Goal: Transaction & Acquisition: Purchase product/service

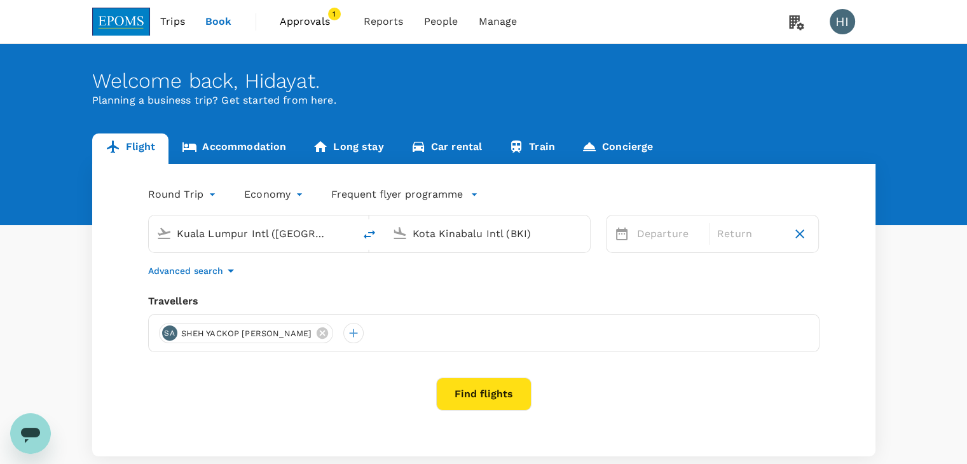
click at [329, 15] on span "1" at bounding box center [334, 14] width 13 height 13
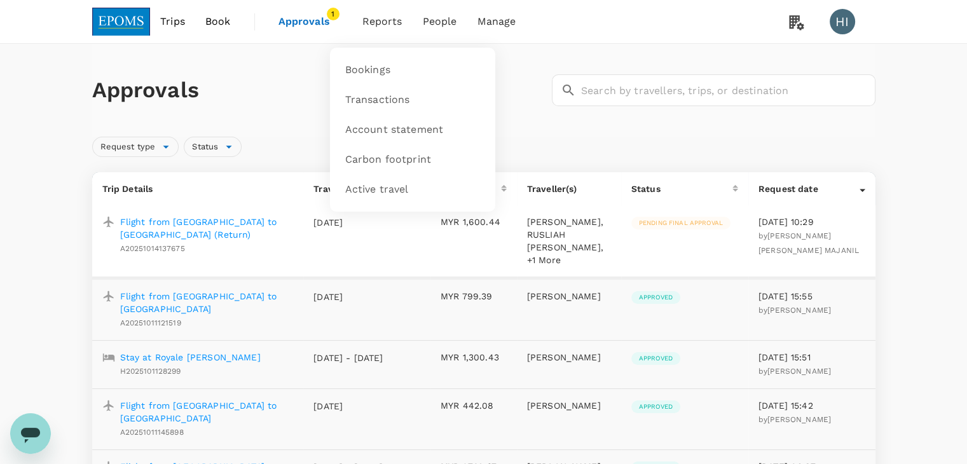
click at [383, 22] on span "Reports" at bounding box center [382, 21] width 40 height 15
click at [374, 61] on link "Bookings" at bounding box center [412, 70] width 150 height 30
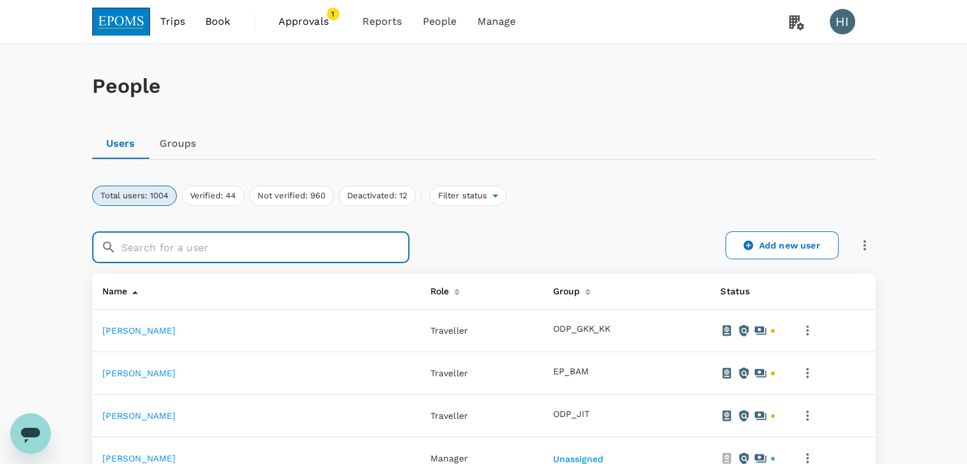
click at [338, 245] on input "text" at bounding box center [265, 247] width 288 height 32
paste input "ABDUL SAMAD BIN SEMAN"
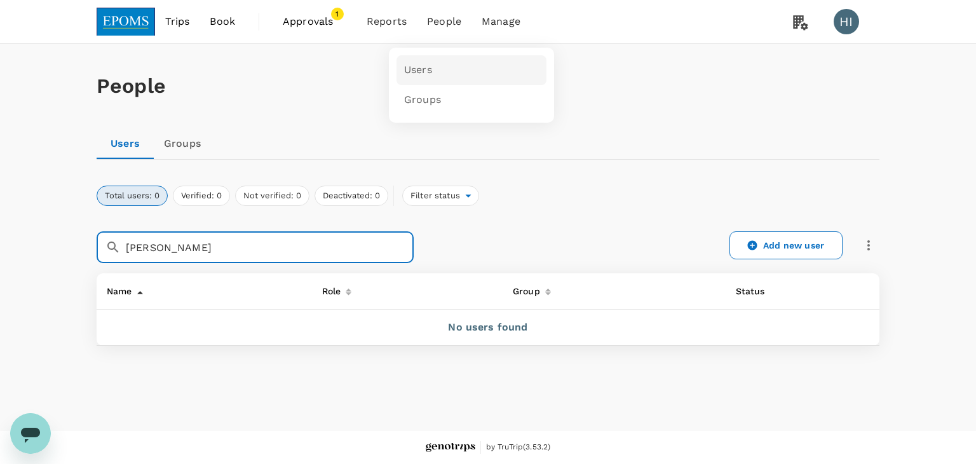
type input "ABDUL SAMAD BIN SEMAN"
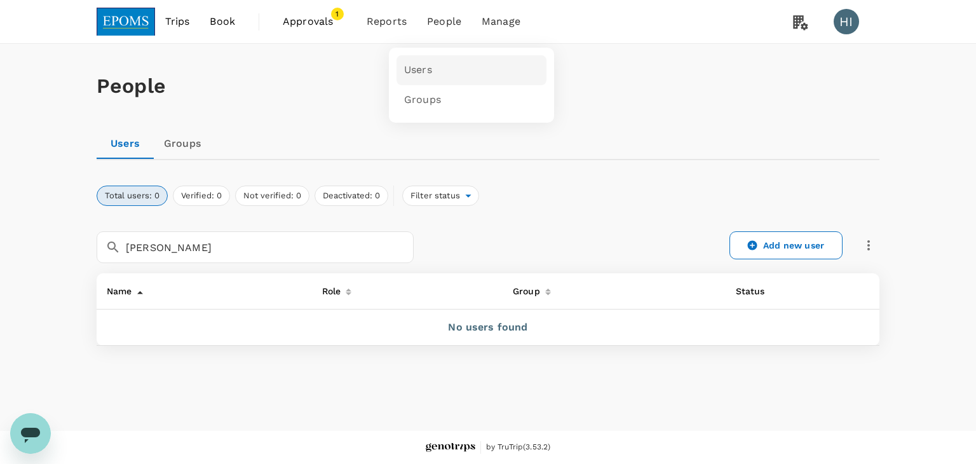
click at [440, 71] on link "Users" at bounding box center [472, 70] width 150 height 30
click at [420, 64] on span "Users" at bounding box center [418, 70] width 28 height 15
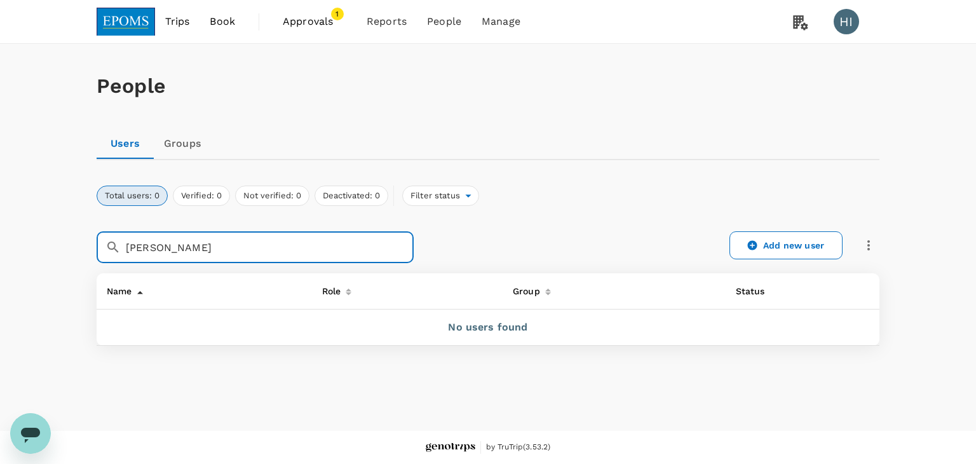
drag, startPoint x: 283, startPoint y: 248, endPoint x: 117, endPoint y: 254, distance: 166.6
click at [117, 254] on div "​ ABDUL SAMAD BIN SEMAN ​" at bounding box center [255, 247] width 317 height 32
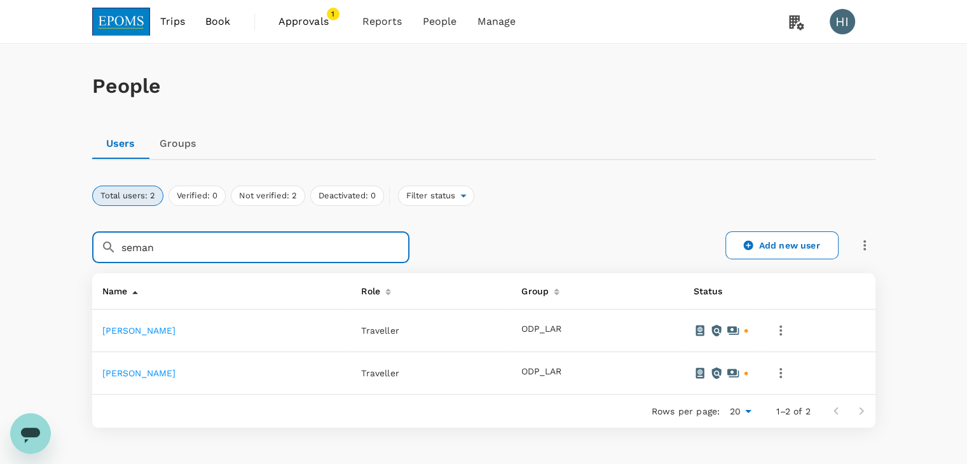
type input "seman"
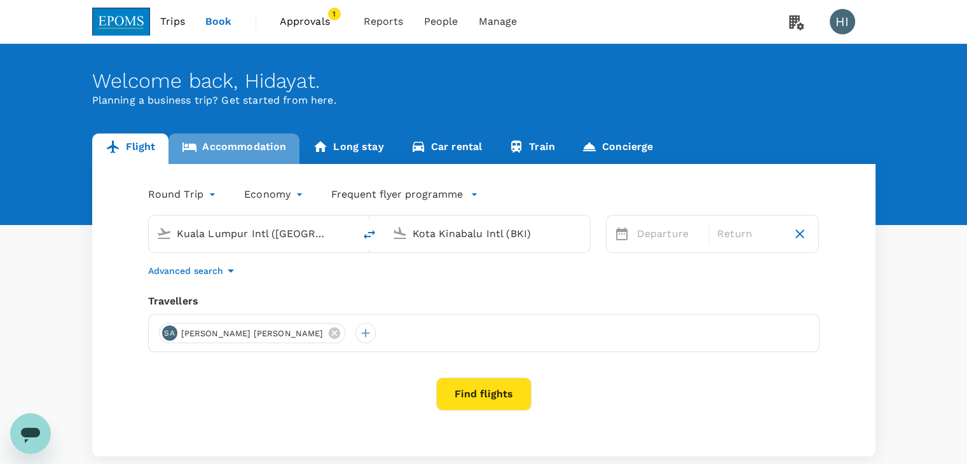
click at [242, 151] on link "Accommodation" at bounding box center [233, 148] width 131 height 31
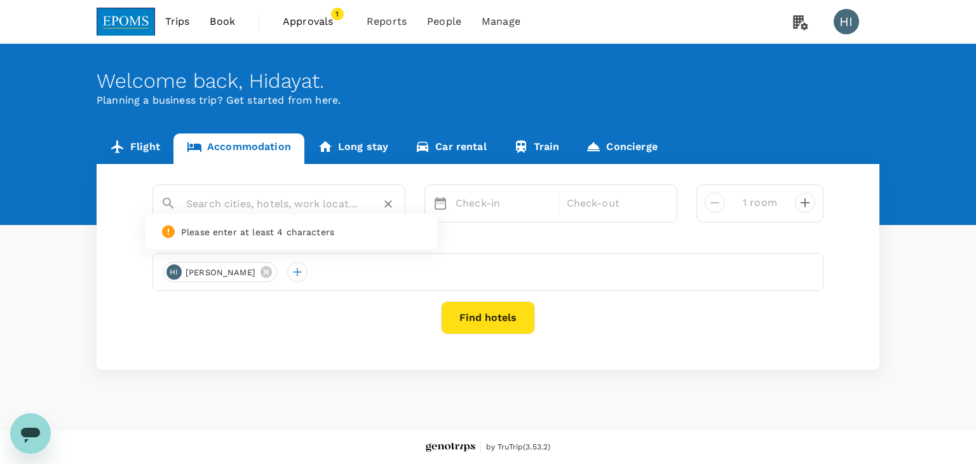
click at [252, 203] on input "text" at bounding box center [273, 204] width 175 height 20
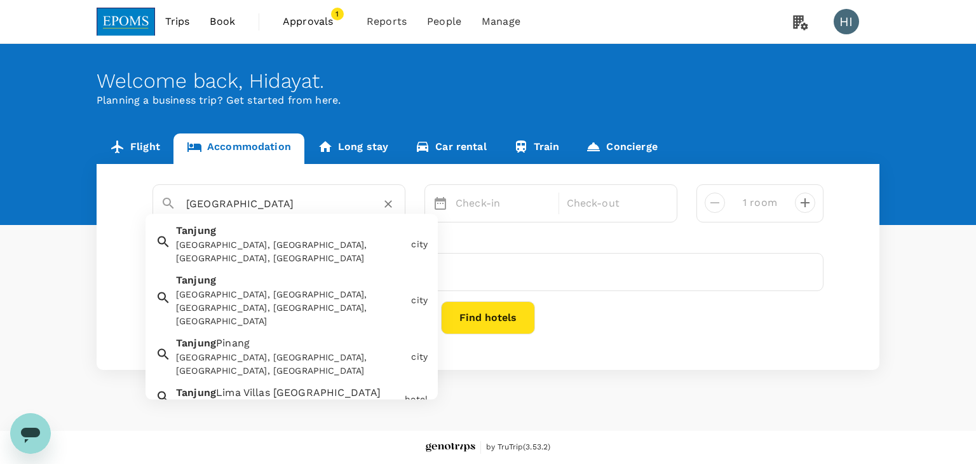
type input "tanjung vista"
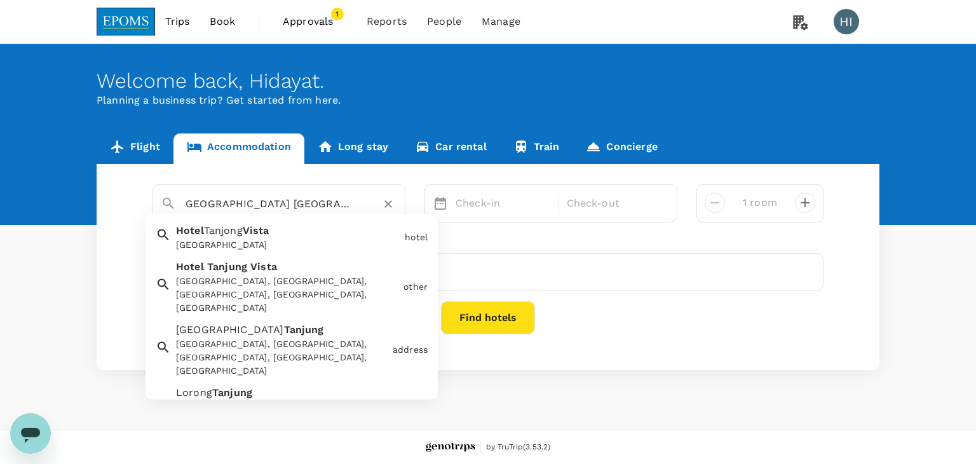
scroll to position [0, 10]
click at [266, 276] on div "Hotel Tanjung Vista, Kampung Tanjung Kapur, Kuala Terengganu, Terengganu, Malay…" at bounding box center [287, 295] width 222 height 40
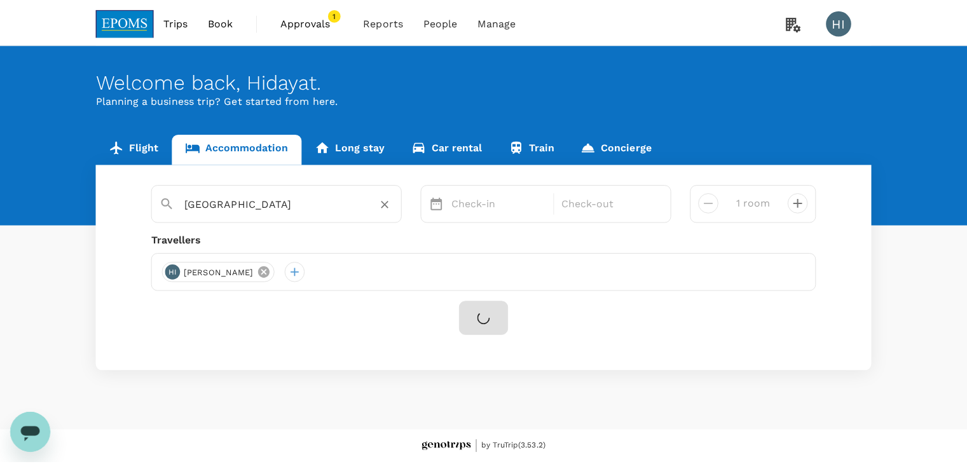
scroll to position [0, 0]
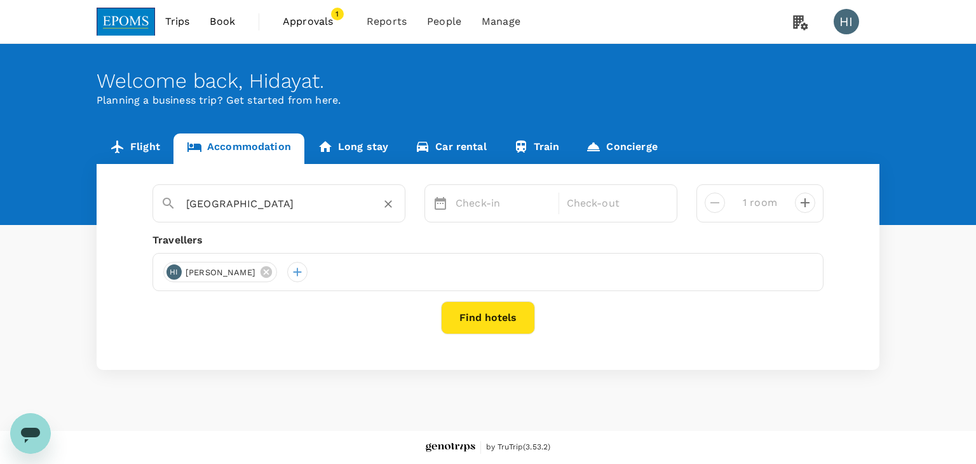
type input "Hotel Tanjung Vista"
click at [482, 204] on p "Check-in" at bounding box center [503, 203] width 95 height 15
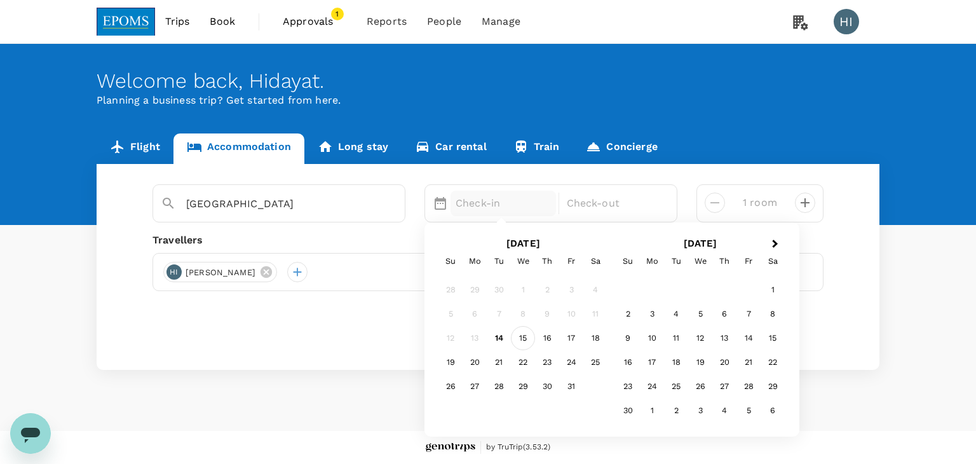
click at [524, 337] on div "15" at bounding box center [523, 338] width 24 height 24
click at [552, 338] on div "16" at bounding box center [547, 338] width 24 height 24
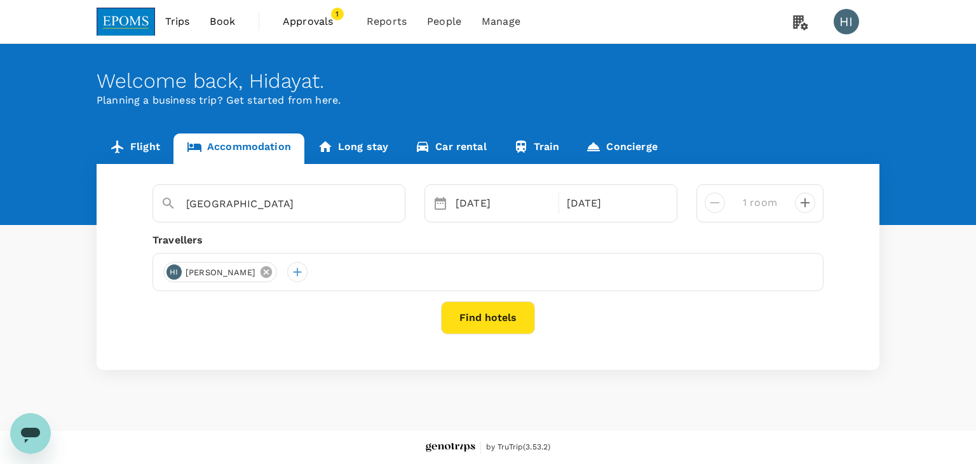
click at [269, 274] on icon at bounding box center [266, 271] width 11 height 11
click at [170, 268] on div at bounding box center [173, 272] width 20 height 20
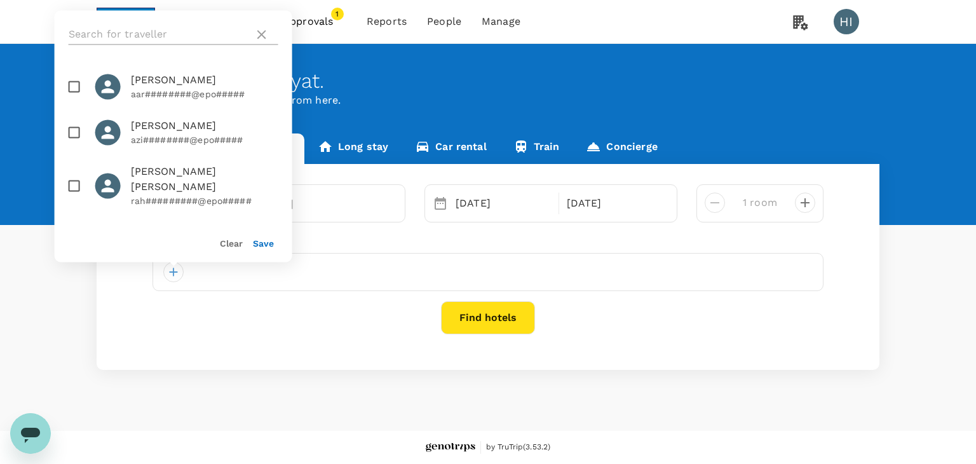
click at [130, 31] on input "text" at bounding box center [159, 34] width 181 height 20
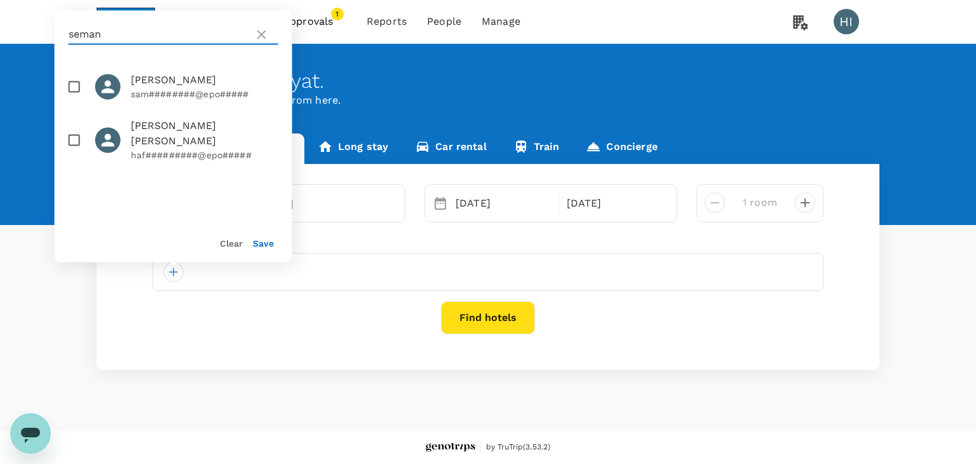
type input "seman"
click at [81, 84] on input "checkbox" at bounding box center [74, 86] width 27 height 27
checkbox input "true"
click at [259, 244] on button "Save" at bounding box center [263, 243] width 21 height 10
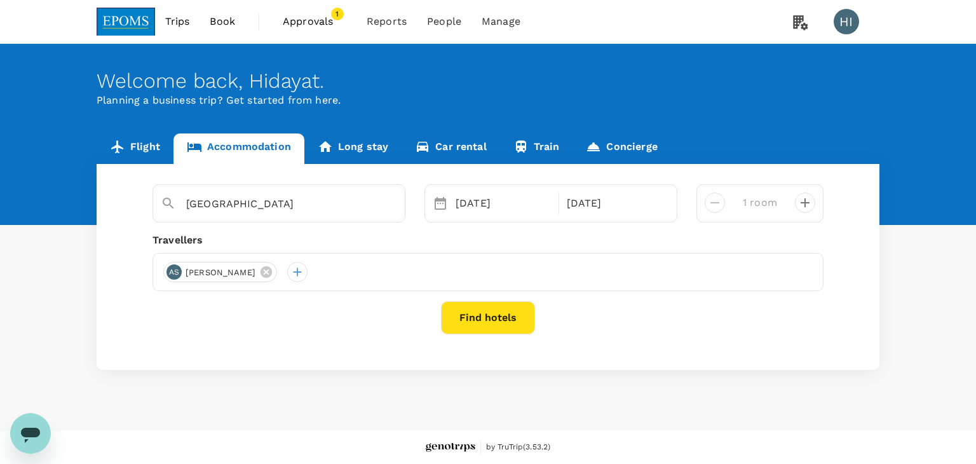
click at [508, 317] on button "Find hotels" at bounding box center [488, 317] width 94 height 33
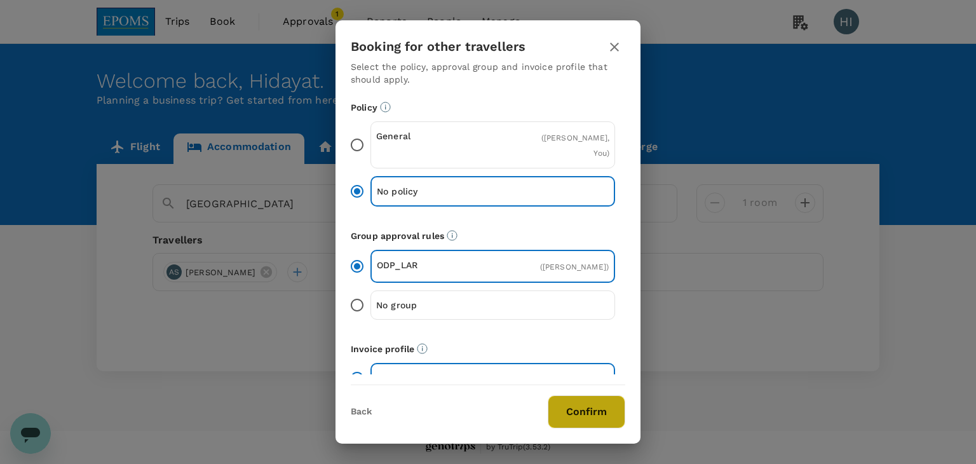
click at [582, 406] on button "Confirm" at bounding box center [587, 411] width 78 height 33
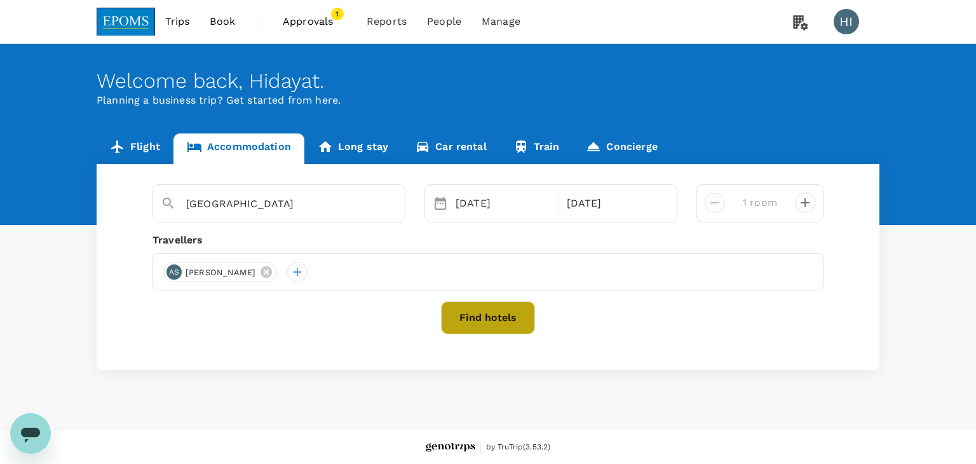
click at [505, 320] on button "Find hotels" at bounding box center [488, 317] width 94 height 33
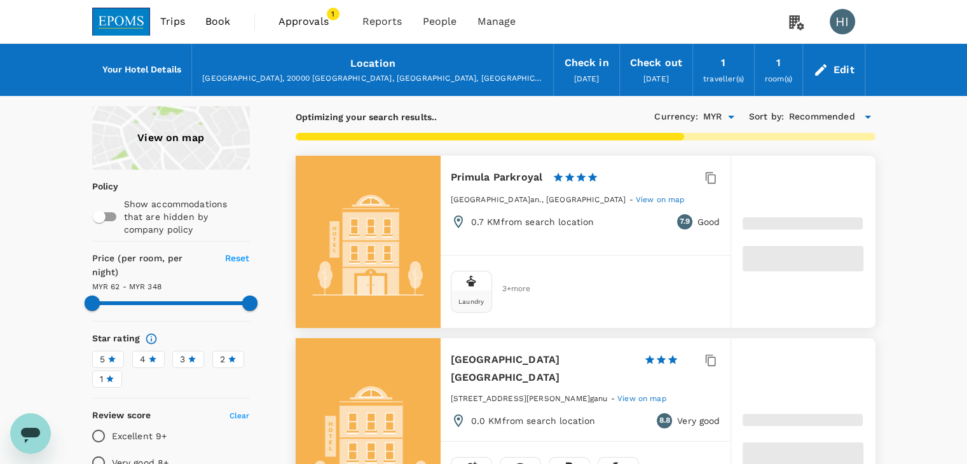
type input "347.58"
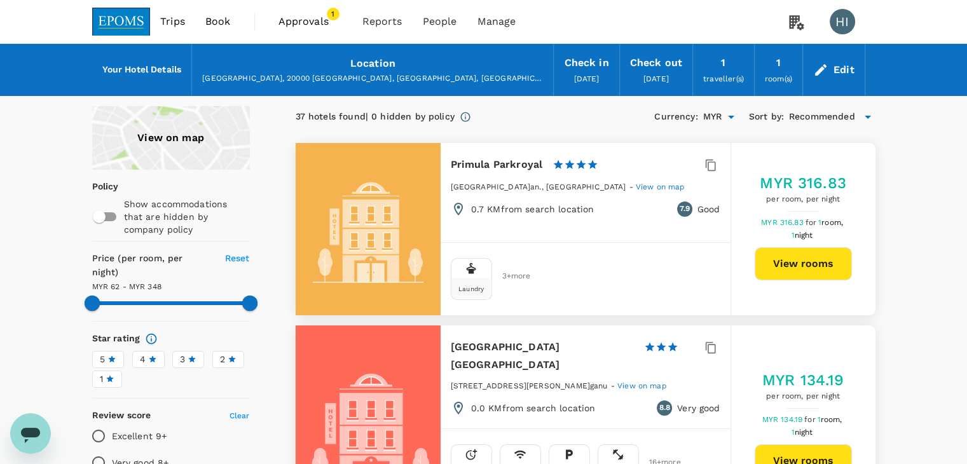
click at [825, 77] on div "Edit" at bounding box center [834, 70] width 62 height 44
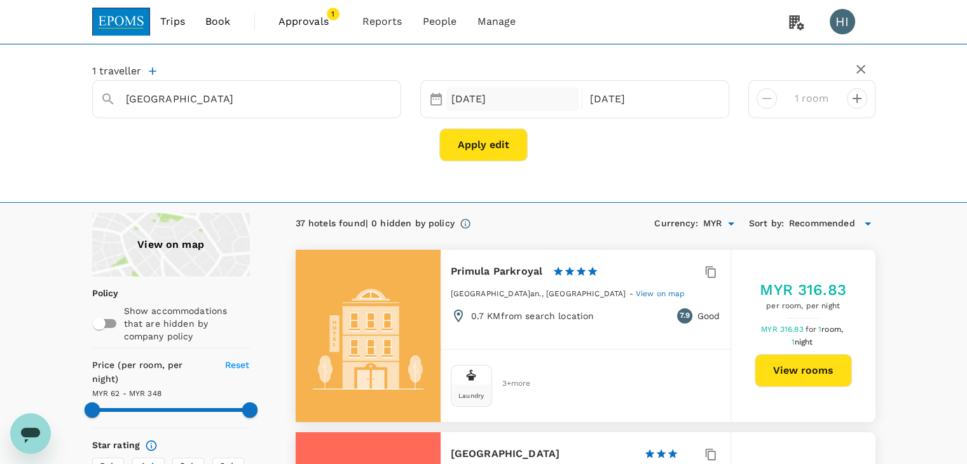
type input "[GEOGRAPHIC_DATA]"
click at [382, 101] on icon "Clear" at bounding box center [384, 99] width 13 height 13
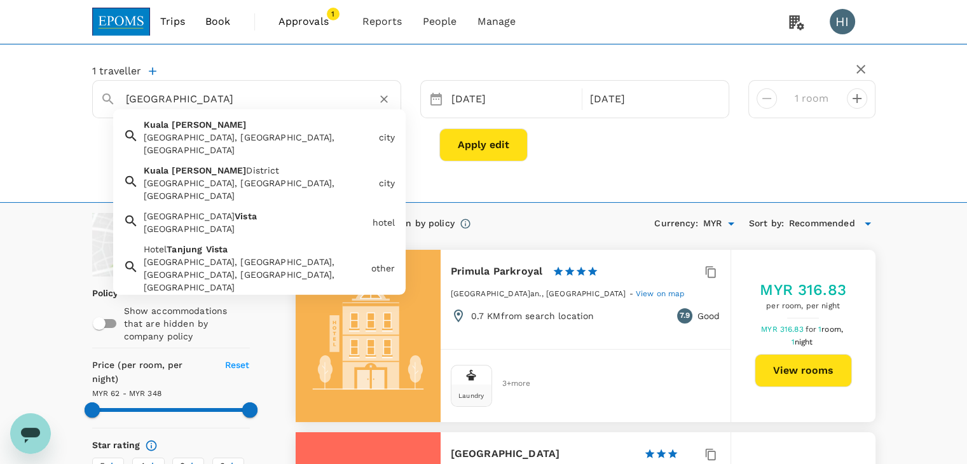
click at [248, 205] on div "Hotel Tanjong Vista Hotel Tanjong Vista" at bounding box center [253, 220] width 229 height 31
type input "Hotel Tanjong Vista"
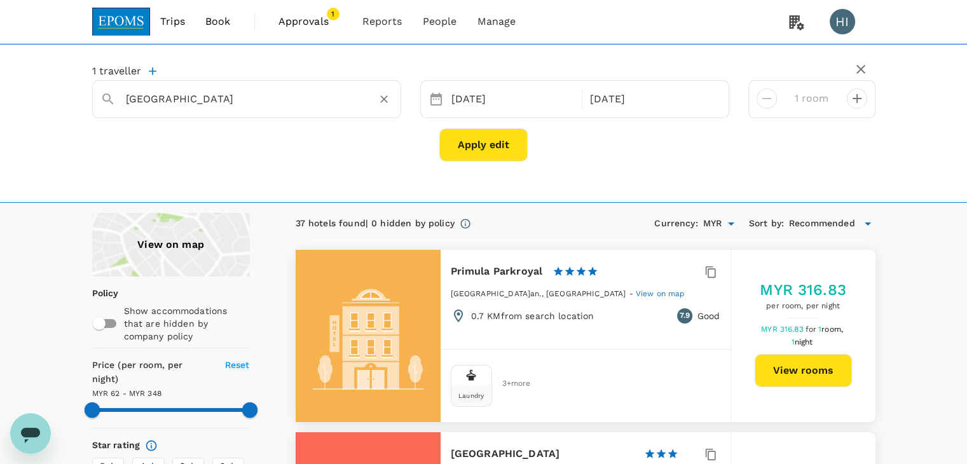
type input "347.58"
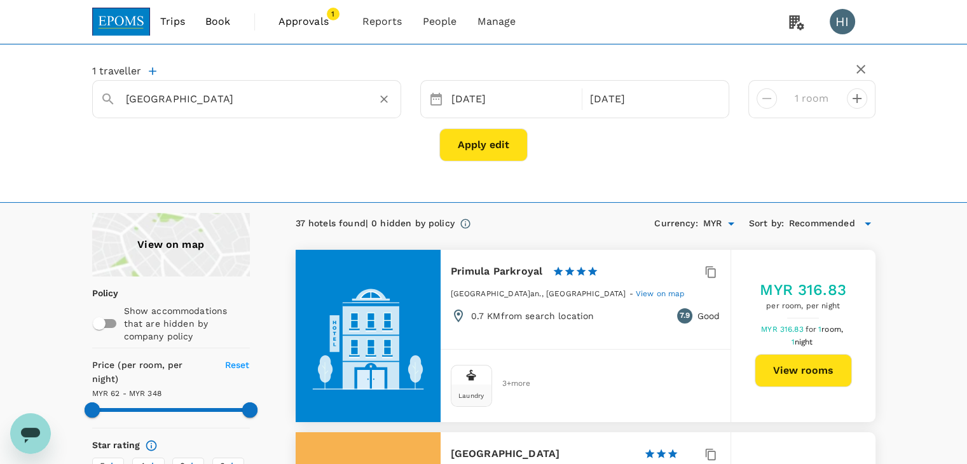
type input "Hotel Tanjong Vista"
click at [465, 153] on button "Apply edit" at bounding box center [483, 144] width 88 height 33
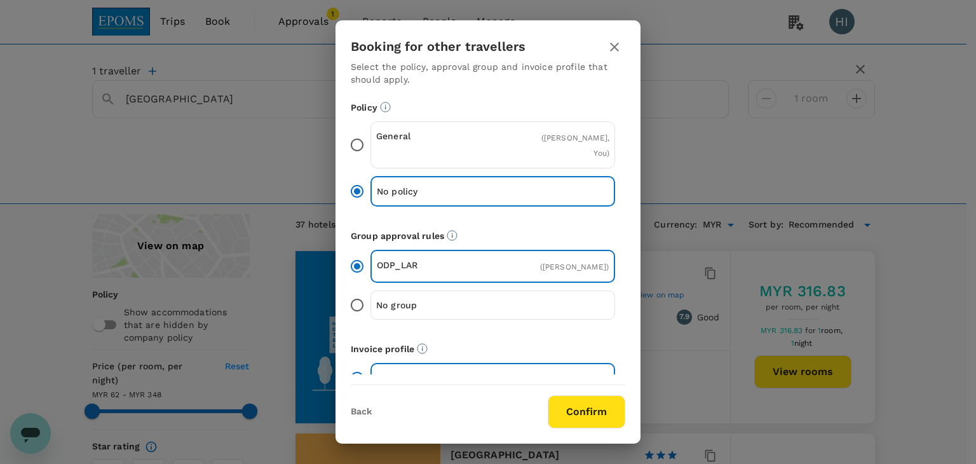
click at [568, 400] on button "Confirm" at bounding box center [587, 411] width 78 height 33
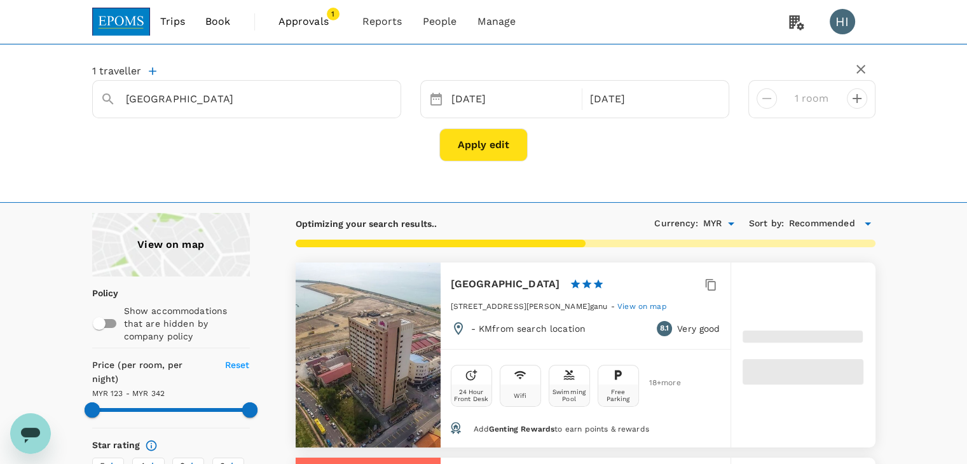
type input "341.92"
type input "122.44"
type input "342.44"
type input "62.44"
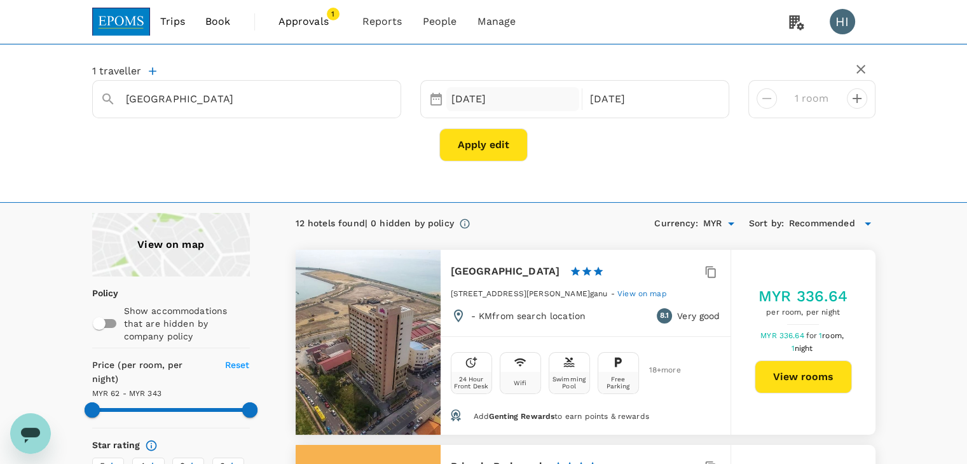
type input "342.44"
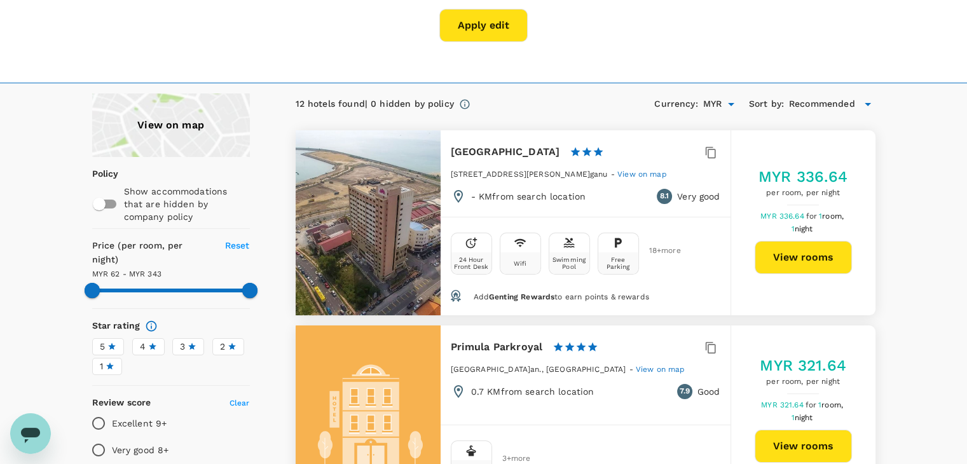
scroll to position [127, 0]
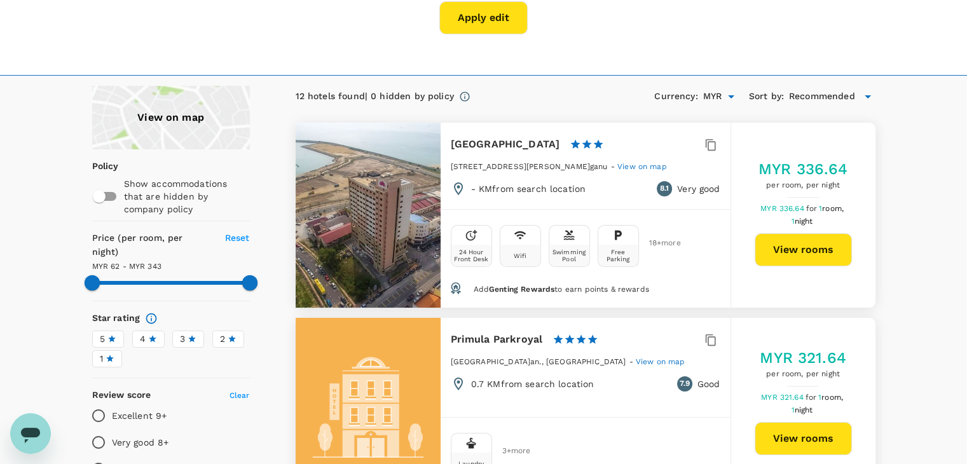
click at [784, 241] on button "View rooms" at bounding box center [802, 249] width 97 height 33
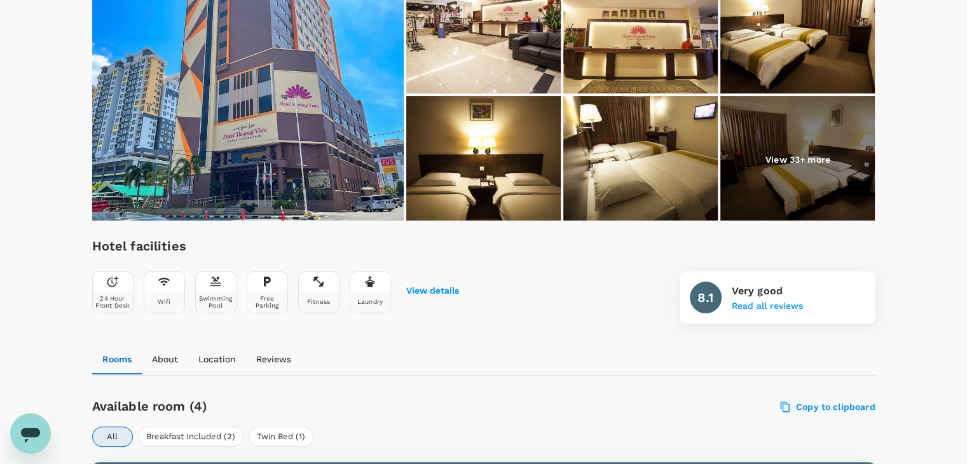
scroll to position [127, 0]
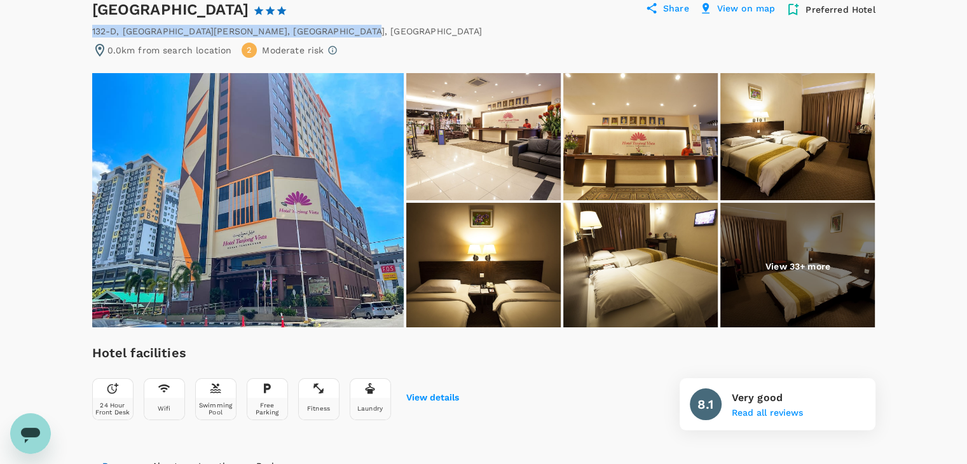
drag, startPoint x: 92, startPoint y: 27, endPoint x: 318, endPoint y: 28, distance: 226.3
click at [318, 28] on div "132-D, Jalan Sultan Zainal Abidin , Kuala Terengganu , Malaysia" at bounding box center [287, 31] width 390 height 13
copy div "132-D, Jalan Sultan Zainal Abidin , Kuala Terengganu"
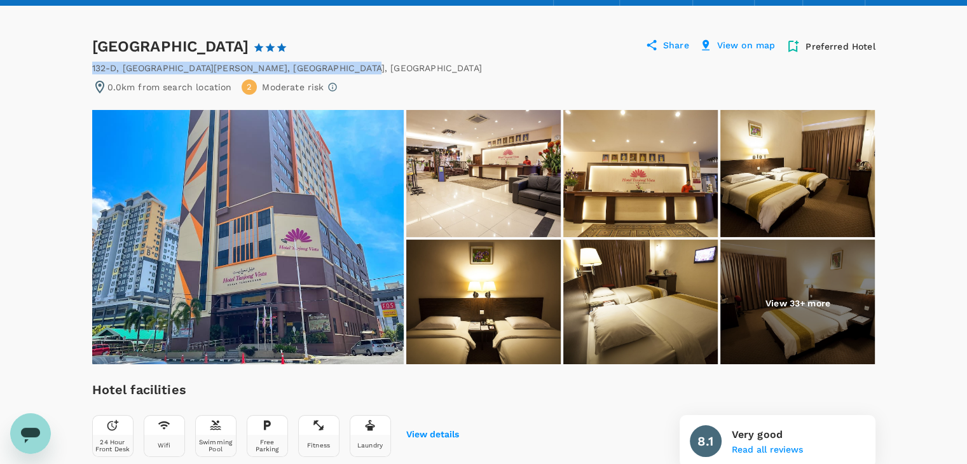
scroll to position [64, 0]
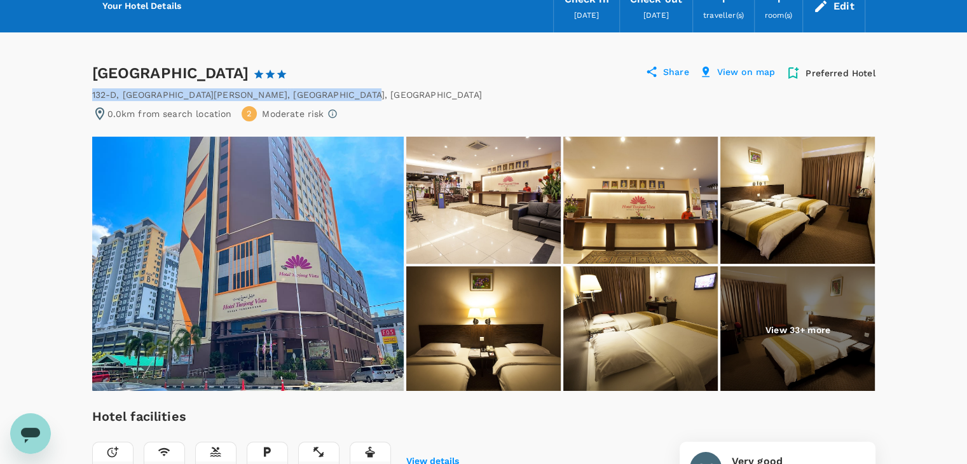
drag, startPoint x: 95, startPoint y: 68, endPoint x: 235, endPoint y: 67, distance: 140.5
click at [235, 67] on div "Hotel Tanjong Vista 1 Star 2 Stars 3 Stars 4 Stars 5 Stars" at bounding box center [201, 73] width 219 height 20
copy div "Hotel Tanjong Vista"
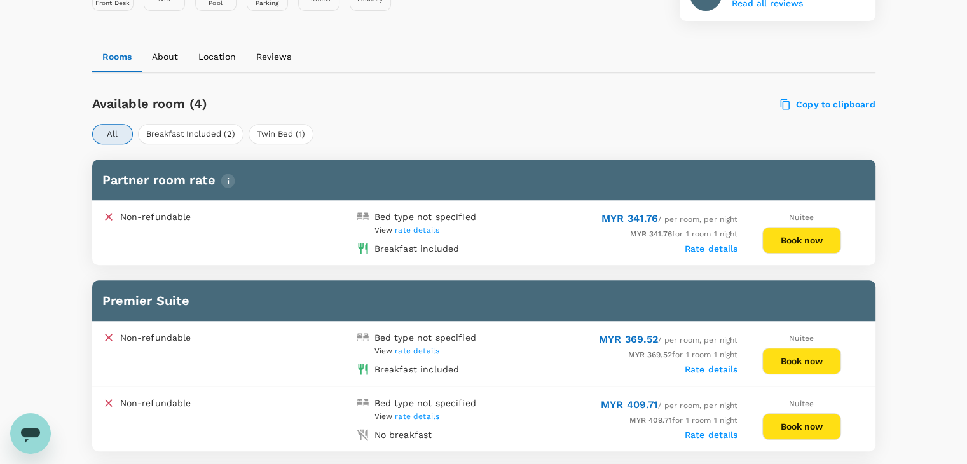
scroll to position [508, 0]
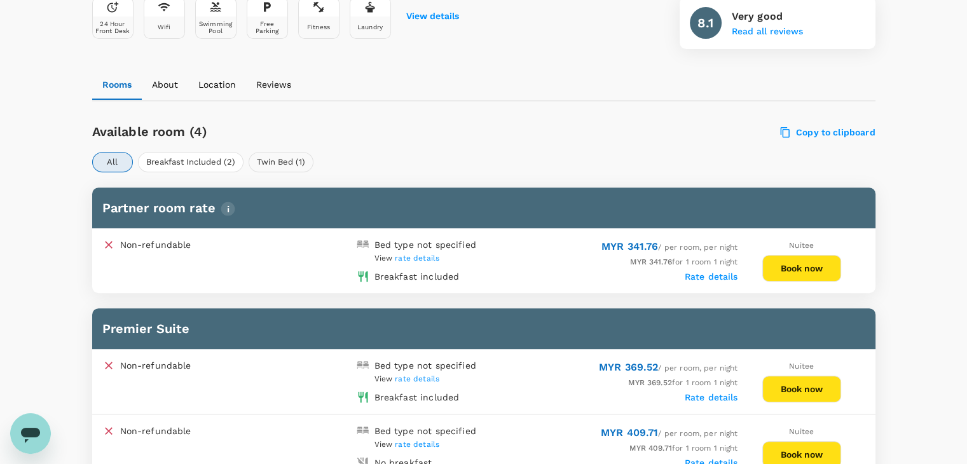
click at [280, 161] on button "Twin Bed (1)" at bounding box center [281, 162] width 65 height 20
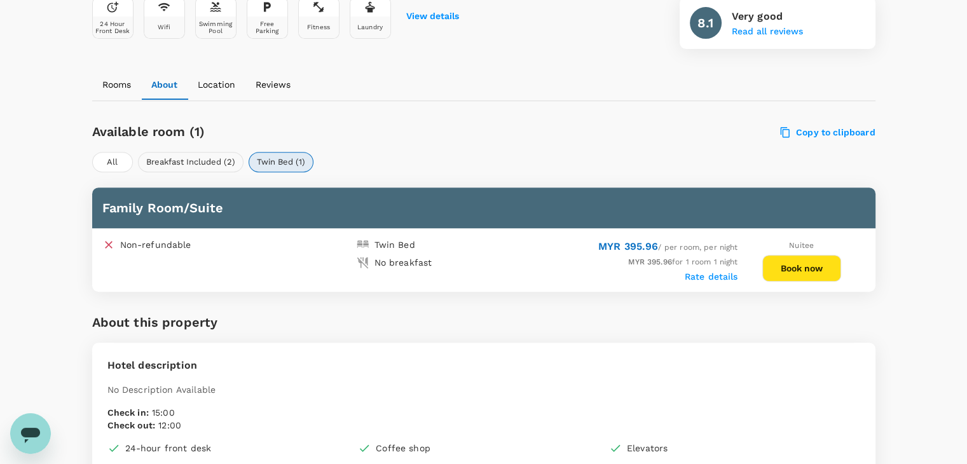
click at [198, 161] on button "Breakfast Included (2)" at bounding box center [191, 162] width 106 height 20
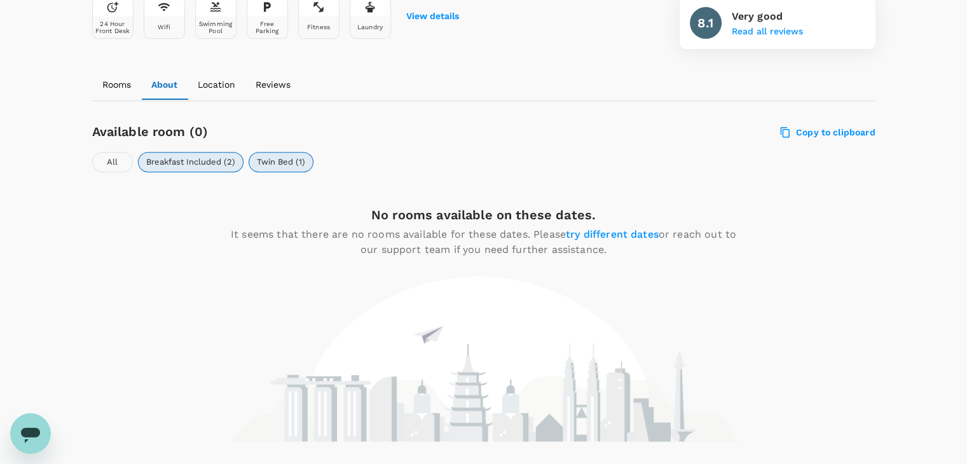
click at [112, 161] on button "All" at bounding box center [112, 162] width 41 height 20
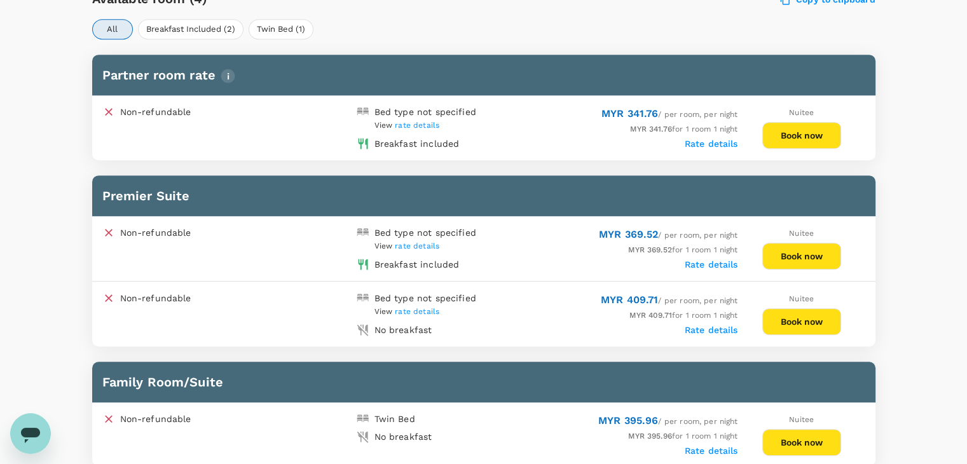
scroll to position [572, 0]
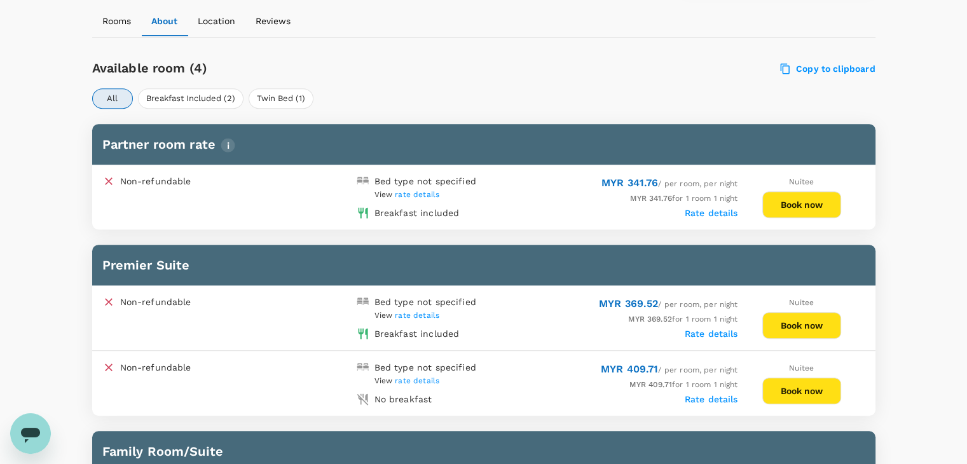
click at [805, 207] on button "Book now" at bounding box center [801, 204] width 79 height 27
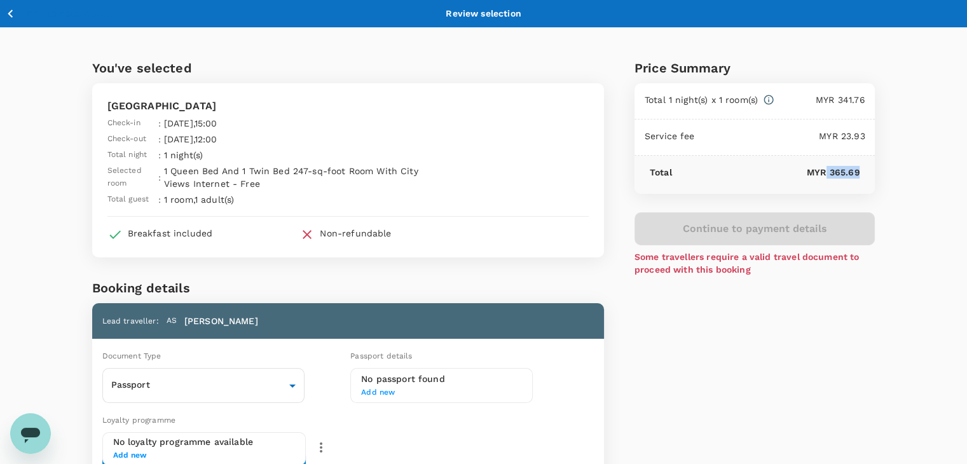
drag, startPoint x: 828, startPoint y: 170, endPoint x: 860, endPoint y: 174, distance: 32.7
click at [860, 174] on div "Total MYR 365.69" at bounding box center [754, 175] width 241 height 38
copy p "365.69"
click at [12, 13] on icon "button" at bounding box center [11, 14] width 16 height 16
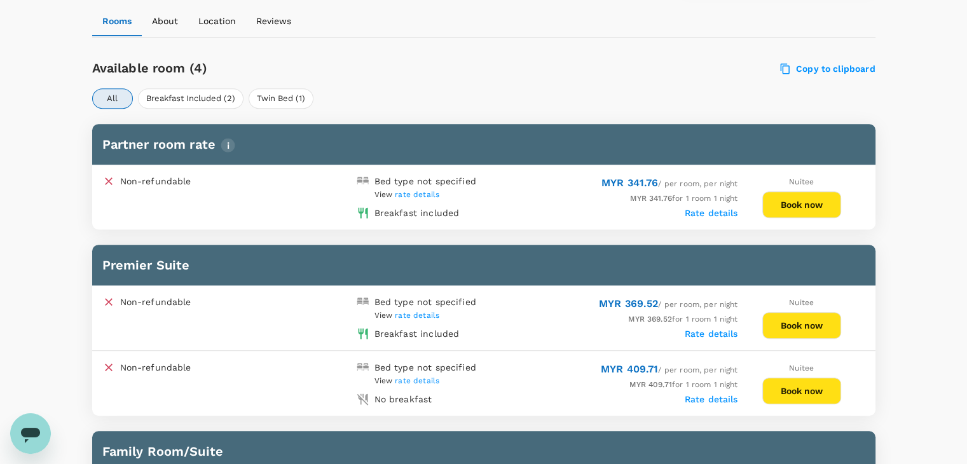
scroll to position [567, 0]
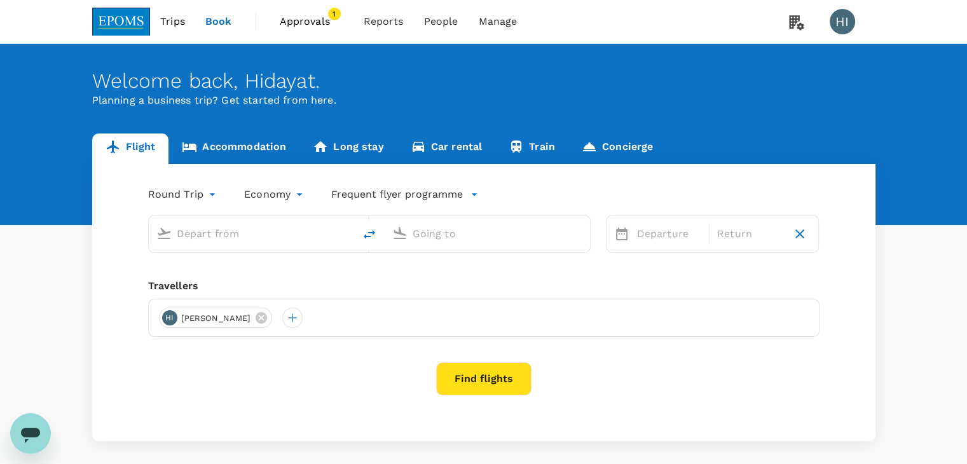
type input "Kuala Lumpur Intl ([GEOGRAPHIC_DATA])"
type input "Kota Kinabalu Intl (BKI)"
type input "Kuala Lumpur Intl ([GEOGRAPHIC_DATA])"
type input "Kota Kinabalu Intl (BKI)"
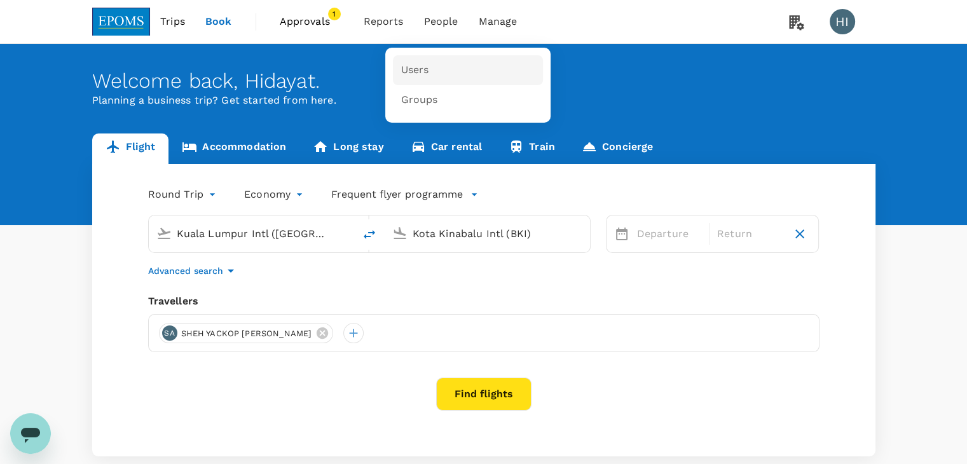
click at [420, 67] on span "Users" at bounding box center [414, 70] width 28 height 15
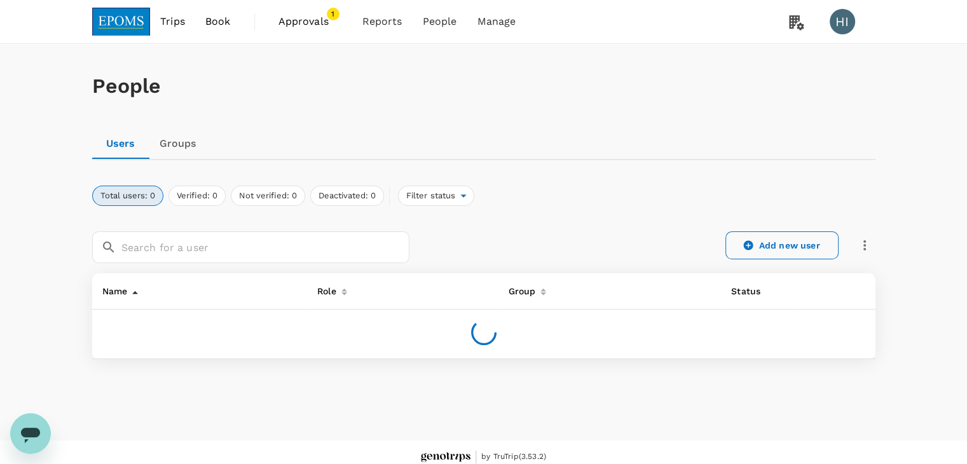
click at [759, 252] on link "Add new user" at bounding box center [781, 245] width 113 height 28
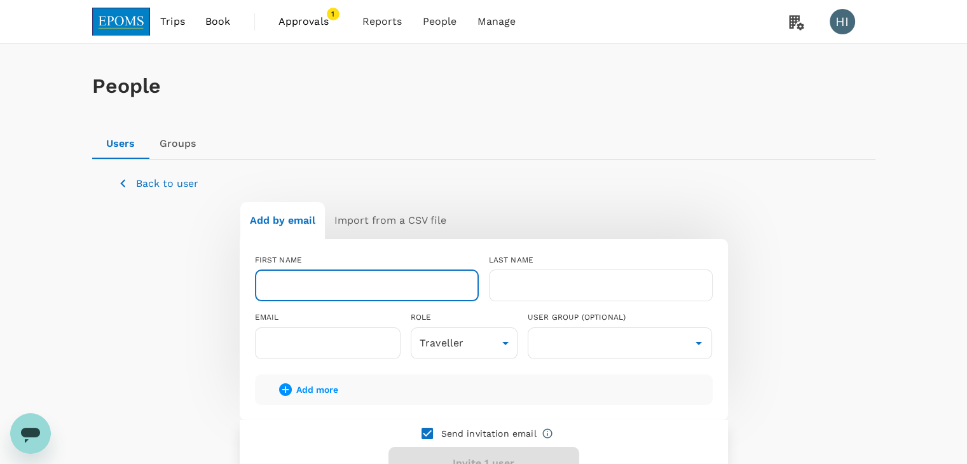
click at [397, 288] on input "text" at bounding box center [367, 285] width 224 height 32
type input "YAHUZA"
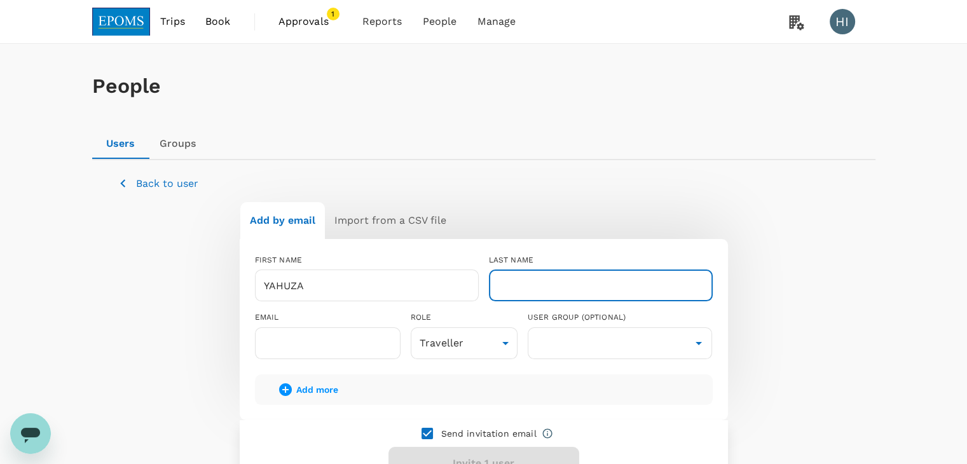
click at [523, 280] on input "text" at bounding box center [601, 285] width 224 height 32
type input "[PERSON_NAME]"
click at [546, 339] on input "text" at bounding box center [620, 343] width 179 height 24
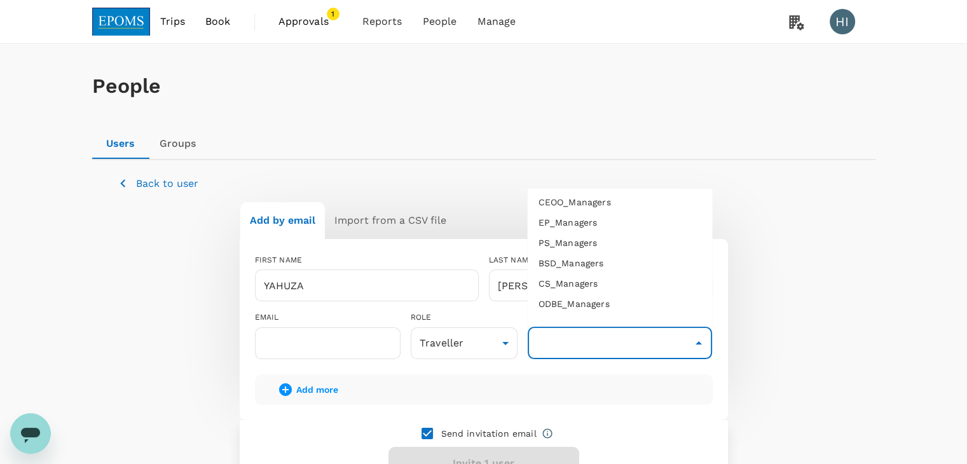
scroll to position [636, 0]
click at [554, 246] on li "EPOMS" at bounding box center [620, 245] width 184 height 20
type input "EPOMS"
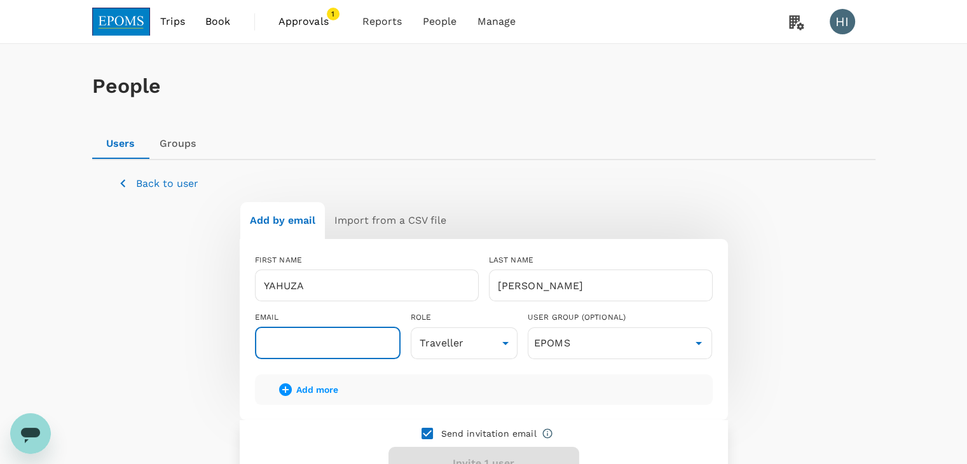
click at [328, 348] on input "text" at bounding box center [328, 343] width 146 height 32
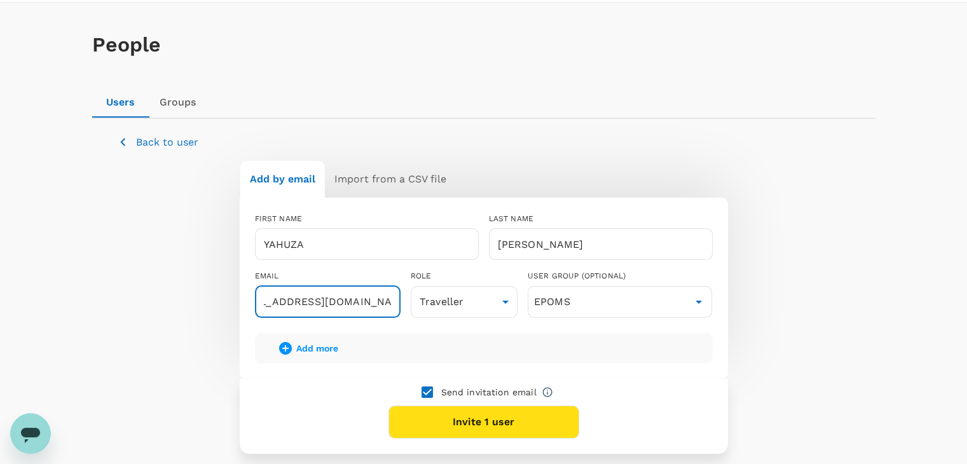
scroll to position [64, 0]
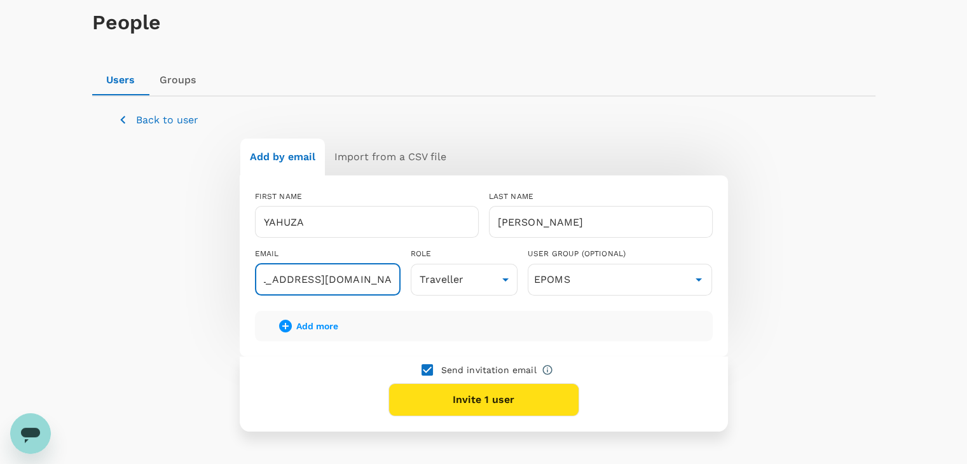
type input "[EMAIL_ADDRESS][DOMAIN_NAME]"
click at [428, 369] on input "checkbox" at bounding box center [427, 370] width 27 height 27
checkbox input "false"
click at [444, 398] on button "Add 1 user" at bounding box center [483, 399] width 191 height 33
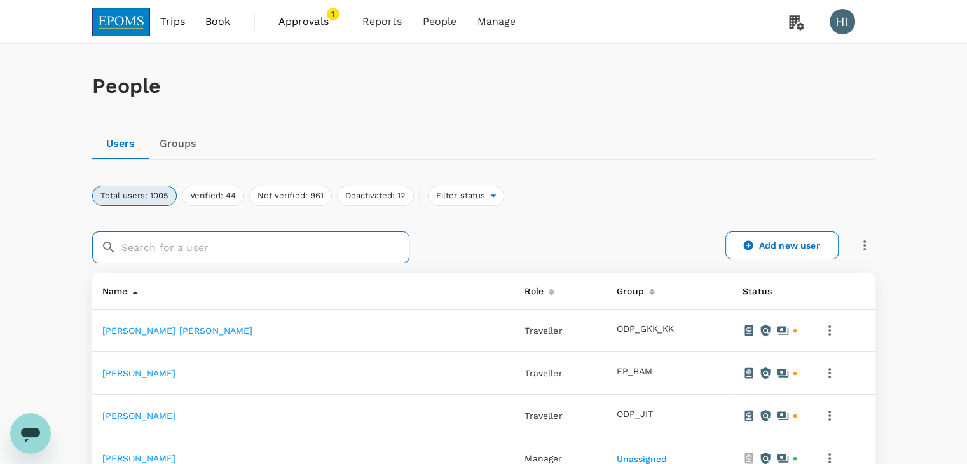
click at [348, 250] on input "text" at bounding box center [265, 247] width 288 height 32
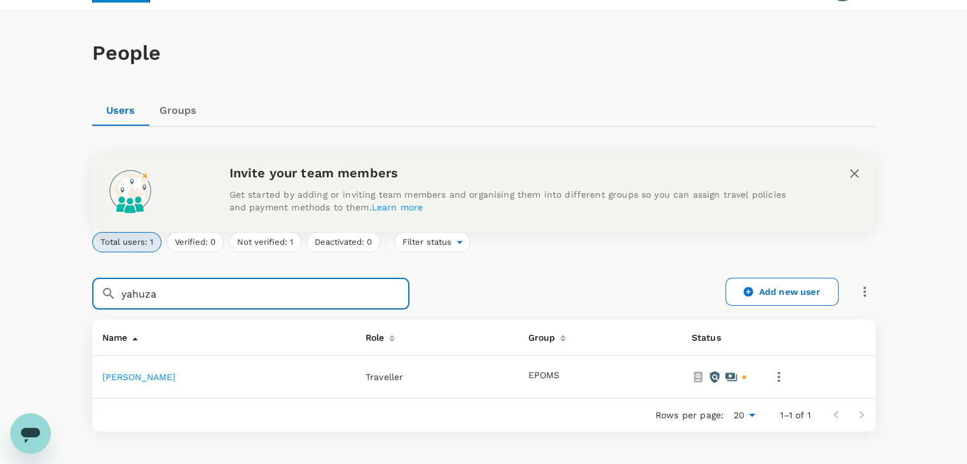
scroll to position [64, 0]
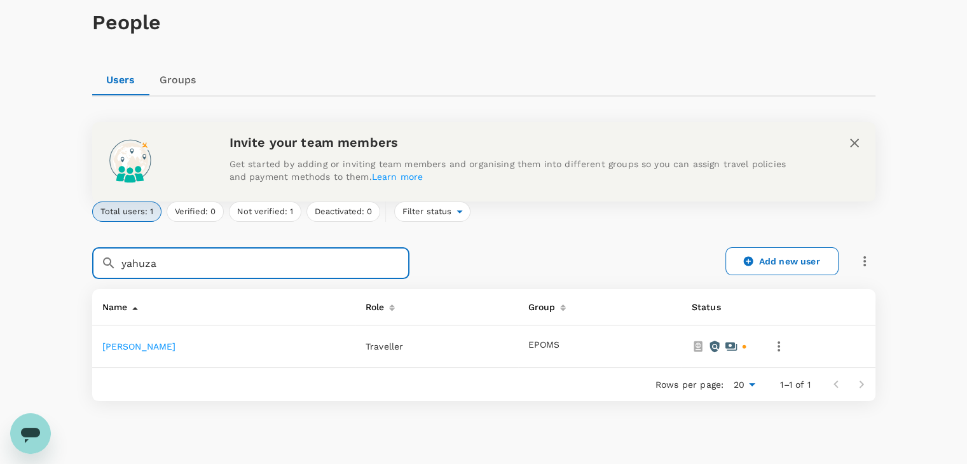
type input "yahuza"
click at [176, 345] on link "YAHUZA BIN HAMZAH" at bounding box center [139, 346] width 74 height 10
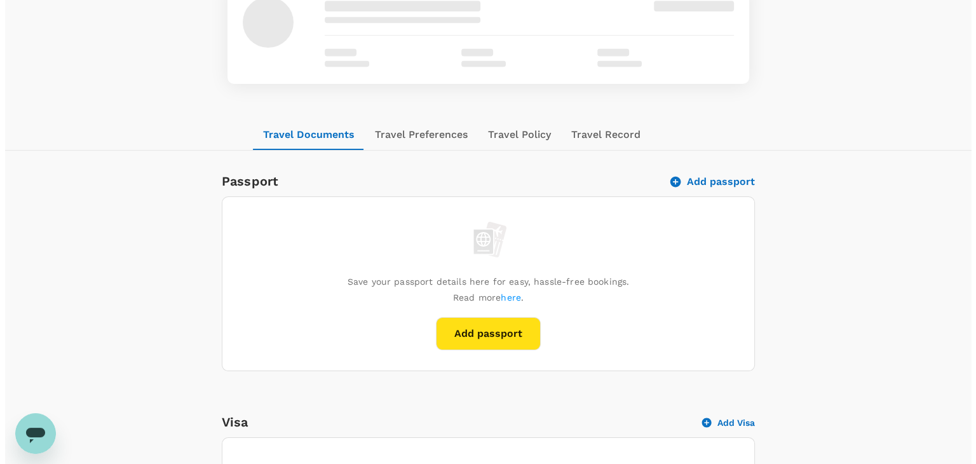
scroll to position [127, 0]
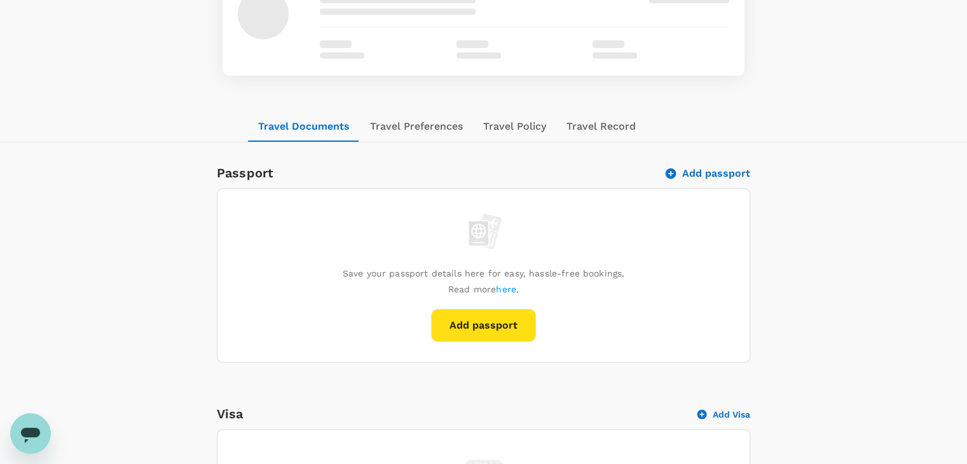
click at [710, 175] on button "Add passport" at bounding box center [708, 173] width 83 height 13
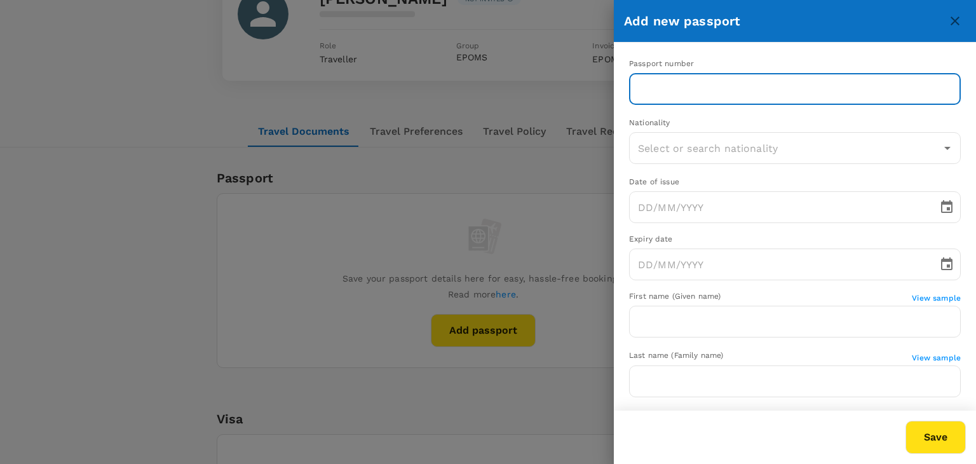
click at [692, 85] on input "text" at bounding box center [795, 89] width 332 height 32
type input "A57169136"
click at [741, 143] on input "text" at bounding box center [785, 148] width 301 height 24
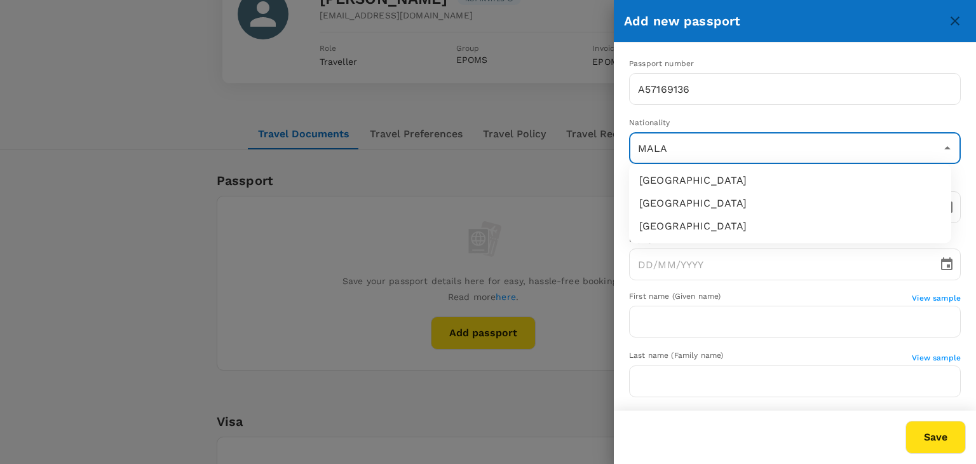
click at [709, 222] on li "Malaysia" at bounding box center [790, 226] width 322 height 23
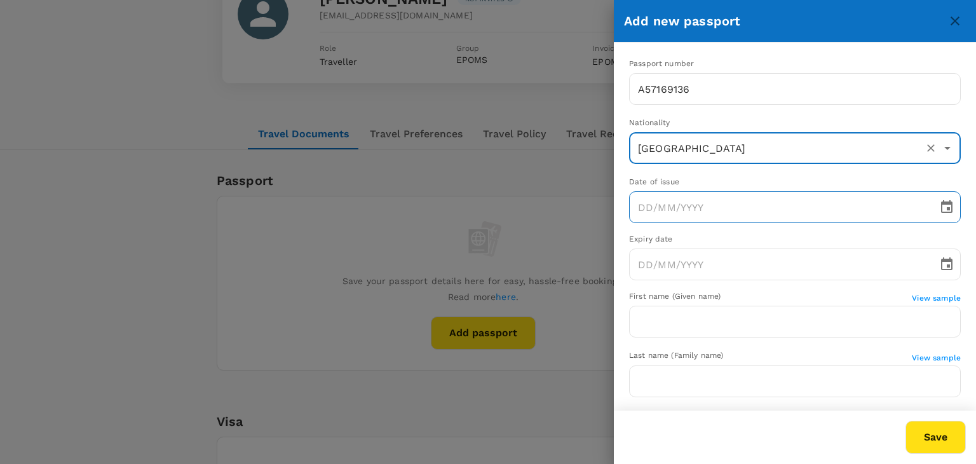
type input "Malaysia"
click at [650, 206] on input "DD/MM/YYYY" at bounding box center [779, 207] width 300 height 32
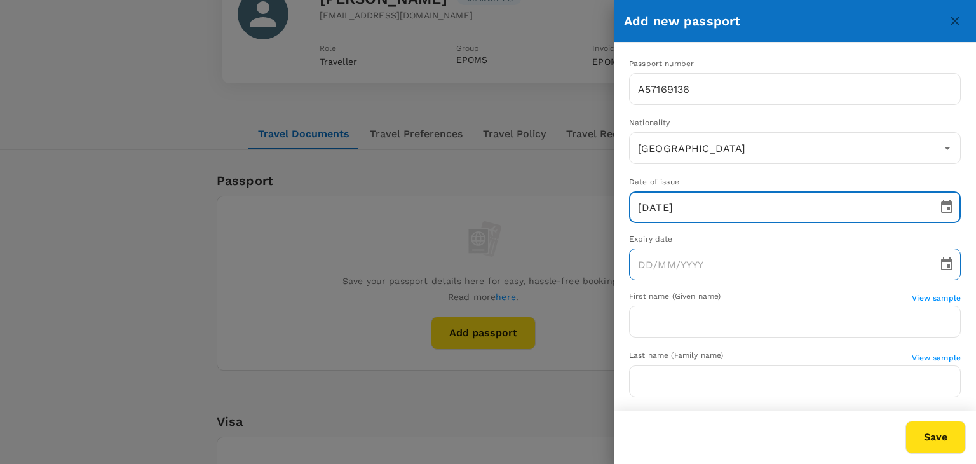
type input "23/11/2022"
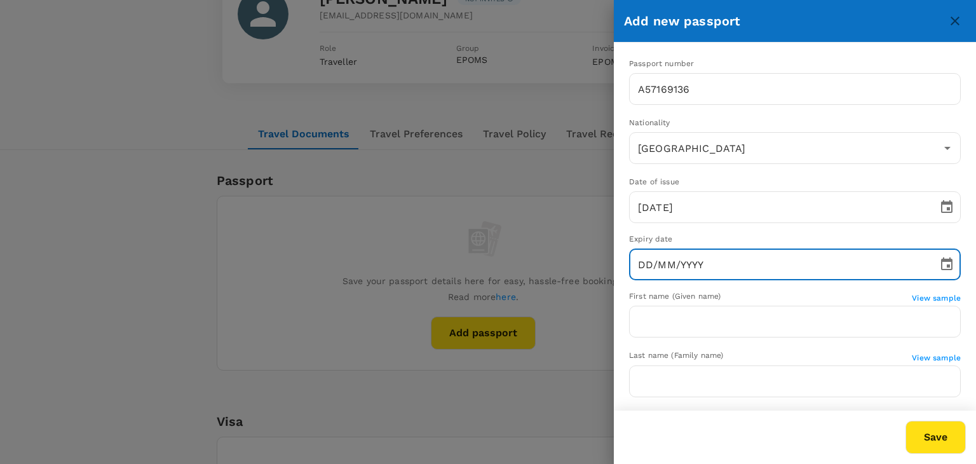
click at [641, 265] on input "DD/MM/YYYY" at bounding box center [779, 265] width 300 height 32
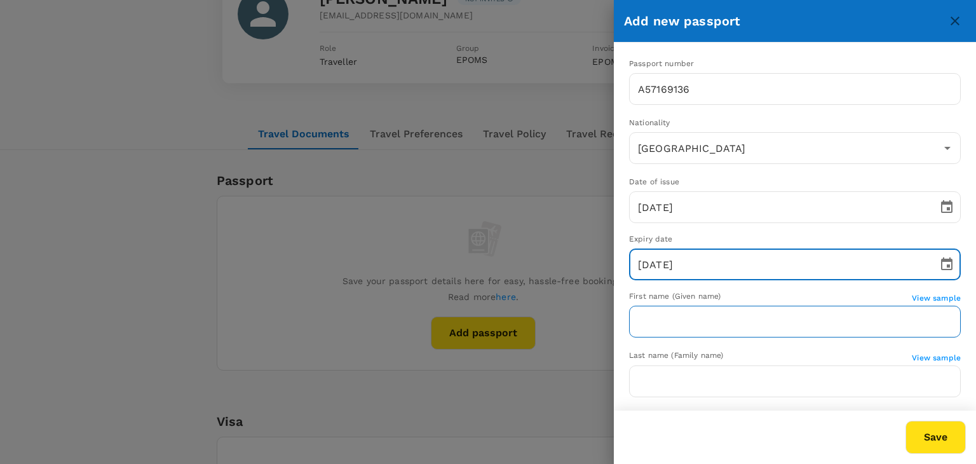
type input "23/05/2028"
click at [648, 324] on input "text" at bounding box center [795, 322] width 332 height 32
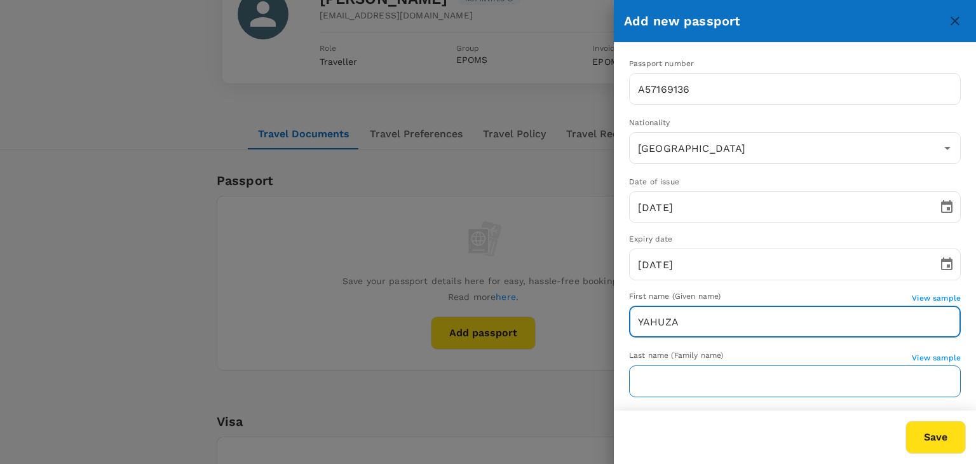
type input "YAHUZA"
click at [641, 378] on input "text" at bounding box center [795, 381] width 332 height 32
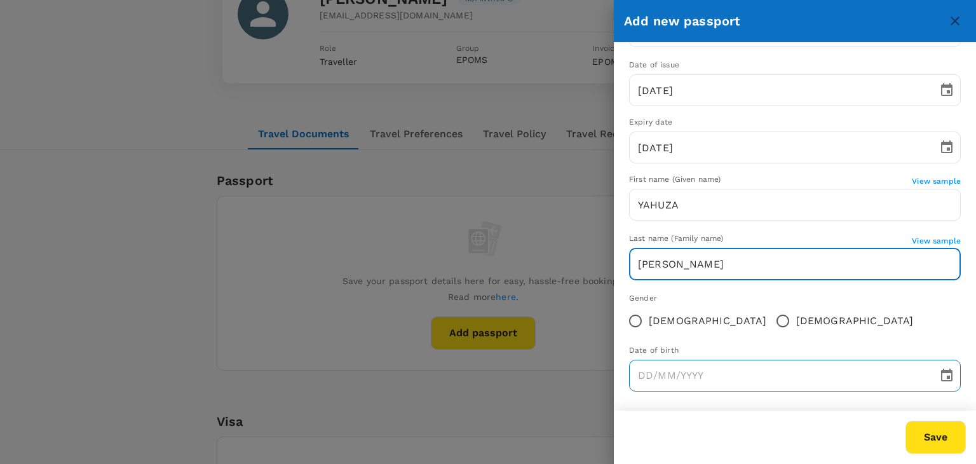
scroll to position [123, 0]
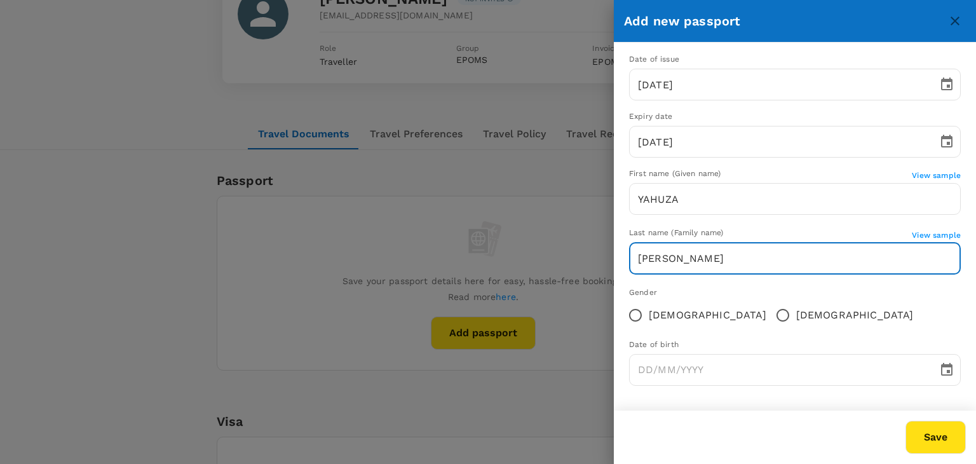
type input "[PERSON_NAME]"
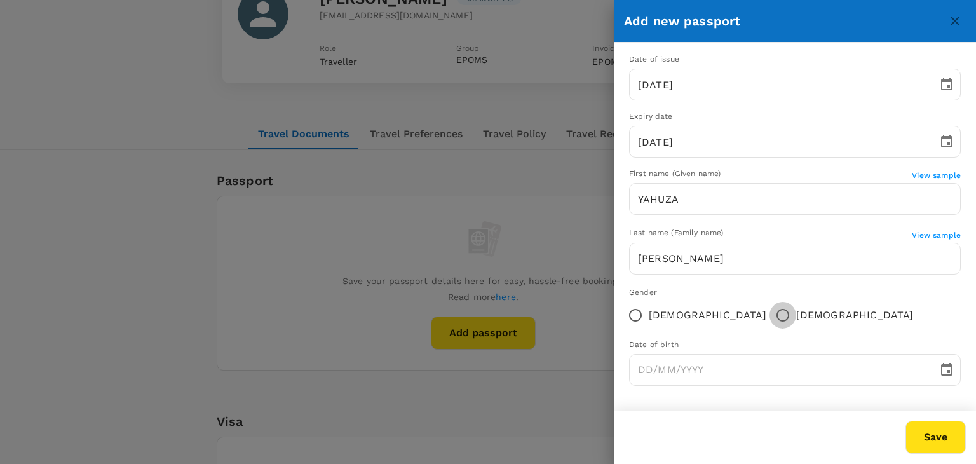
click at [770, 314] on input "Male" at bounding box center [783, 315] width 27 height 27
radio input "true"
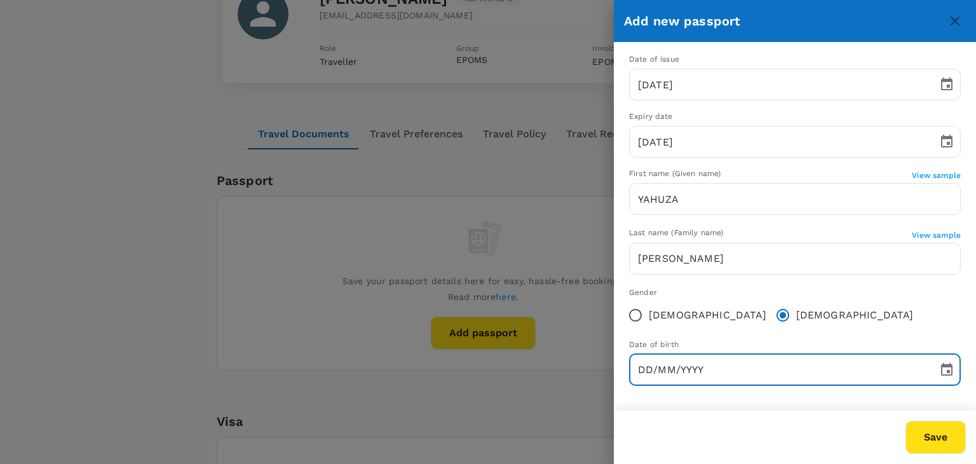
click at [641, 370] on input "DD/MM/YYYY" at bounding box center [779, 370] width 300 height 32
type input "22/09/1981"
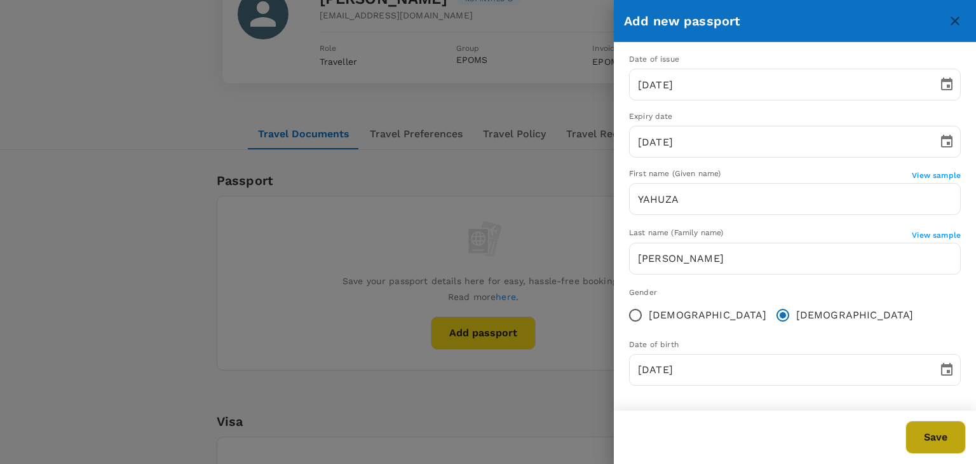
click at [932, 433] on button "Save" at bounding box center [936, 437] width 60 height 33
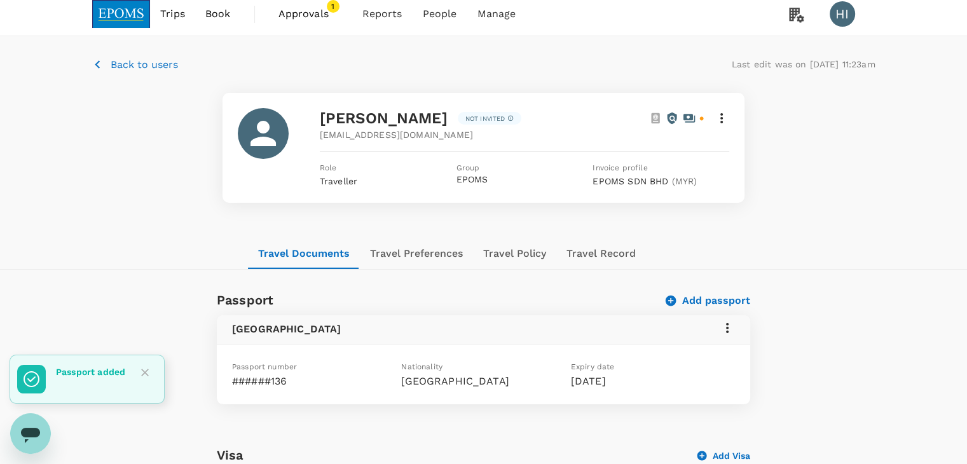
scroll to position [0, 0]
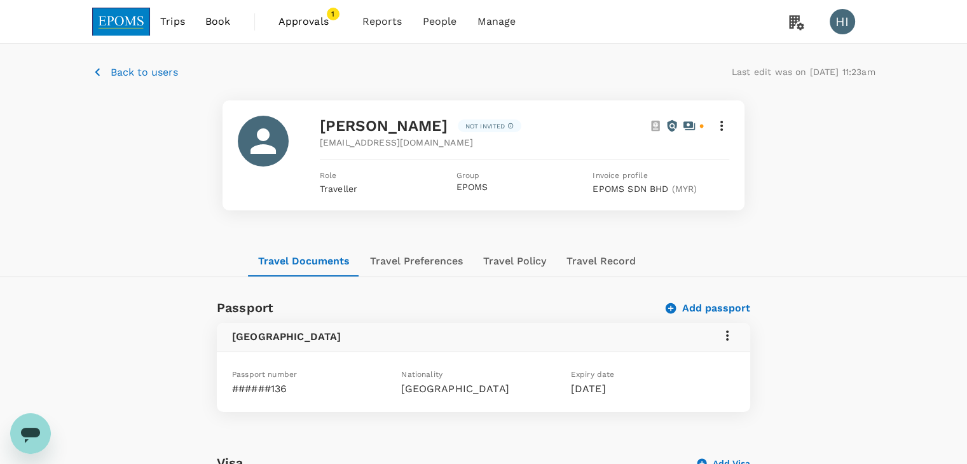
click at [719, 128] on icon at bounding box center [721, 125] width 15 height 15
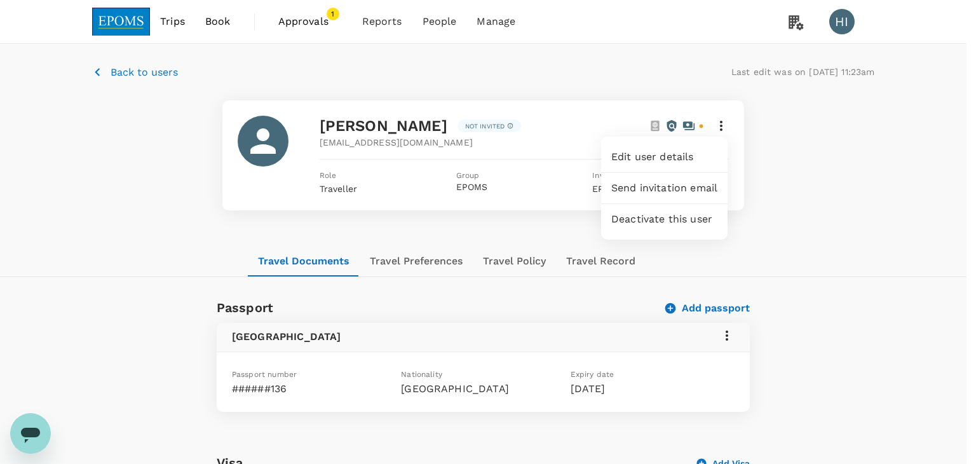
click at [664, 151] on span "Edit user details" at bounding box center [664, 156] width 106 height 15
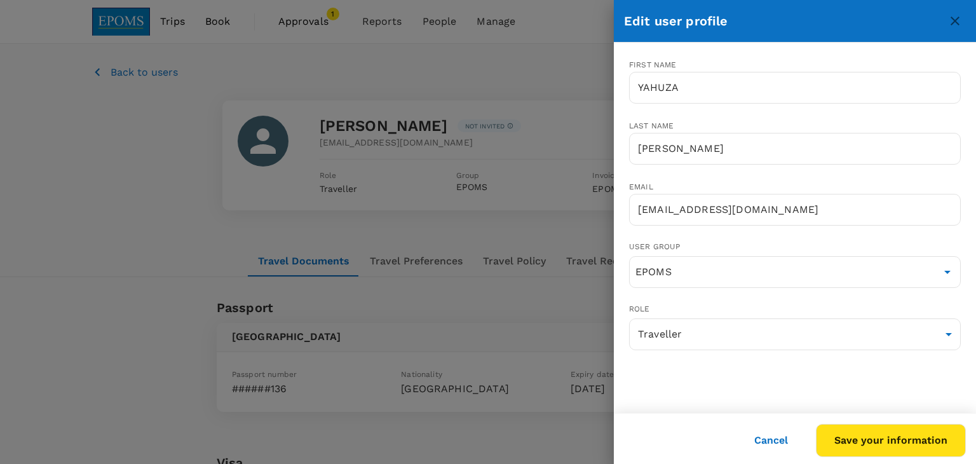
click at [529, 144] on div at bounding box center [488, 232] width 976 height 464
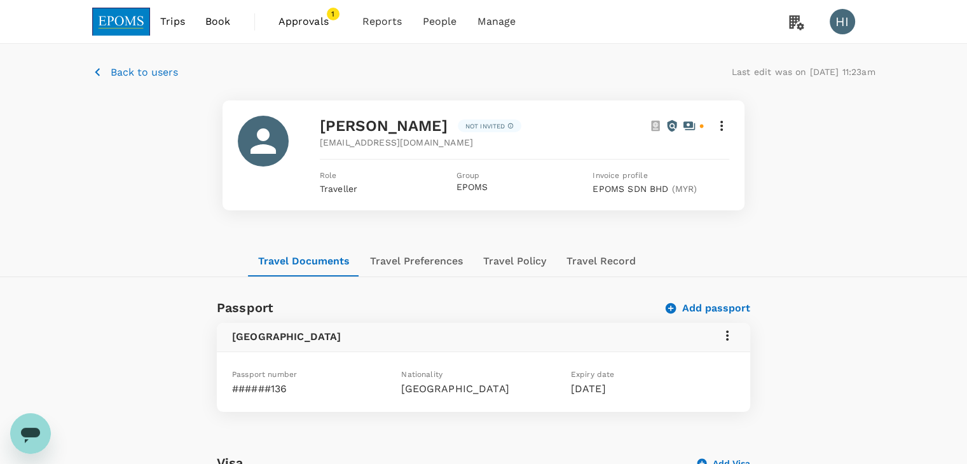
click at [719, 128] on icon at bounding box center [721, 125] width 15 height 15
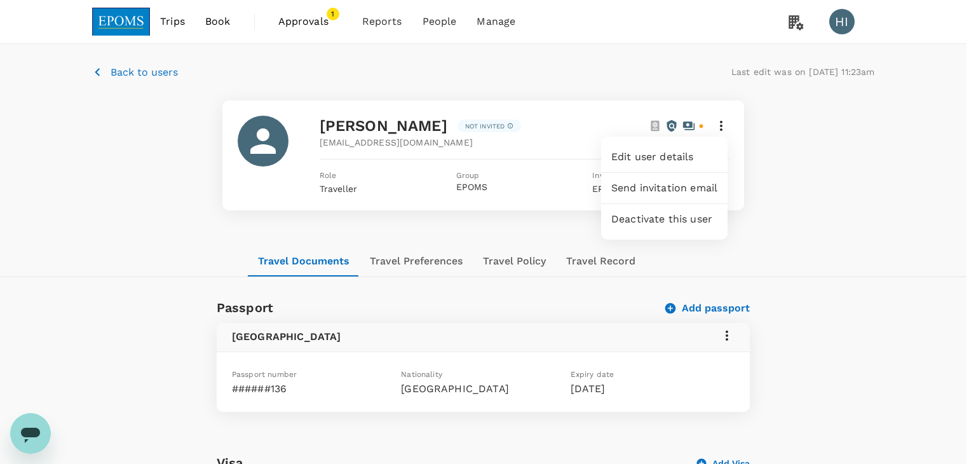
click at [821, 192] on div at bounding box center [488, 232] width 976 height 464
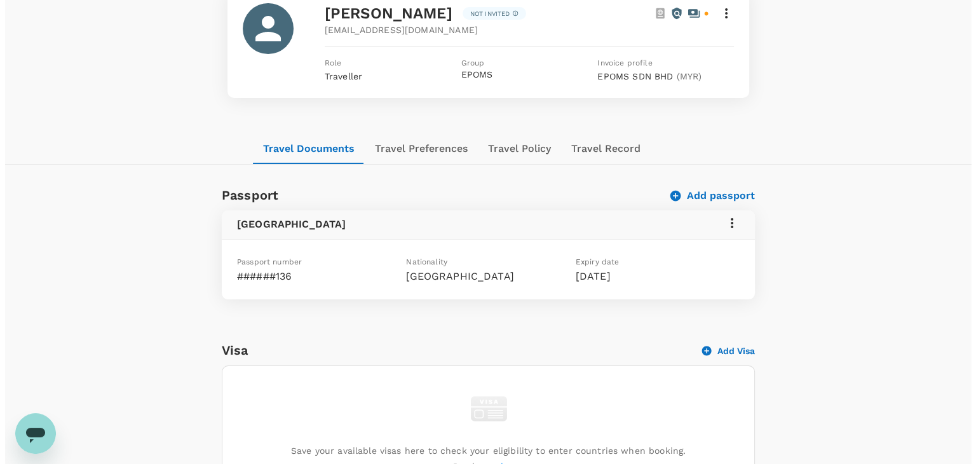
scroll to position [127, 0]
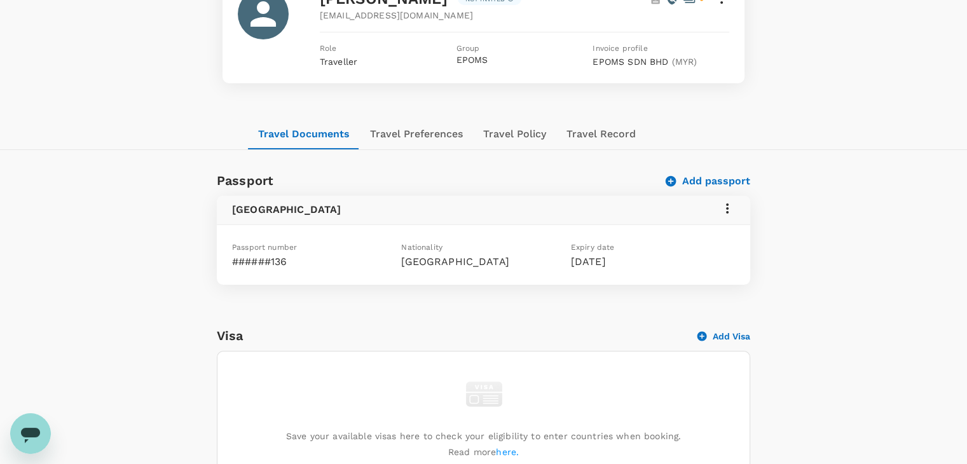
click at [725, 209] on icon at bounding box center [726, 208] width 15 height 15
click at [703, 242] on span "Edit" at bounding box center [708, 238] width 33 height 15
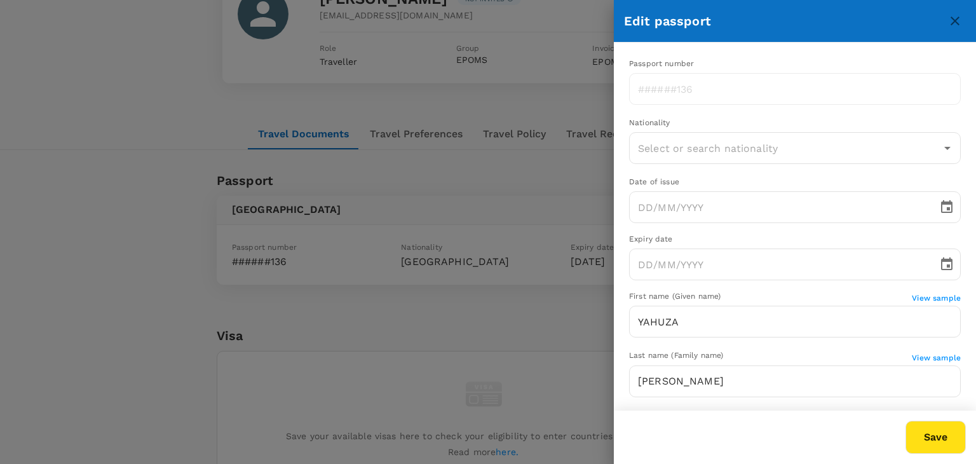
type input "[GEOGRAPHIC_DATA]"
type input "23/11/2022"
type input "23/05/2028"
type input "22/09/1981"
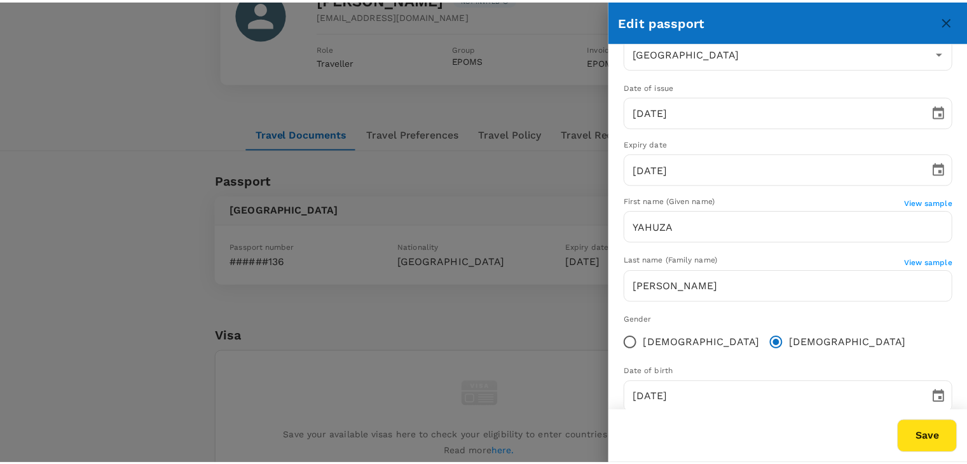
scroll to position [123, 0]
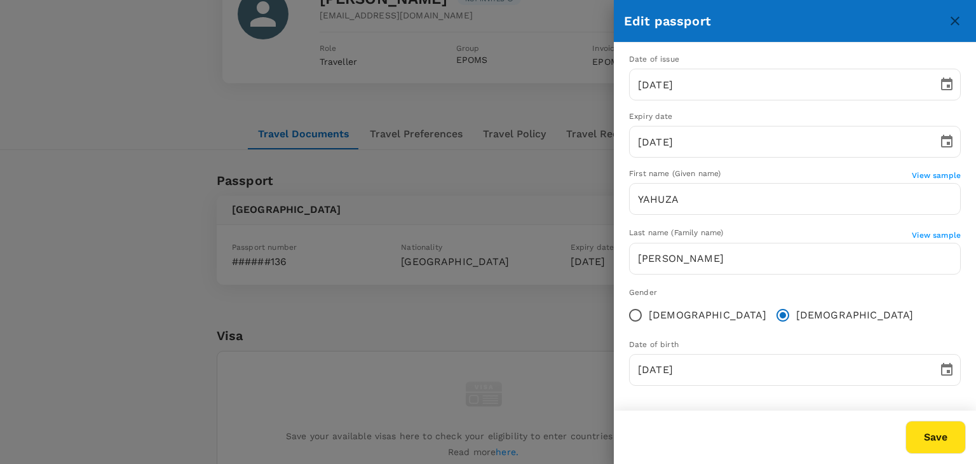
click at [533, 334] on div at bounding box center [488, 232] width 976 height 464
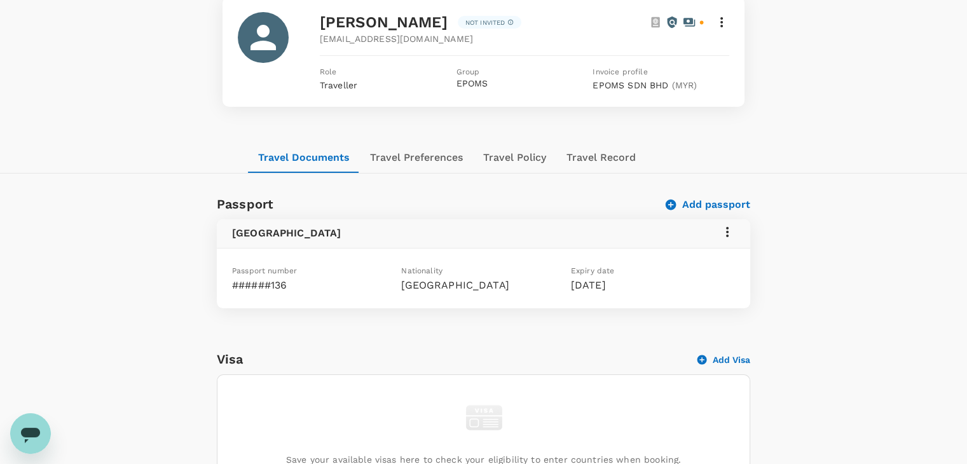
scroll to position [64, 0]
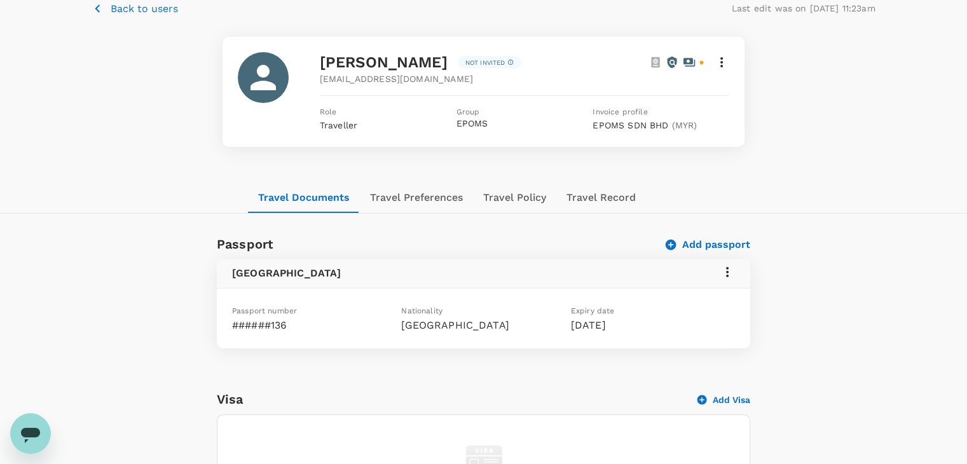
click at [100, 11] on icon "button" at bounding box center [98, 9] width 16 height 16
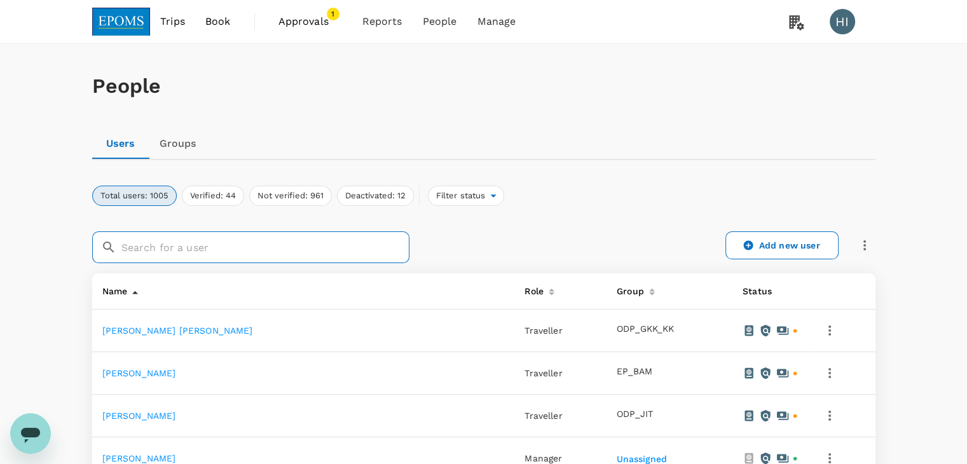
click at [167, 248] on input "text" at bounding box center [265, 247] width 288 height 32
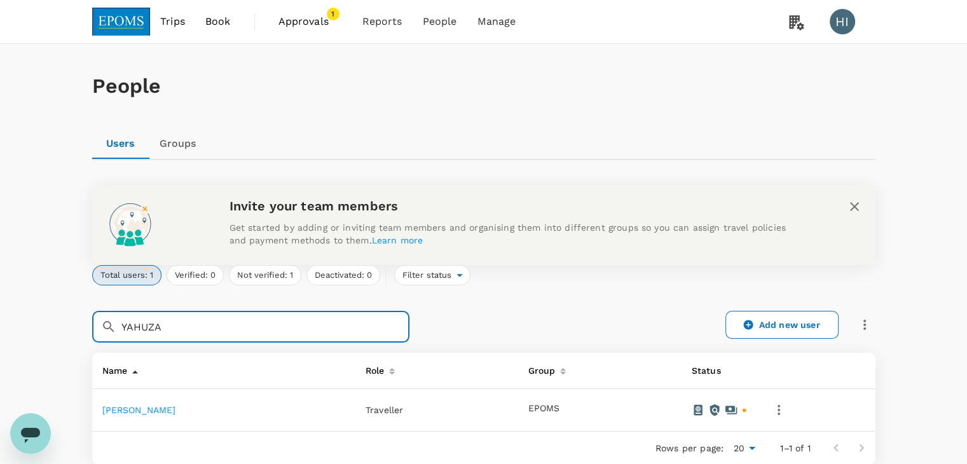
type input "YAHUZA"
click at [786, 408] on icon "button" at bounding box center [778, 409] width 15 height 15
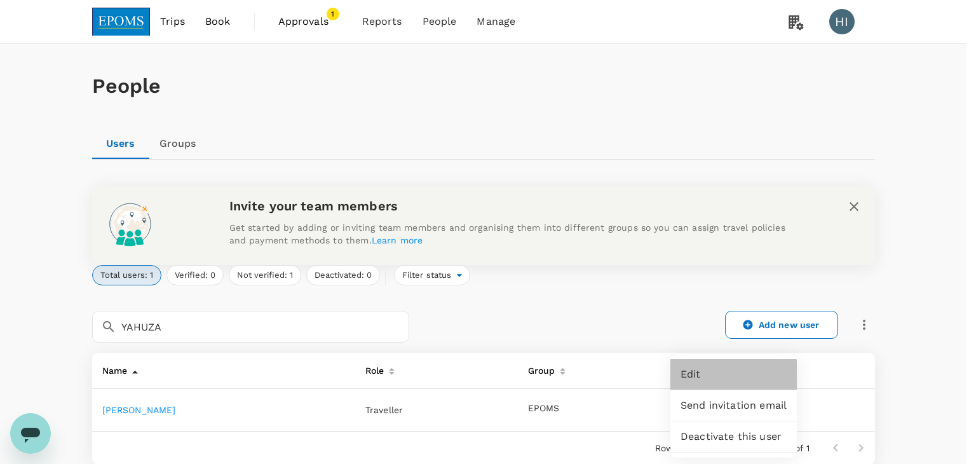
click at [775, 377] on span "Edit" at bounding box center [734, 374] width 106 height 15
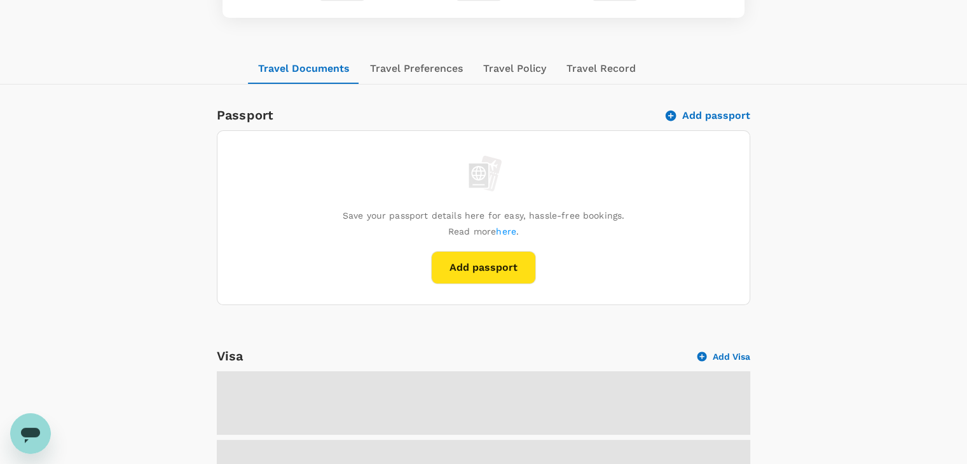
scroll to position [191, 0]
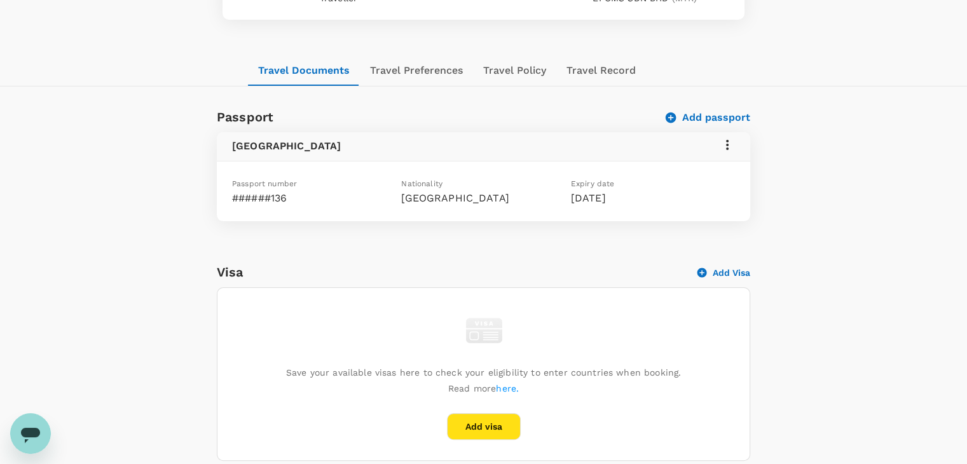
click at [819, 377] on div "Passport Add passport [GEOGRAPHIC_DATA] Passport number ######136 Nationality […" at bounding box center [483, 451] width 967 height 689
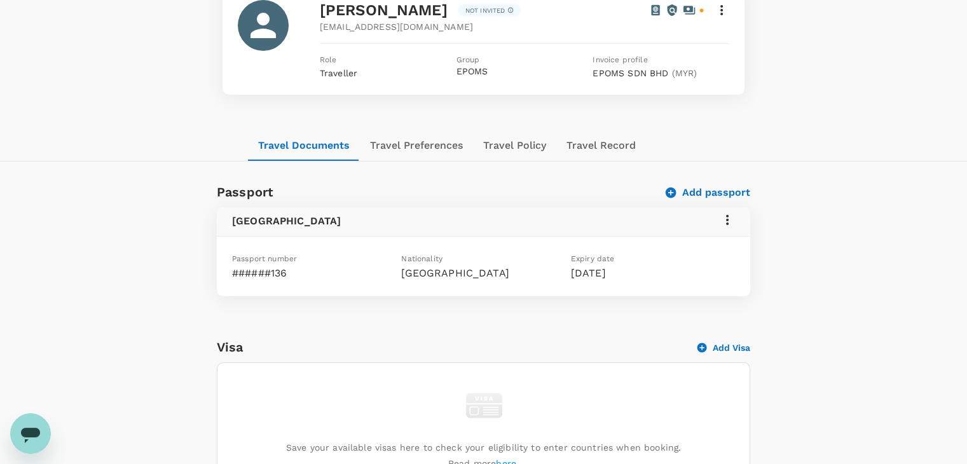
scroll to position [0, 0]
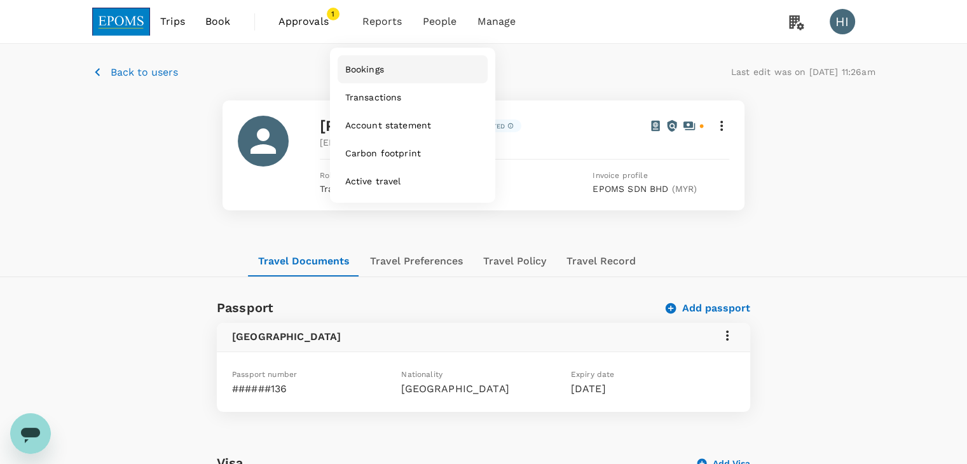
click at [379, 73] on span "Bookings" at bounding box center [364, 69] width 39 height 13
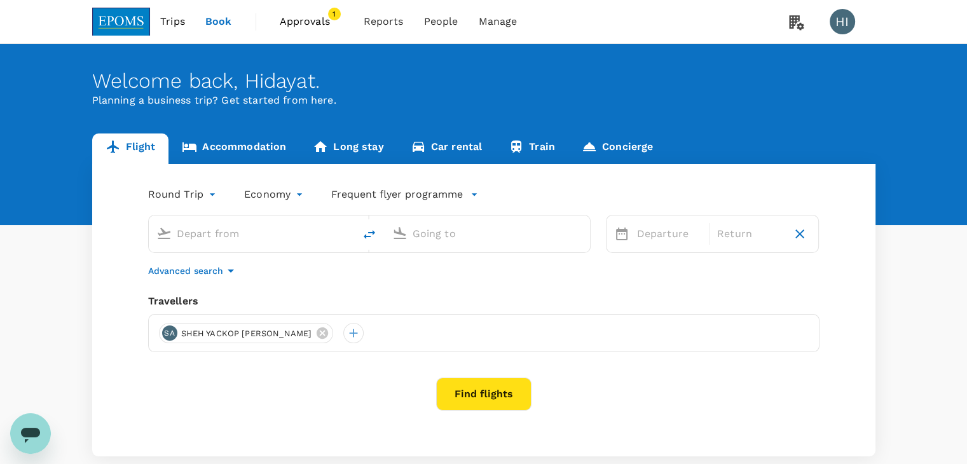
type input "Kuala Lumpur Intl ([GEOGRAPHIC_DATA])"
type input "Kota Kinabalu Intl (BKI)"
click at [370, 234] on icon "delete" at bounding box center [369, 234] width 15 height 15
type input "Kota Kinabalu Intl (BKI)"
type input "Kuala Lumpur Intl ([GEOGRAPHIC_DATA])"
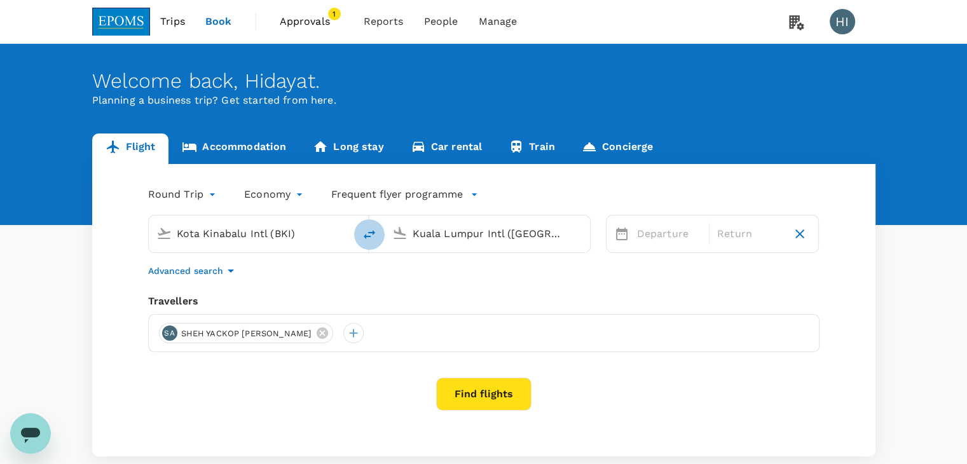
click at [364, 235] on icon "delete" at bounding box center [369, 234] width 15 height 15
type input "Kuala Lumpur Intl ([GEOGRAPHIC_DATA])"
type input "Kota Kinabalu Intl (BKI)"
click at [369, 232] on icon "delete" at bounding box center [369, 234] width 11 height 9
type input "Kota Kinabalu Intl (BKI)"
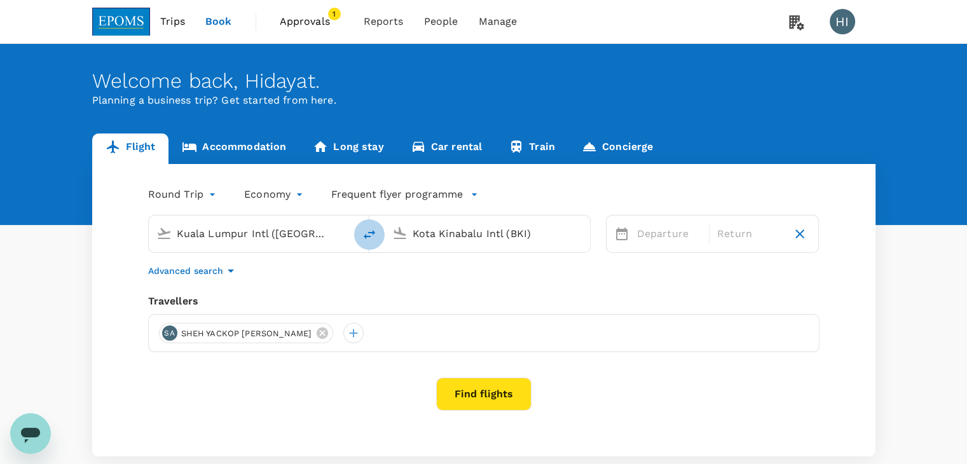
type input "Kuala Lumpur Intl ([GEOGRAPHIC_DATA])"
click at [328, 233] on div "Kota Kinabalu Intl (BKI)" at bounding box center [262, 234] width 170 height 20
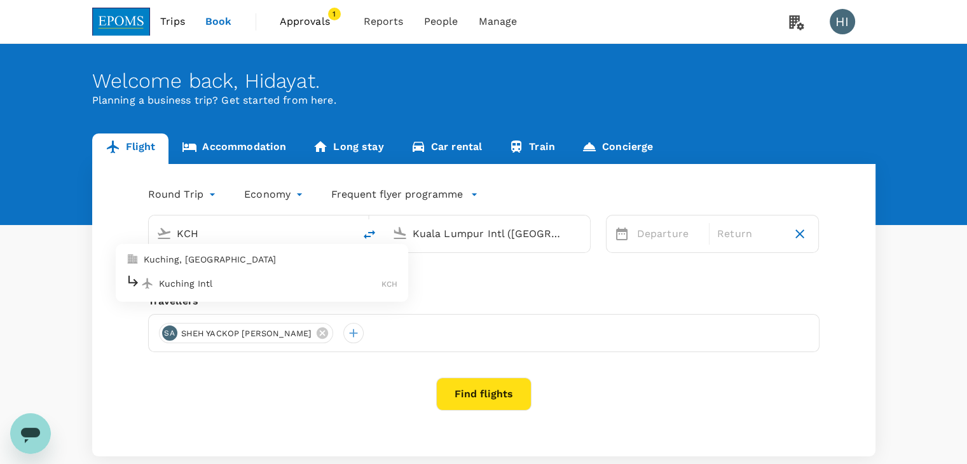
click at [219, 277] on p "Kuching Intl" at bounding box center [270, 283] width 223 height 13
type input "Kuching Intl (KCH)"
click at [315, 332] on icon at bounding box center [322, 333] width 14 height 14
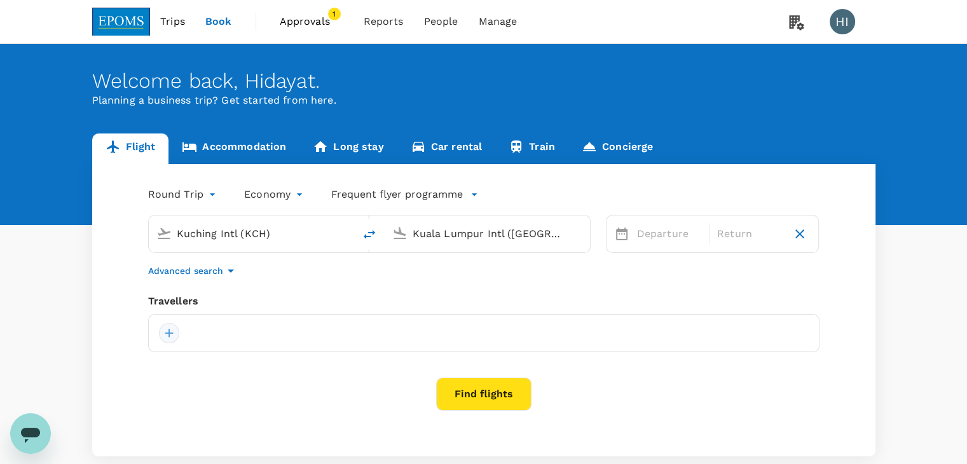
click at [172, 335] on div at bounding box center [169, 333] width 20 height 20
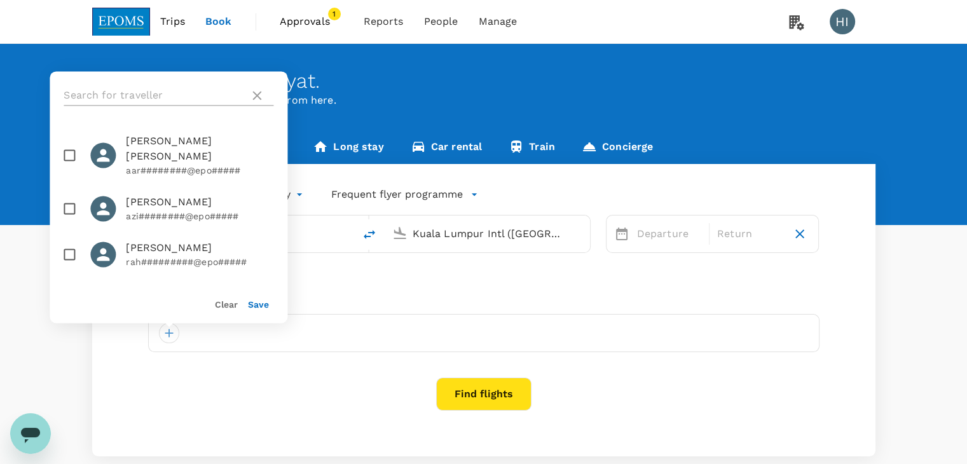
click at [135, 95] on input "text" at bounding box center [154, 95] width 181 height 20
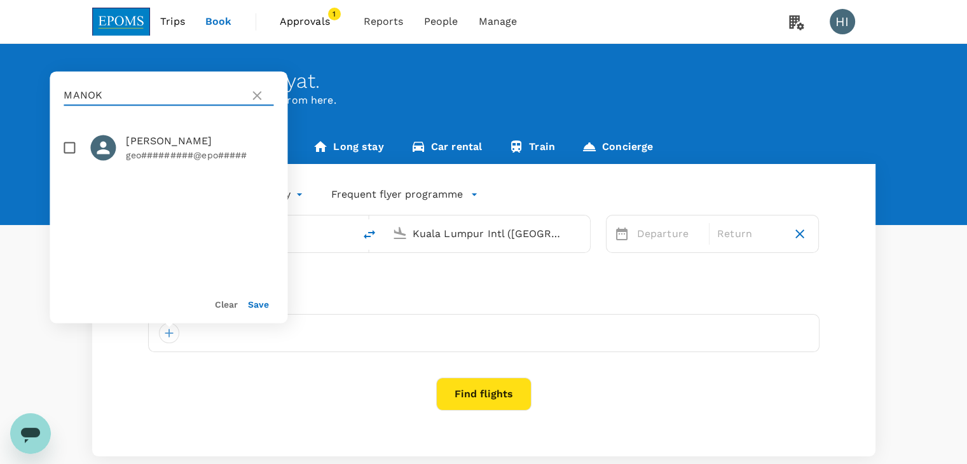
type input "MANOK"
click at [71, 146] on input "checkbox" at bounding box center [69, 147] width 27 height 27
checkbox input "true"
click at [261, 308] on button "Save" at bounding box center [258, 304] width 21 height 10
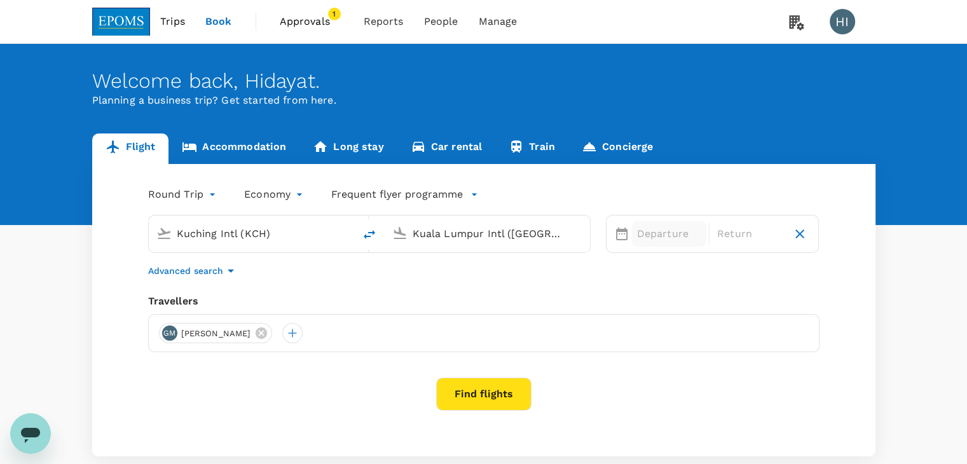
click at [643, 240] on p "Departure" at bounding box center [669, 233] width 64 height 15
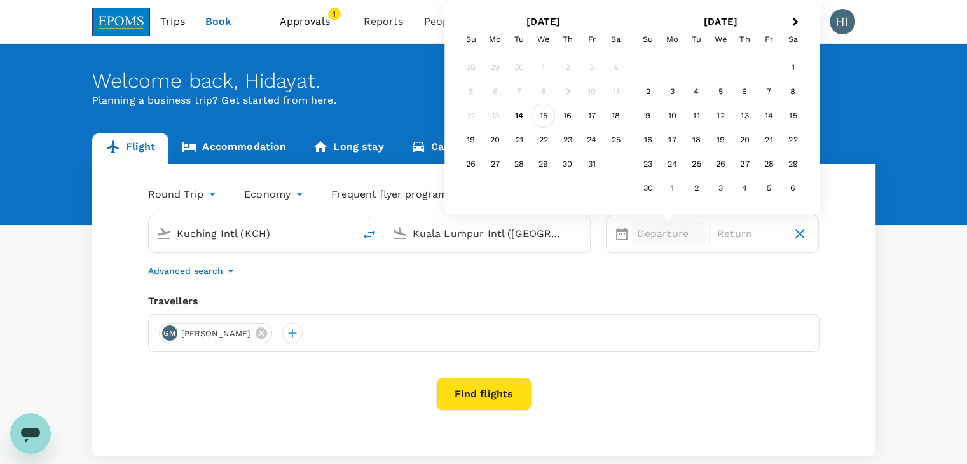
click at [540, 116] on div "15" at bounding box center [543, 116] width 24 height 24
click at [615, 118] on div "18" at bounding box center [616, 116] width 24 height 24
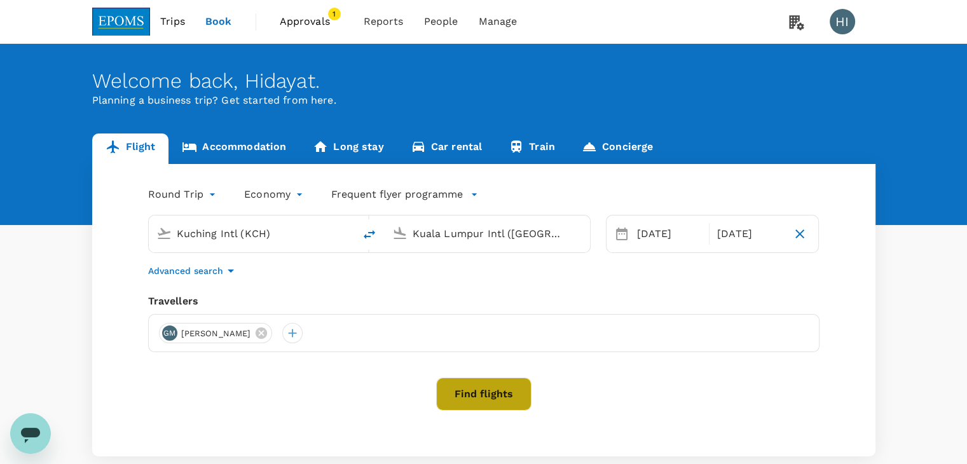
click at [493, 392] on button "Find flights" at bounding box center [483, 394] width 95 height 33
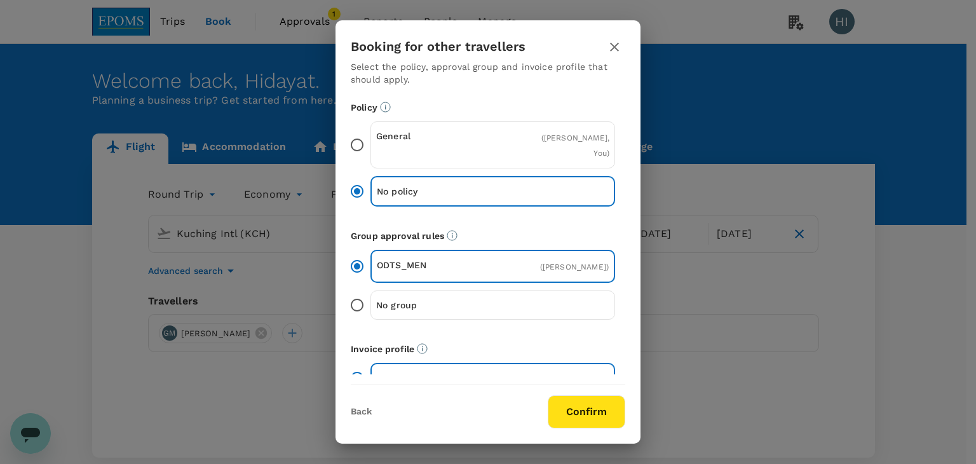
click at [582, 414] on button "Confirm" at bounding box center [587, 411] width 78 height 33
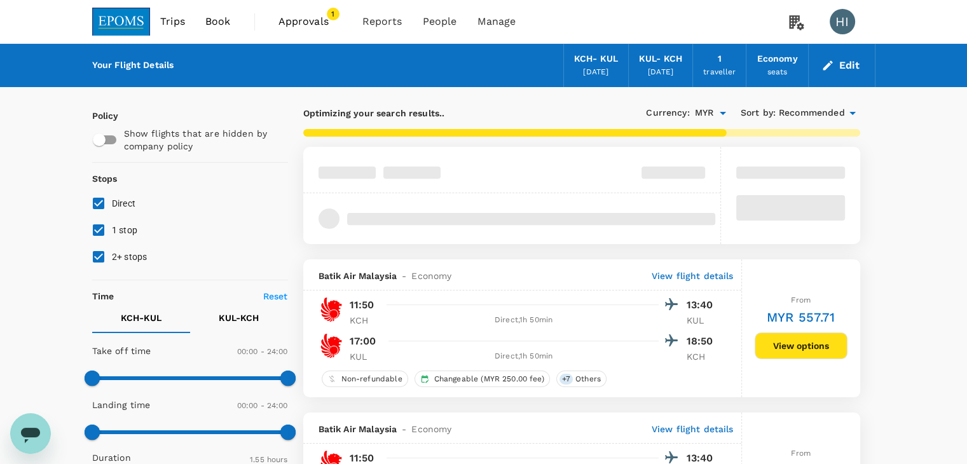
type input "765"
click at [99, 229] on input "1 stop" at bounding box center [98, 230] width 27 height 27
checkbox input "false"
click at [100, 250] on input "2+ stops" at bounding box center [98, 256] width 27 height 27
checkbox input "false"
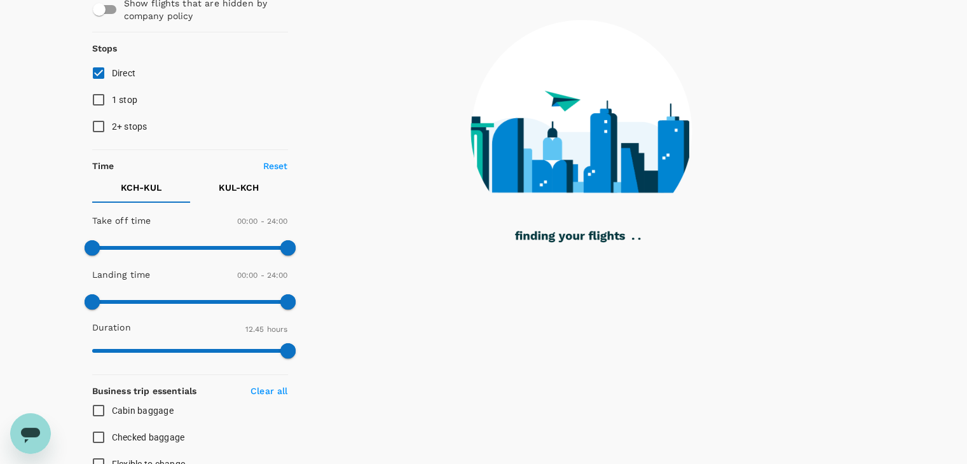
scroll to position [127, 0]
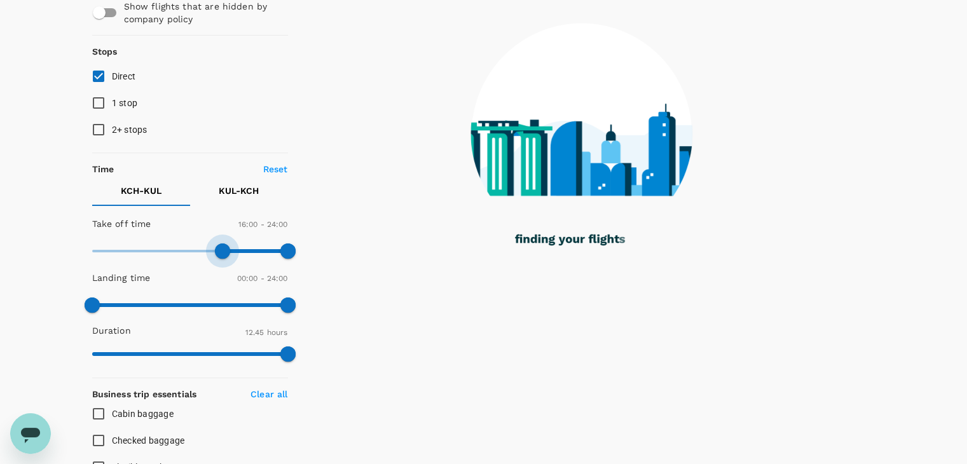
type input "990"
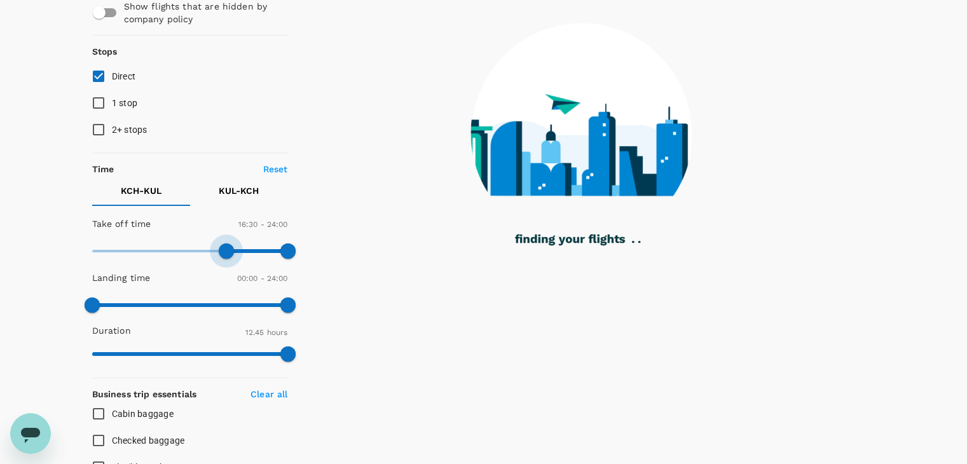
drag, startPoint x: 95, startPoint y: 246, endPoint x: 226, endPoint y: 259, distance: 132.2
click at [226, 259] on span at bounding box center [226, 250] width 15 height 15
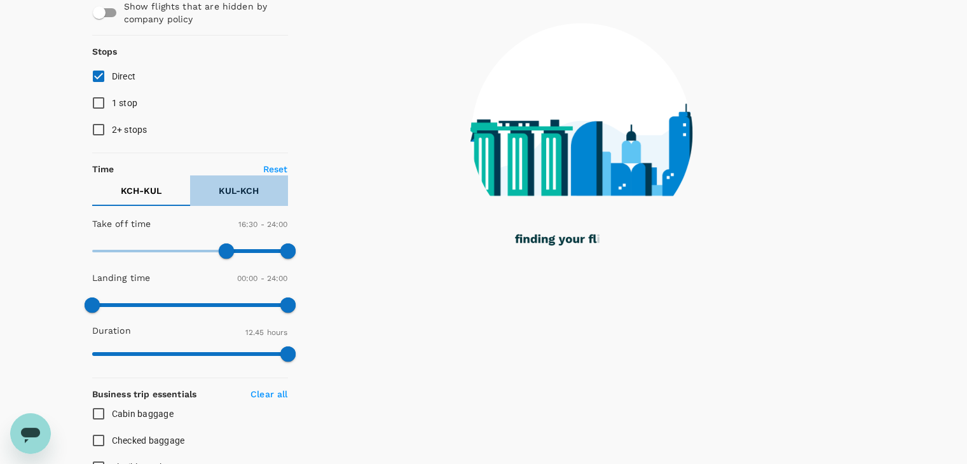
click at [229, 192] on p "KUL - KCH" at bounding box center [239, 190] width 40 height 13
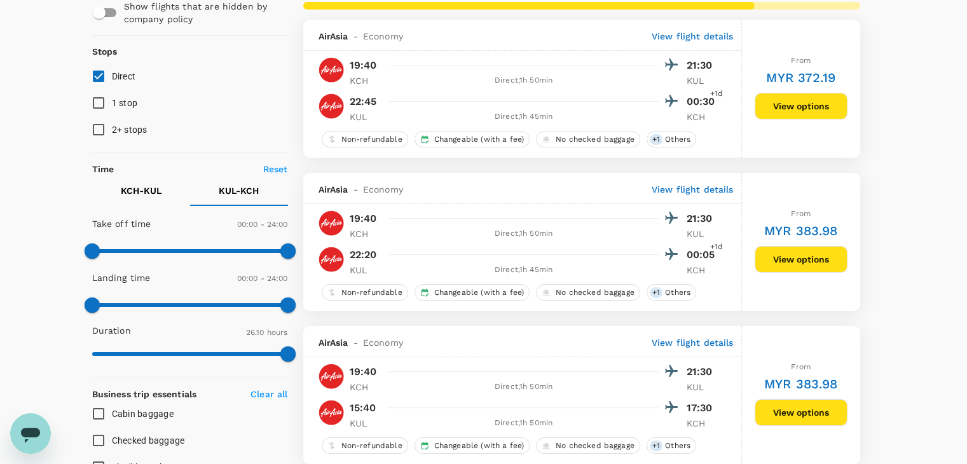
type input "1570"
type input "810"
drag, startPoint x: 95, startPoint y: 247, endPoint x: 203, endPoint y: 259, distance: 109.4
click at [203, 259] on span at bounding box center [201, 250] width 15 height 15
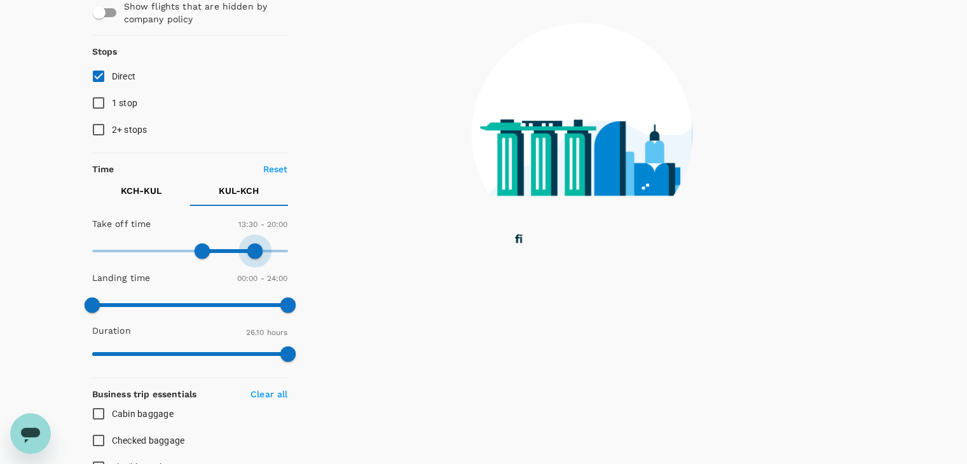
type input "1110"
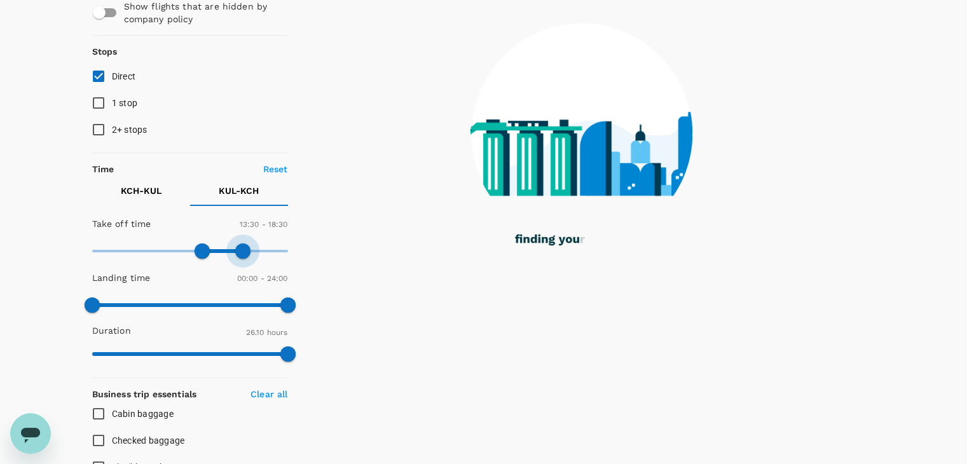
drag, startPoint x: 289, startPoint y: 249, endPoint x: 244, endPoint y: 252, distance: 44.6
click at [244, 252] on span at bounding box center [242, 250] width 15 height 15
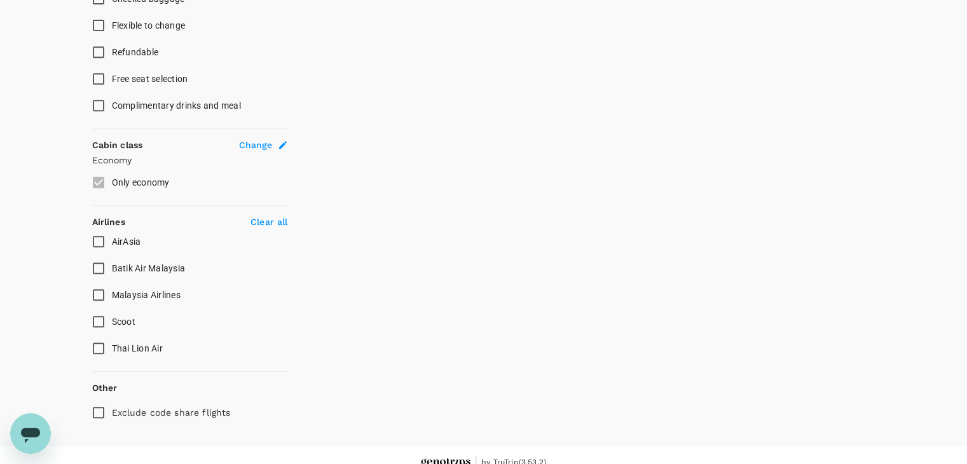
scroll to position [572, 0]
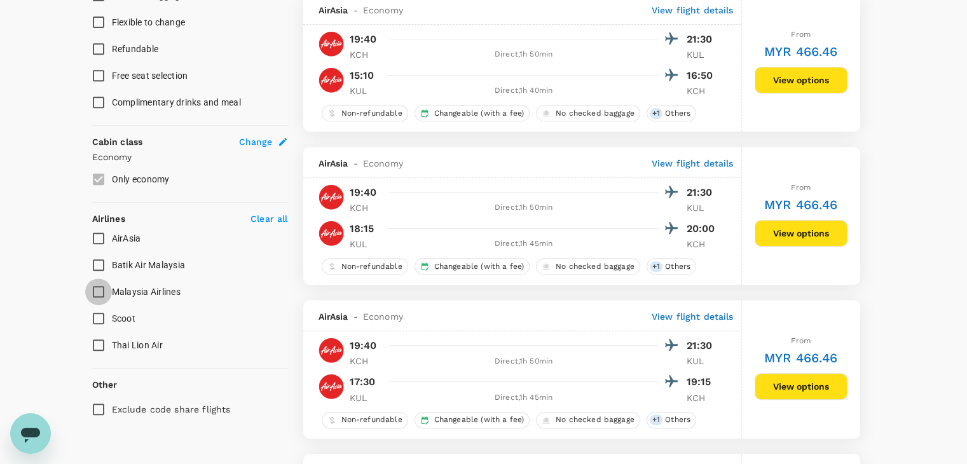
click at [97, 294] on input "Malaysia Airlines" at bounding box center [98, 291] width 27 height 27
checkbox input "true"
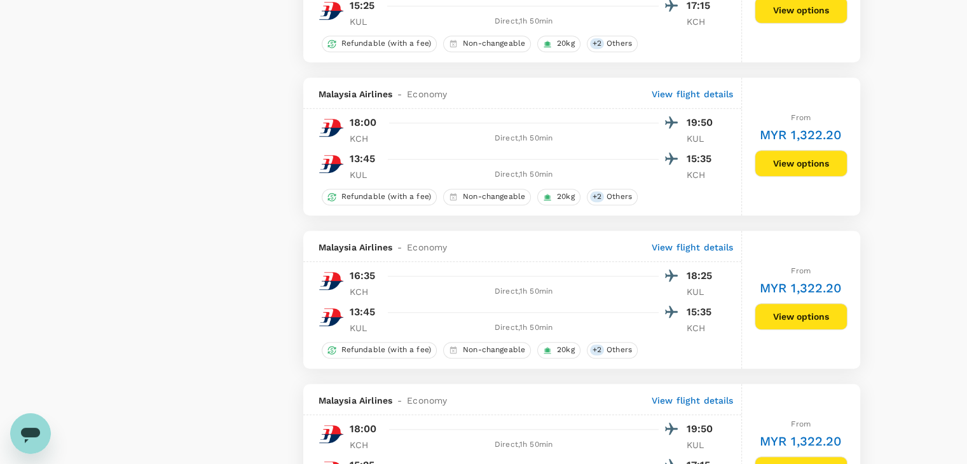
scroll to position [1017, 0]
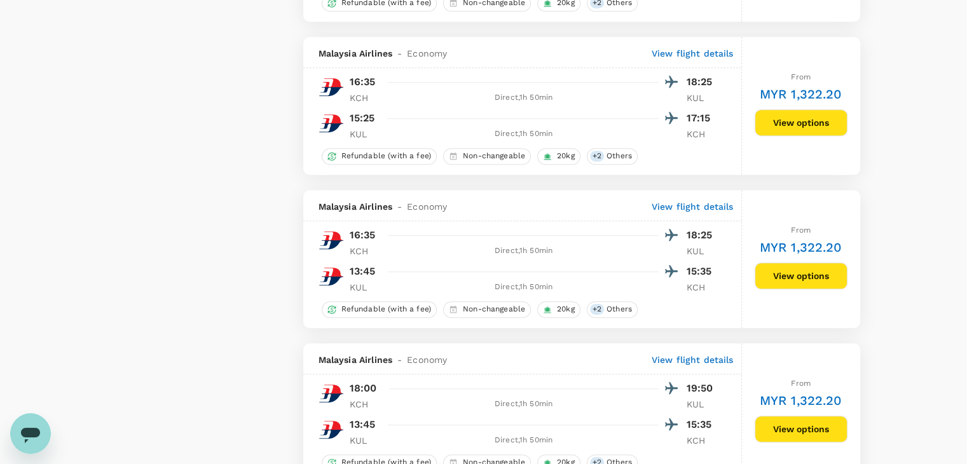
click at [768, 273] on button "View options" at bounding box center [800, 275] width 93 height 27
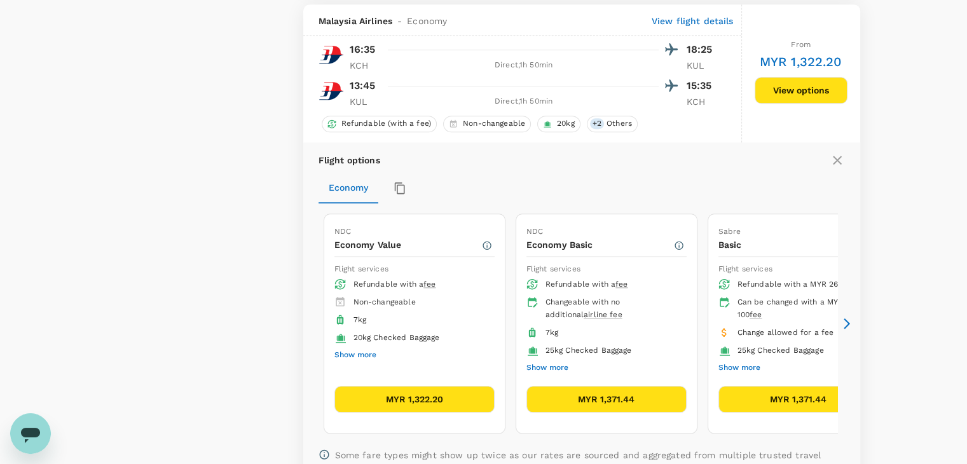
scroll to position [1209, 0]
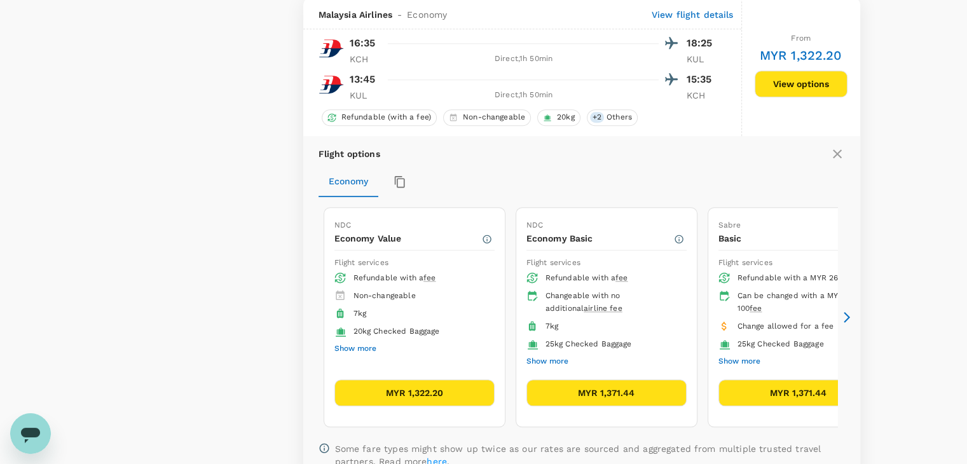
click at [844, 316] on icon at bounding box center [846, 317] width 13 height 13
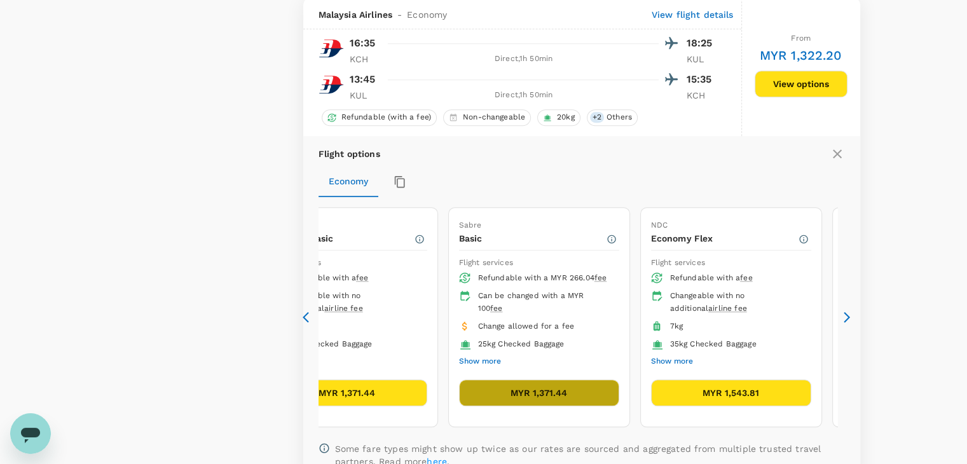
click at [491, 391] on button "MYR 1,371.44" at bounding box center [539, 392] width 160 height 27
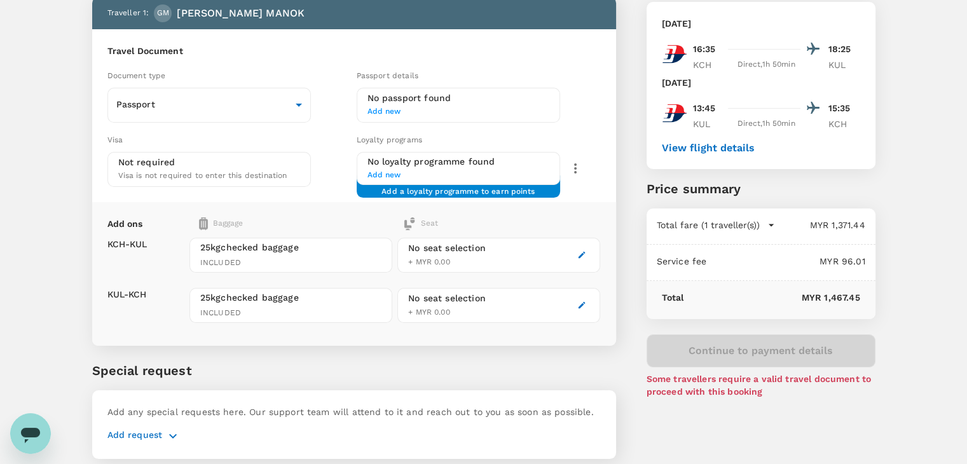
scroll to position [53, 0]
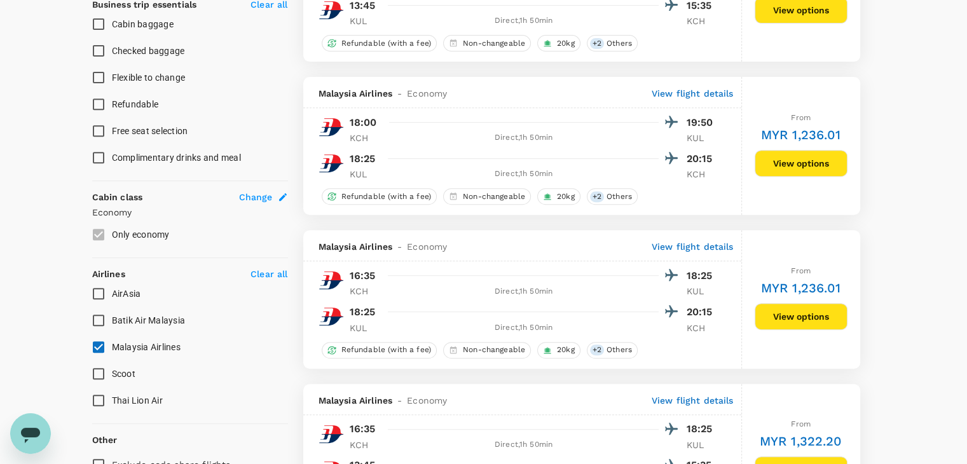
scroll to position [771, 0]
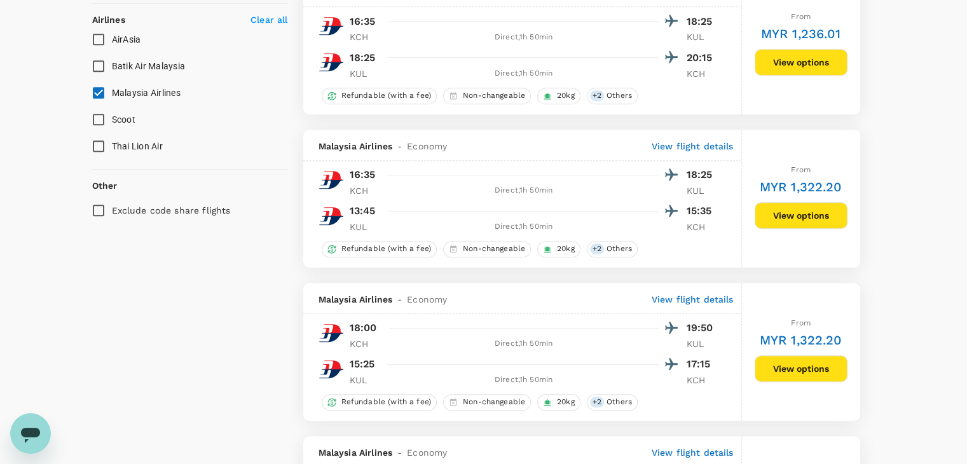
click at [810, 217] on button "View options" at bounding box center [800, 215] width 93 height 27
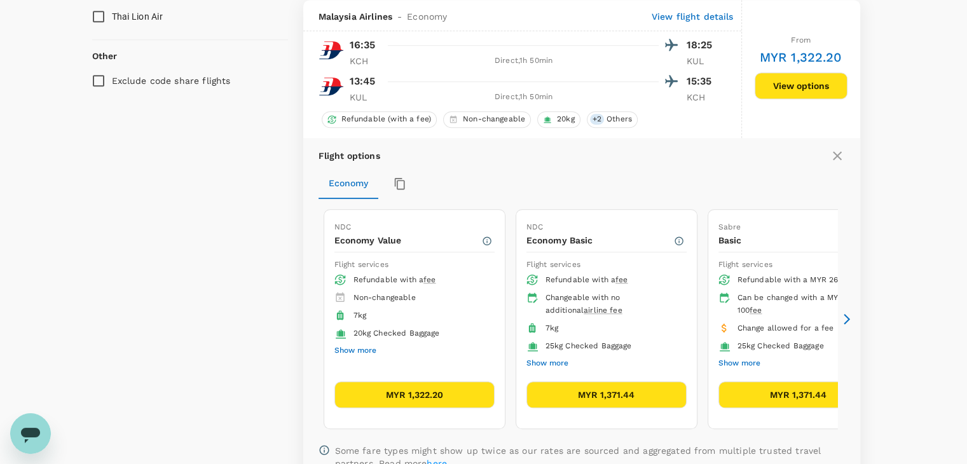
scroll to position [902, 0]
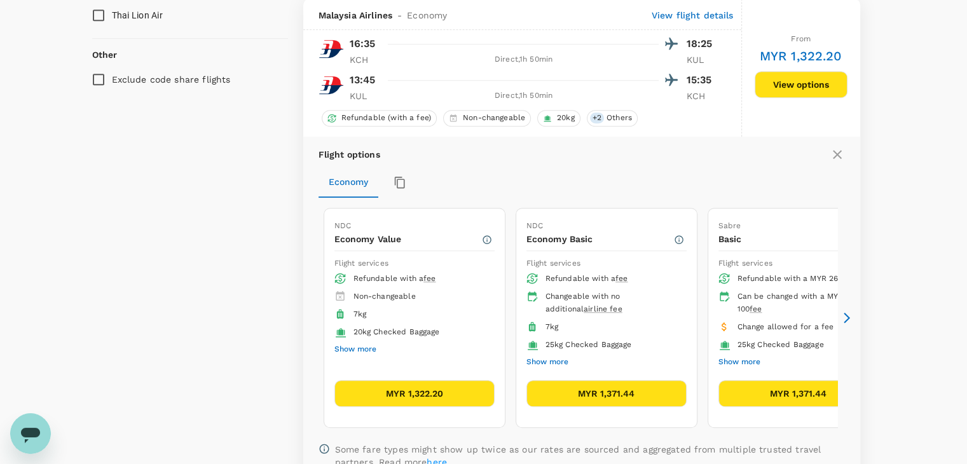
click at [843, 320] on icon at bounding box center [846, 317] width 13 height 13
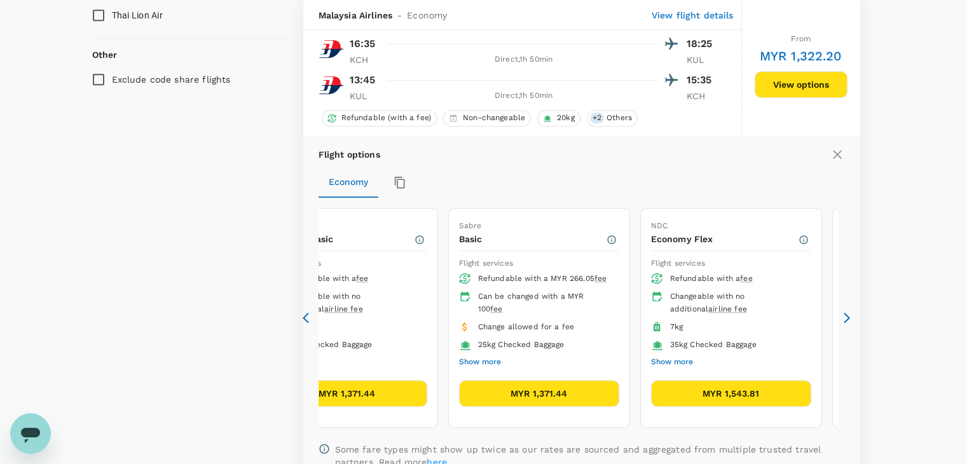
click at [843, 320] on icon at bounding box center [846, 317] width 13 height 13
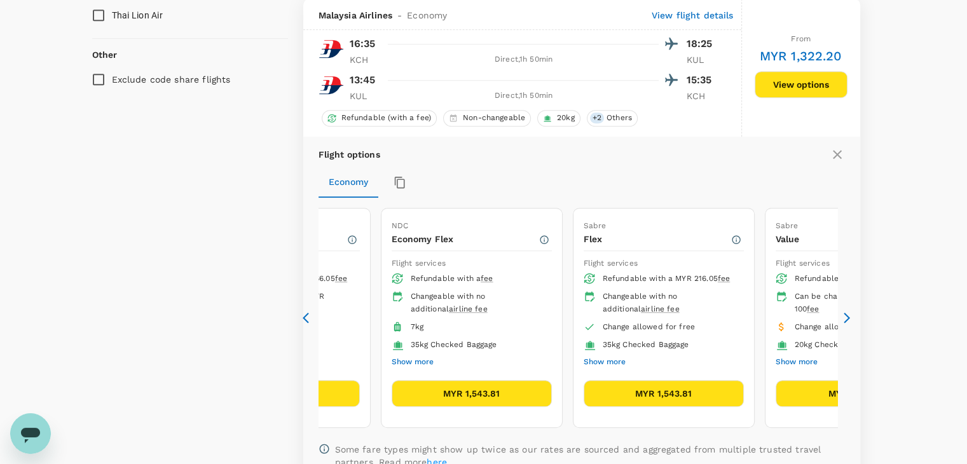
click at [306, 318] on icon at bounding box center [309, 317] width 13 height 13
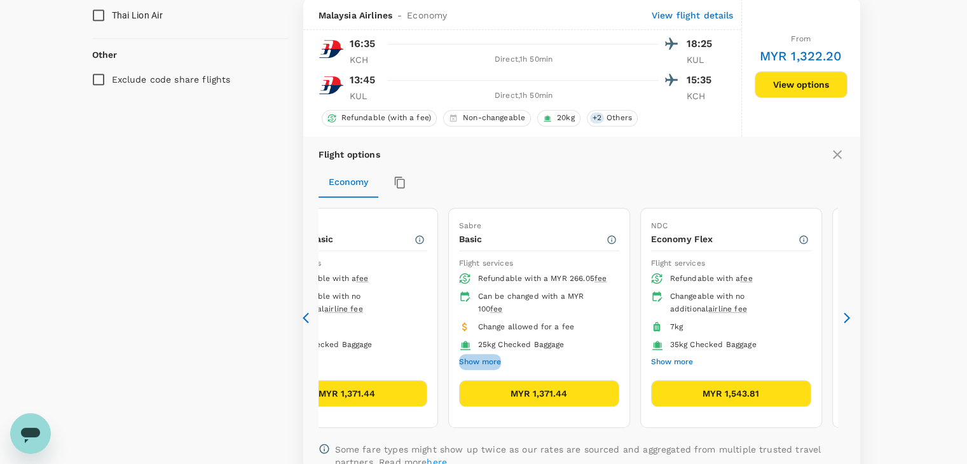
click at [470, 359] on button "Show more" at bounding box center [480, 362] width 42 height 17
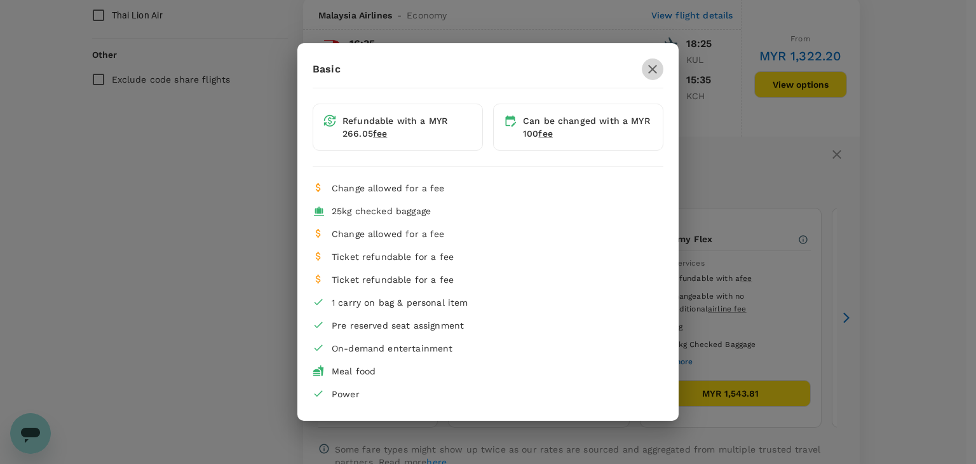
click at [653, 65] on icon "button" at bounding box center [652, 69] width 15 height 15
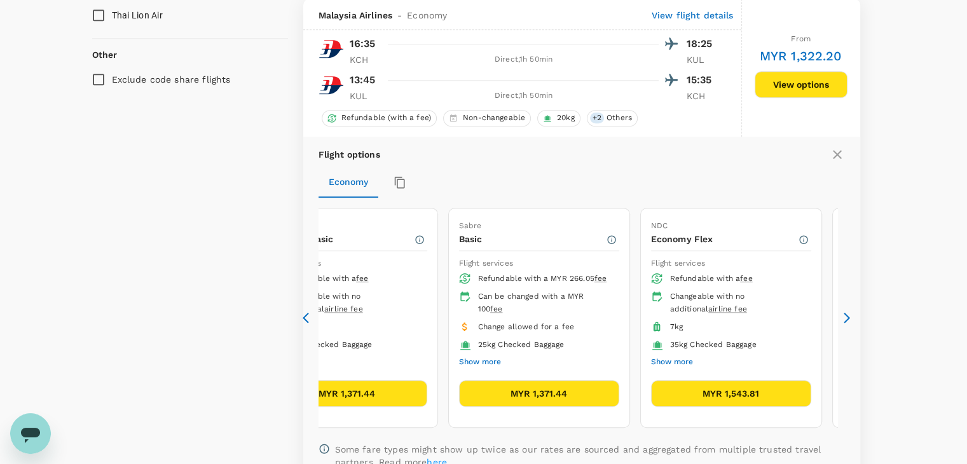
click at [849, 316] on icon at bounding box center [846, 317] width 13 height 13
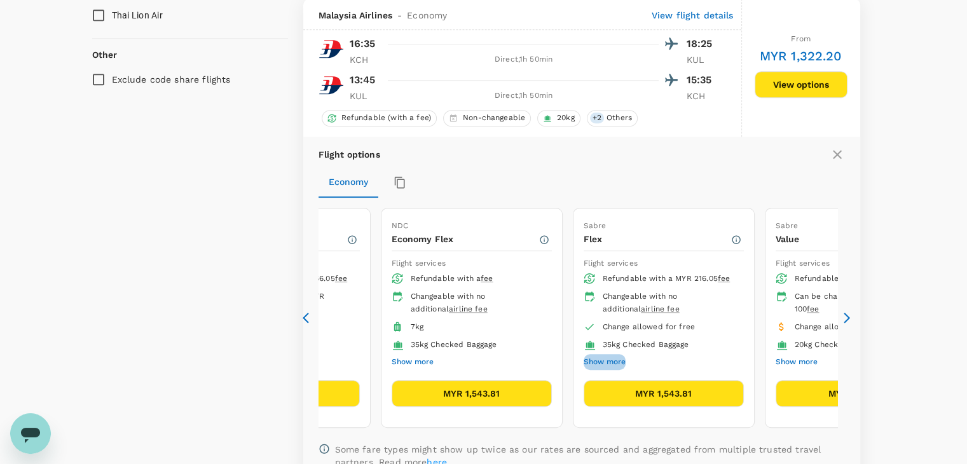
click at [608, 359] on button "Show more" at bounding box center [604, 362] width 42 height 17
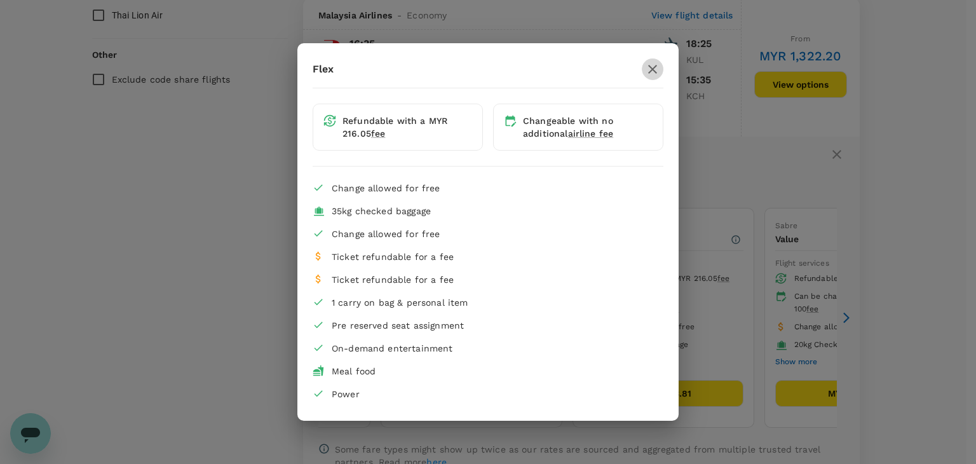
click at [652, 72] on icon "button" at bounding box center [652, 69] width 15 height 15
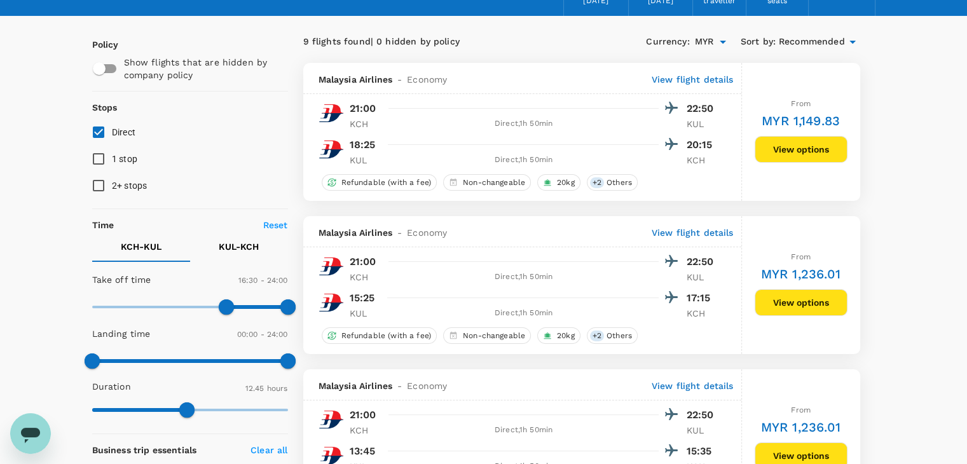
scroll to position [0, 0]
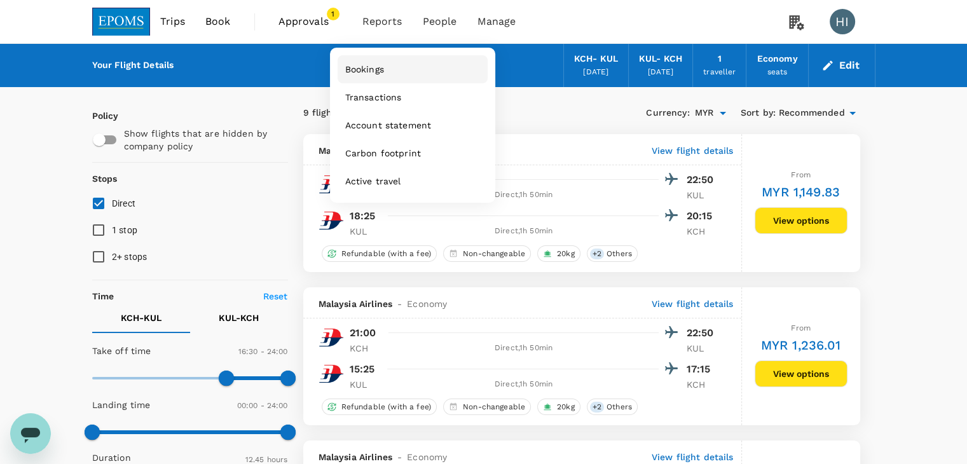
click at [362, 73] on span "Bookings" at bounding box center [364, 69] width 39 height 13
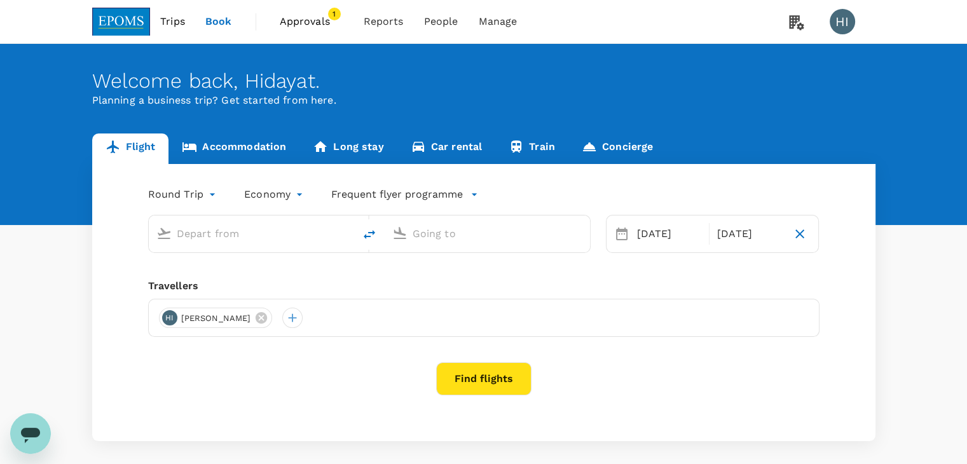
type input "Kuching Intl (KCH)"
type input "Kuala Lumpur Intl ([GEOGRAPHIC_DATA])"
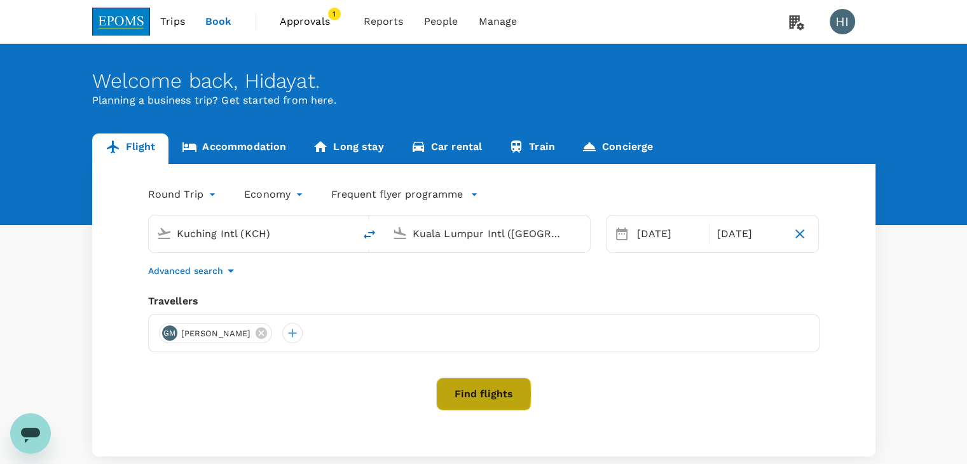
click at [446, 393] on button "Find flights" at bounding box center [483, 394] width 95 height 33
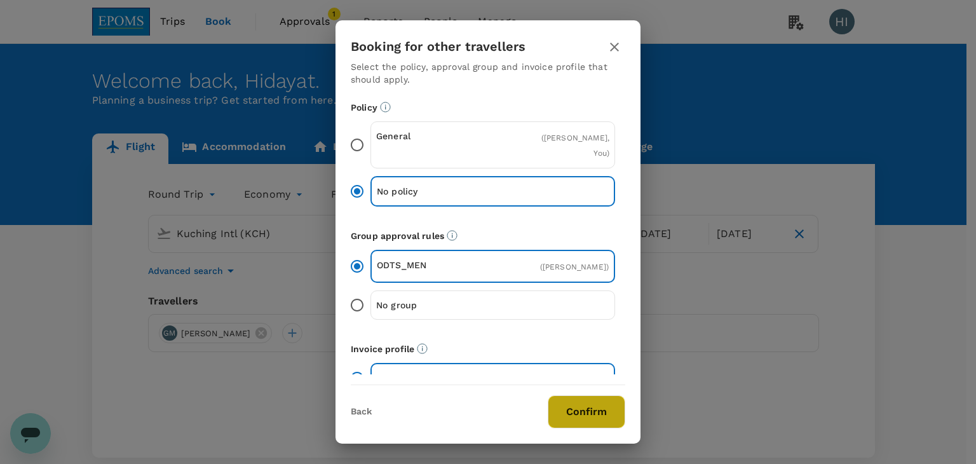
click at [562, 408] on button "Confirm" at bounding box center [587, 411] width 78 height 33
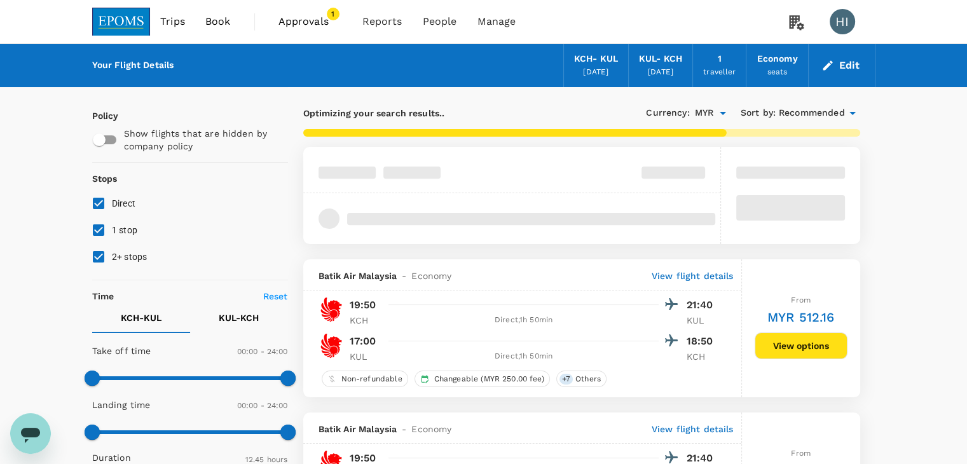
click at [98, 226] on input "1 stop" at bounding box center [98, 230] width 27 height 27
checkbox input "false"
click at [95, 249] on input "2+ stops" at bounding box center [98, 256] width 27 height 27
checkbox input "false"
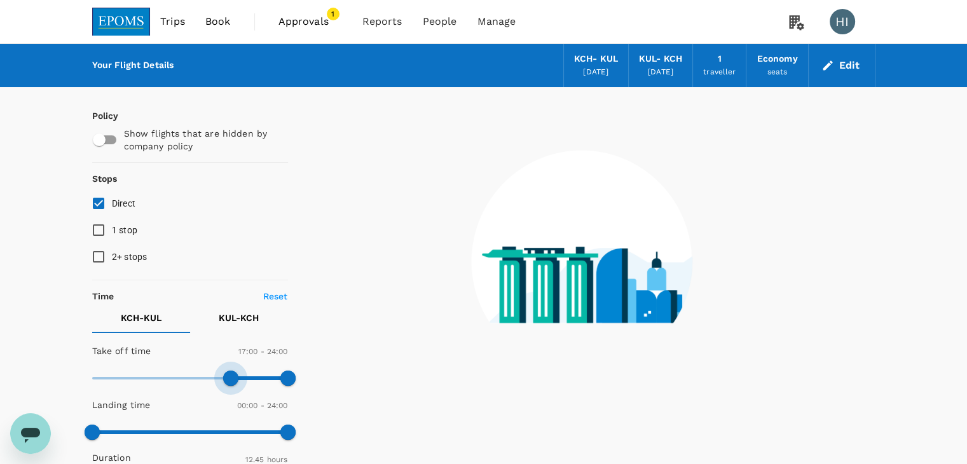
type input "960"
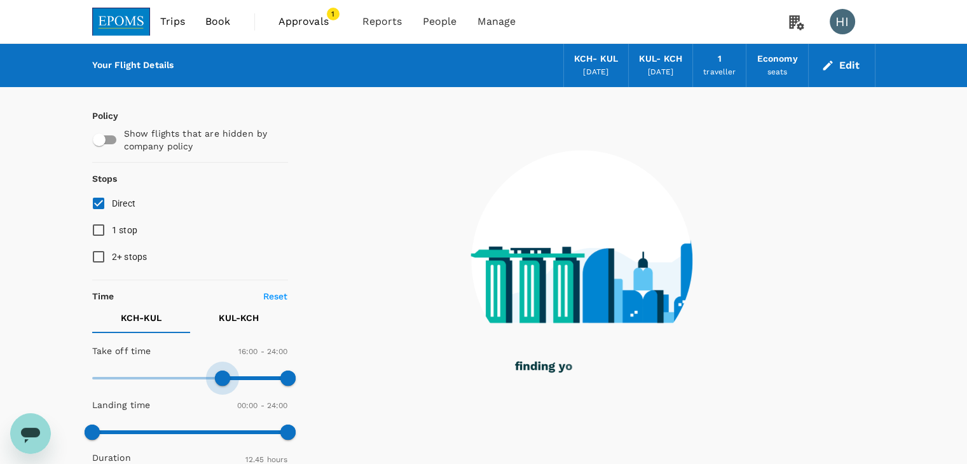
drag, startPoint x: 94, startPoint y: 378, endPoint x: 224, endPoint y: 381, distance: 129.7
click at [224, 381] on span at bounding box center [222, 378] width 15 height 15
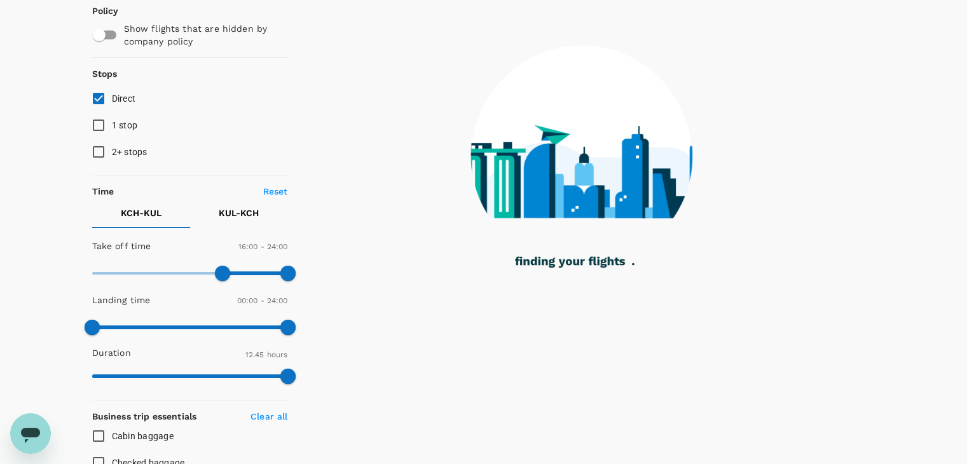
scroll to position [127, 0]
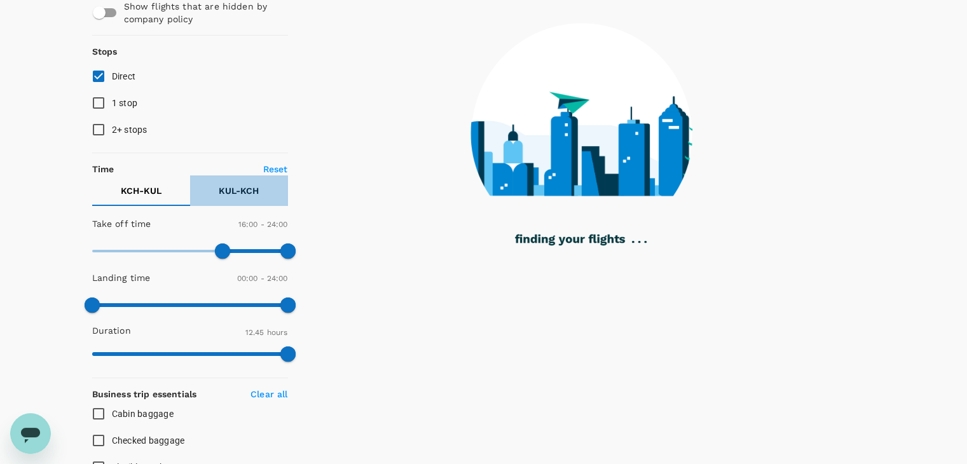
click at [233, 191] on p "KUL - KCH" at bounding box center [239, 190] width 40 height 13
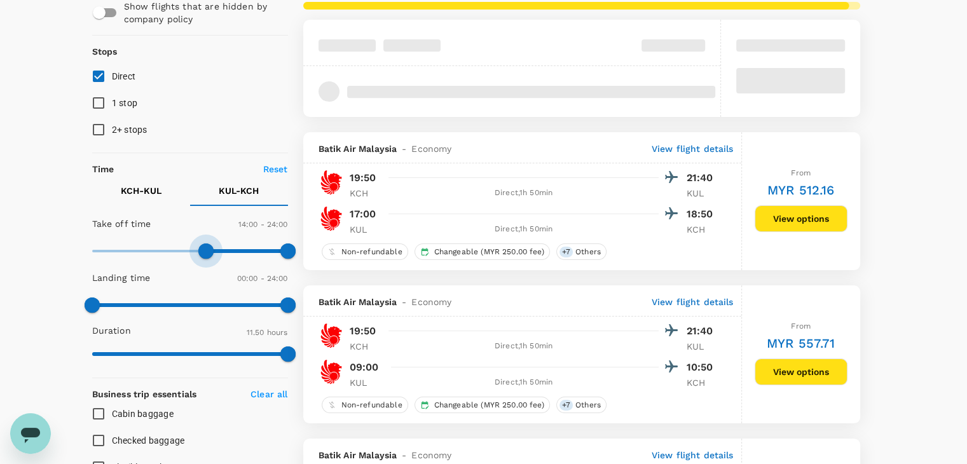
type input "810"
drag, startPoint x: 90, startPoint y: 248, endPoint x: 202, endPoint y: 254, distance: 112.7
click at [202, 254] on span at bounding box center [201, 250] width 15 height 15
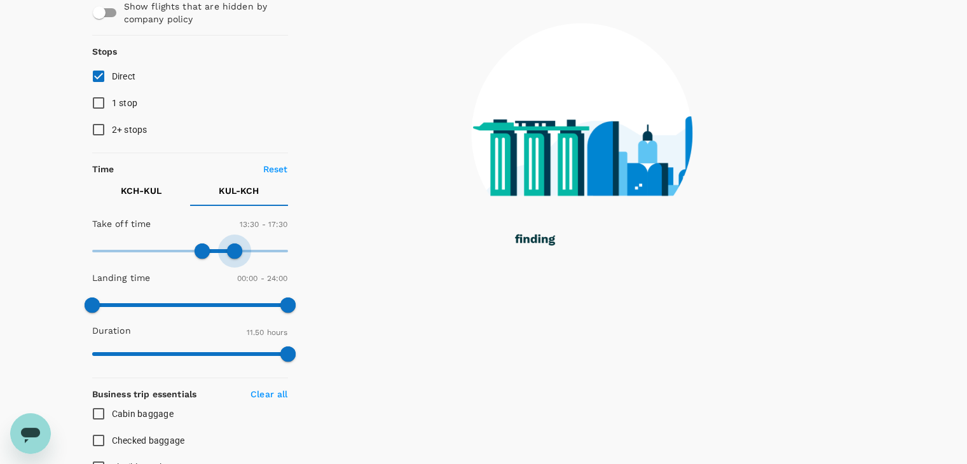
type input "1020"
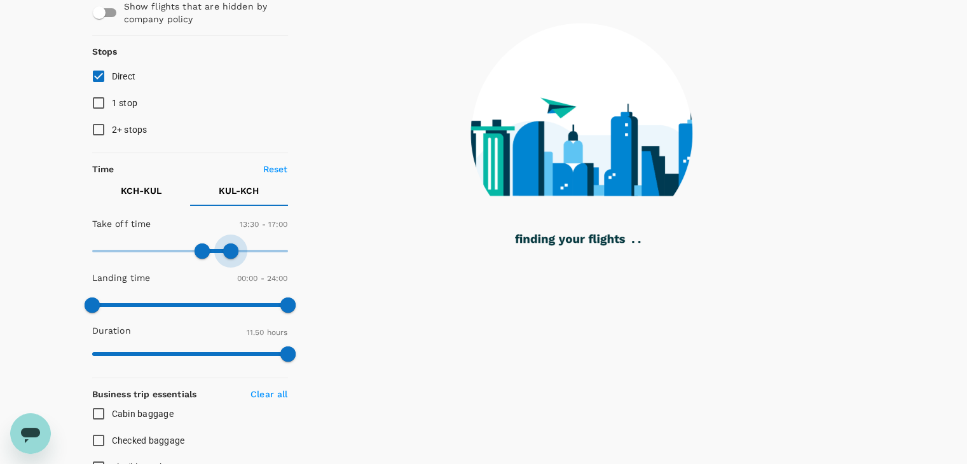
drag, startPoint x: 280, startPoint y: 250, endPoint x: 231, endPoint y: 251, distance: 48.9
click at [231, 251] on span at bounding box center [230, 250] width 15 height 15
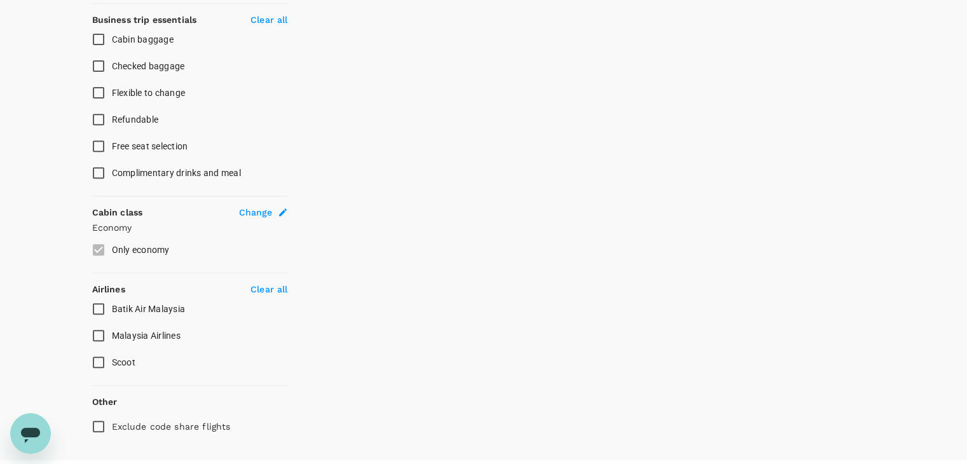
scroll to position [508, 0]
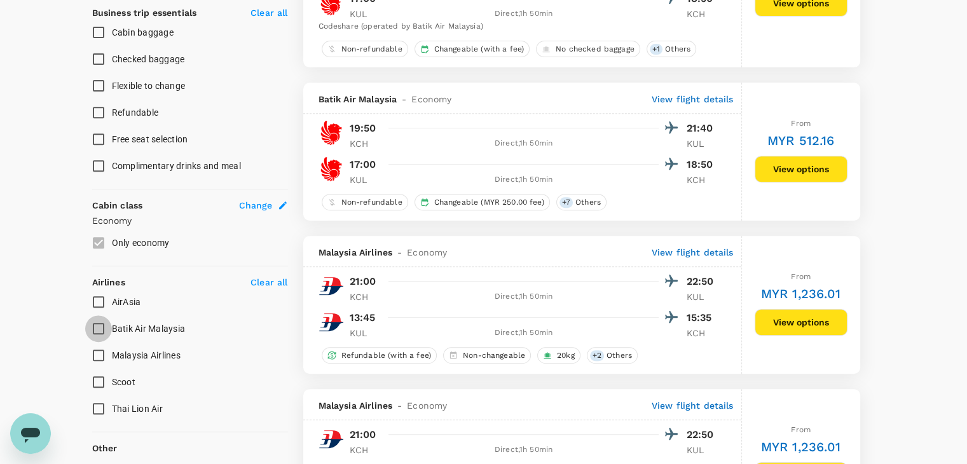
click at [102, 326] on input "Batik Air Malaysia" at bounding box center [98, 328] width 27 height 27
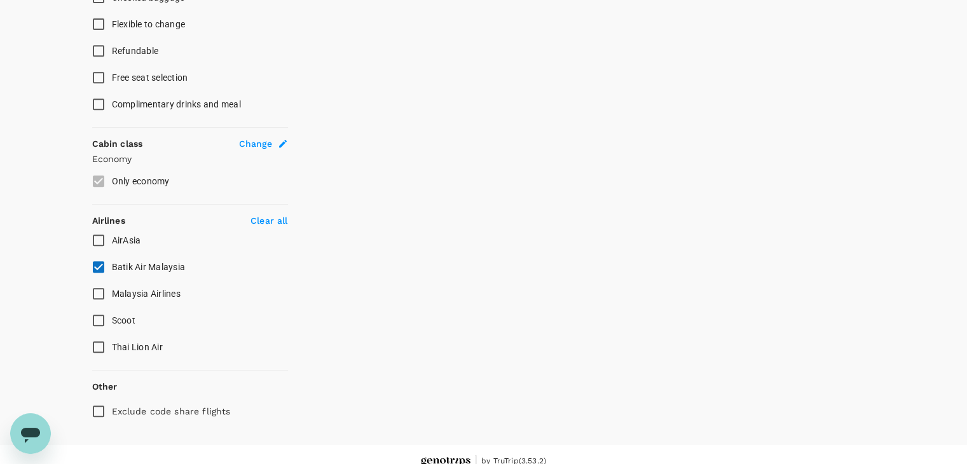
scroll to position [582, 0]
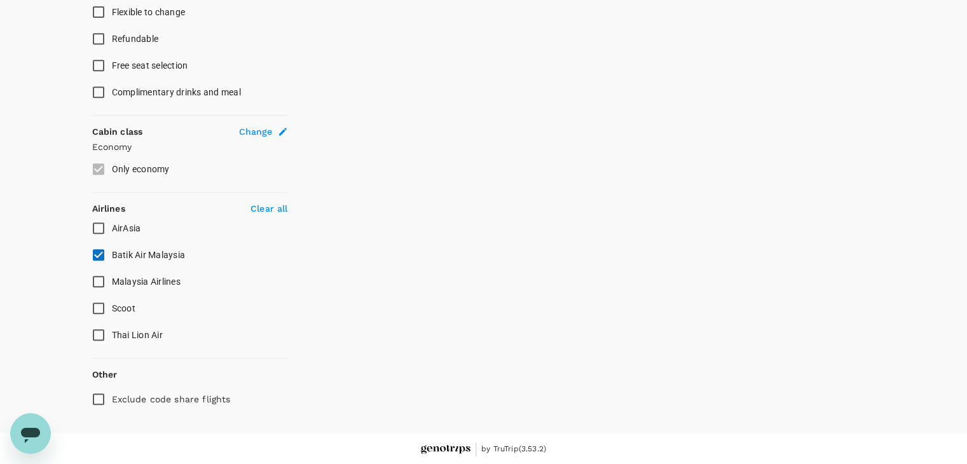
click at [98, 253] on input "Batik Air Malaysia" at bounding box center [98, 255] width 27 height 27
checkbox input "false"
click at [97, 284] on input "Malaysia Airlines" at bounding box center [98, 281] width 27 height 27
checkbox input "true"
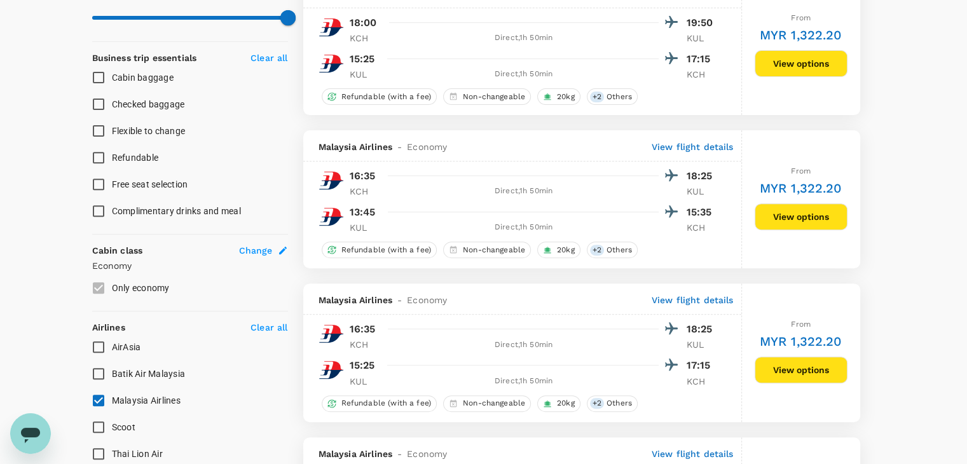
scroll to position [455, 0]
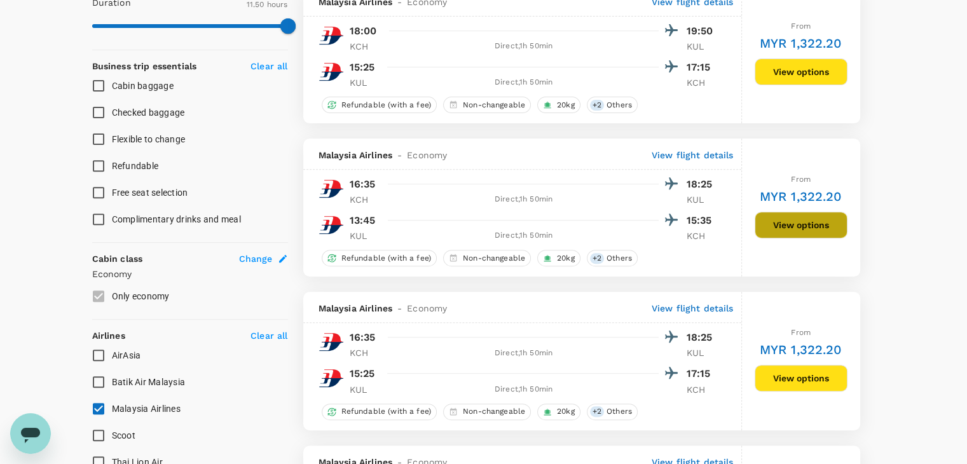
click at [772, 226] on button "View options" at bounding box center [800, 225] width 93 height 27
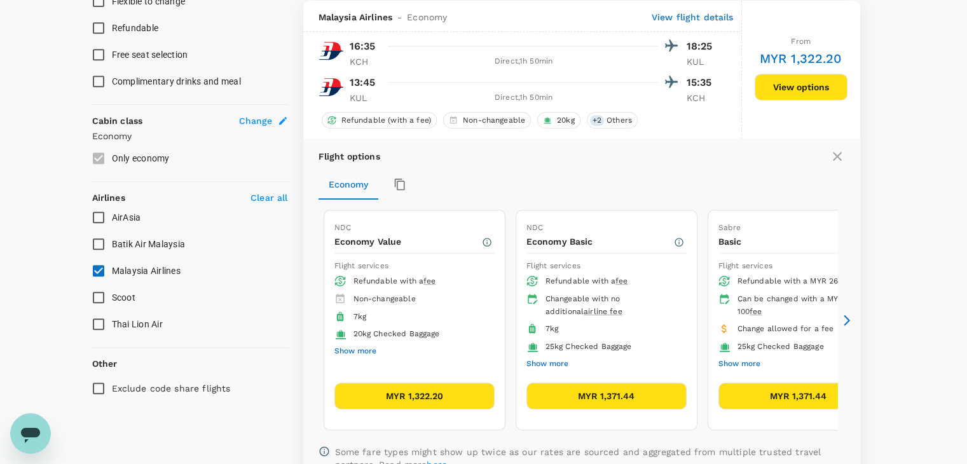
scroll to position [595, 0]
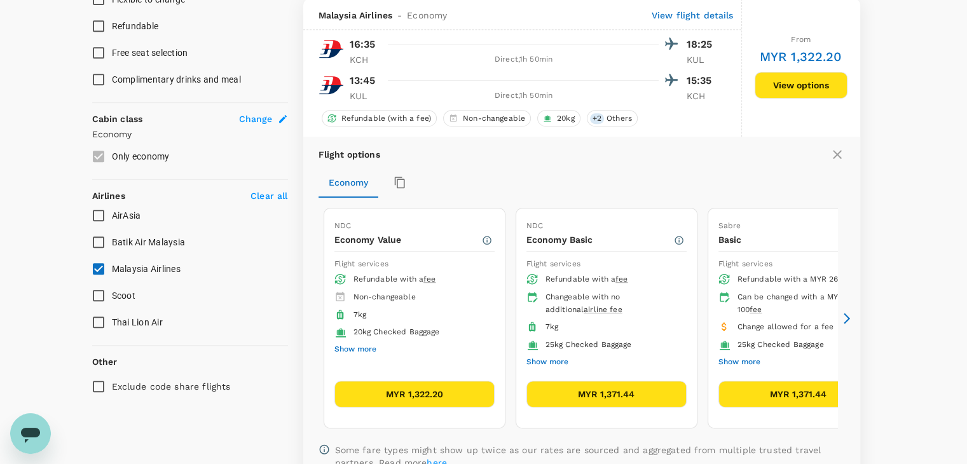
click at [803, 392] on button "MYR 1,371.44" at bounding box center [798, 394] width 160 height 27
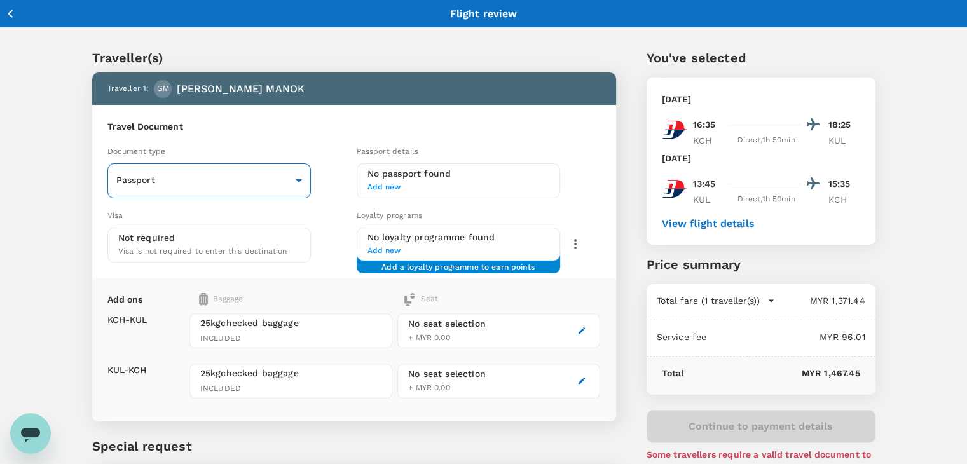
click at [282, 183] on body "Back to flight results Flight review Traveller(s) Traveller 1 : GM GEORGE MANOK…" at bounding box center [483, 291] width 967 height 583
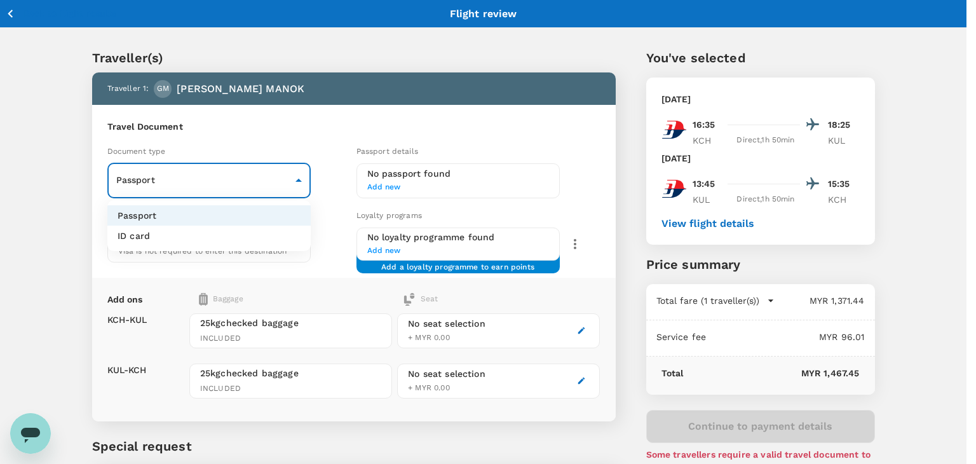
click at [273, 240] on li "ID card" at bounding box center [208, 236] width 203 height 20
type input "Id card"
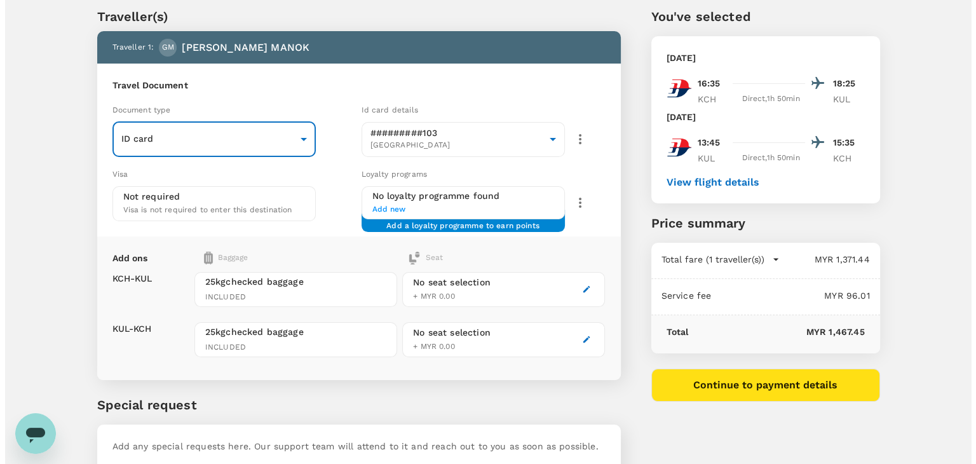
scroll to position [117, 0]
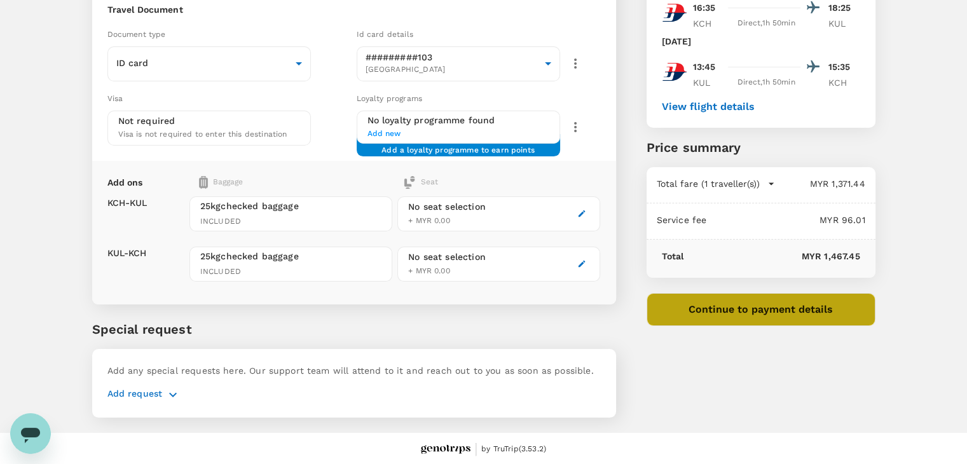
click at [712, 311] on button "Continue to payment details" at bounding box center [760, 309] width 229 height 33
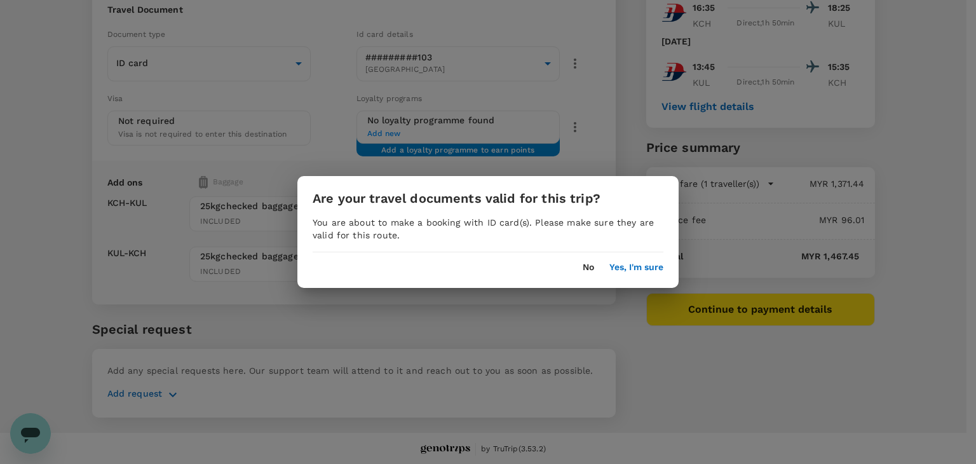
click at [616, 269] on button "Yes, I'm sure" at bounding box center [637, 267] width 54 height 10
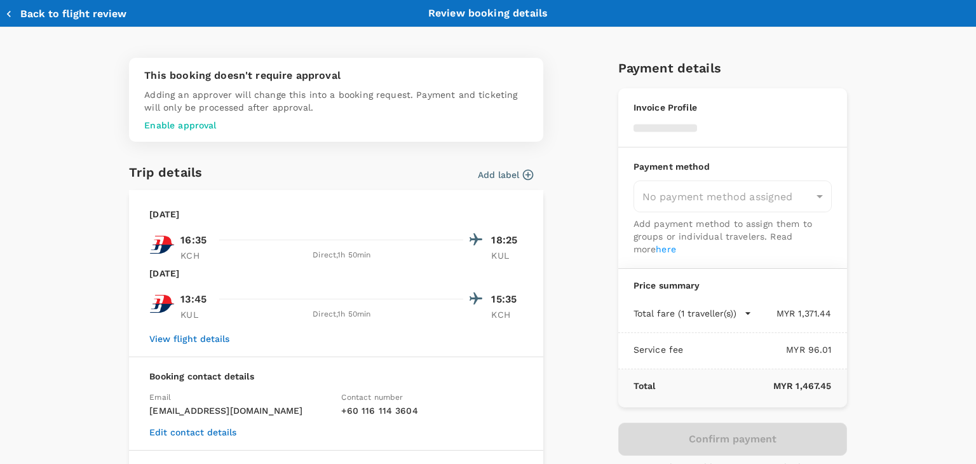
type input "9ea61a02-274a-4f65-9d5b-ca51ac7b2cfc"
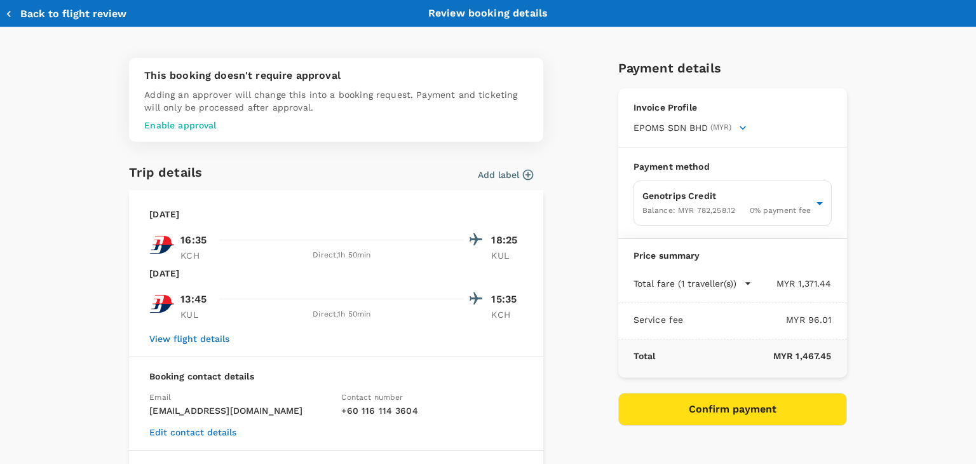
click at [745, 282] on icon "button" at bounding box center [747, 283] width 5 height 3
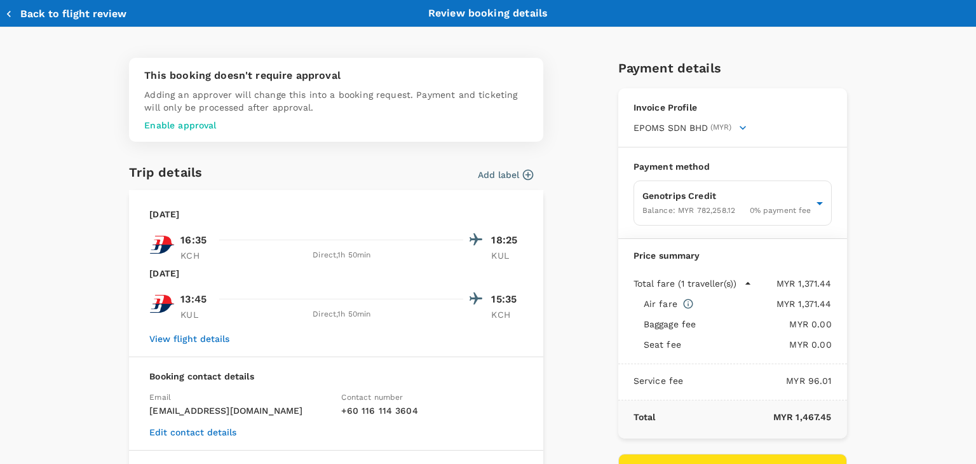
click at [72, 12] on button "Back to flight review" at bounding box center [65, 14] width 121 height 13
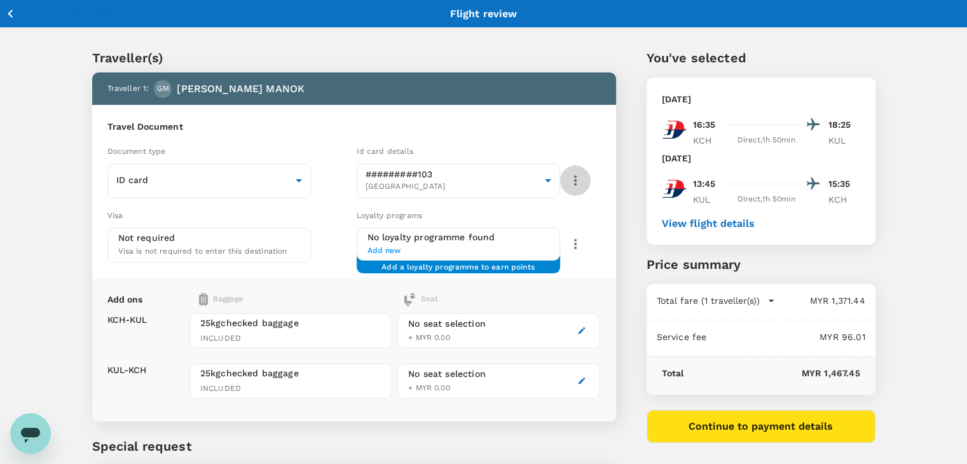
click at [574, 179] on icon "button" at bounding box center [575, 180] width 15 height 15
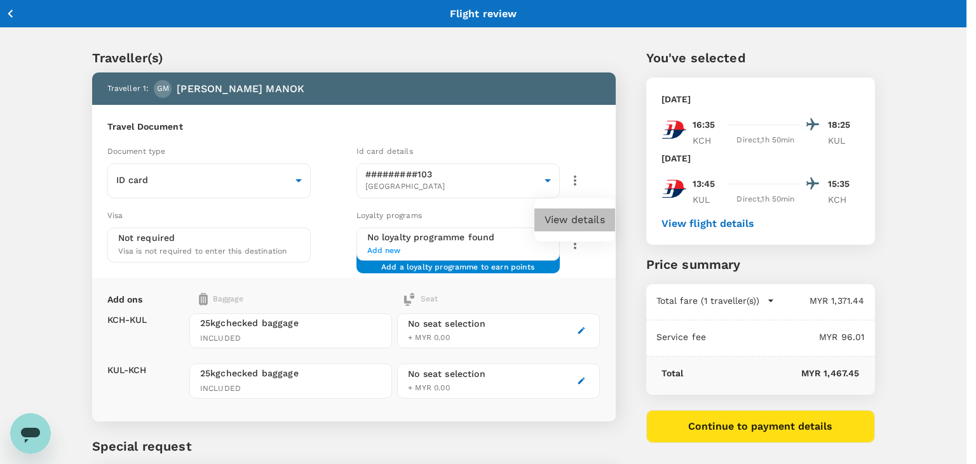
click at [571, 219] on li "View details" at bounding box center [575, 219] width 81 height 23
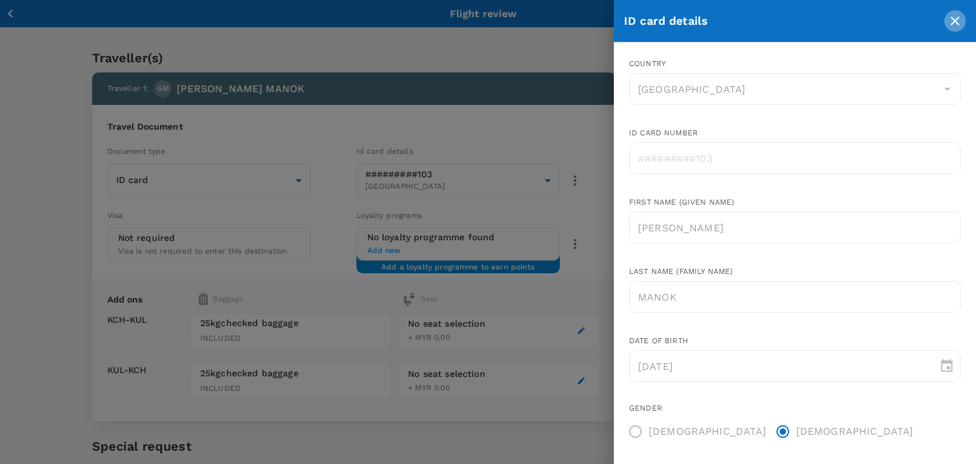
click at [955, 17] on icon "close" at bounding box center [955, 20] width 15 height 15
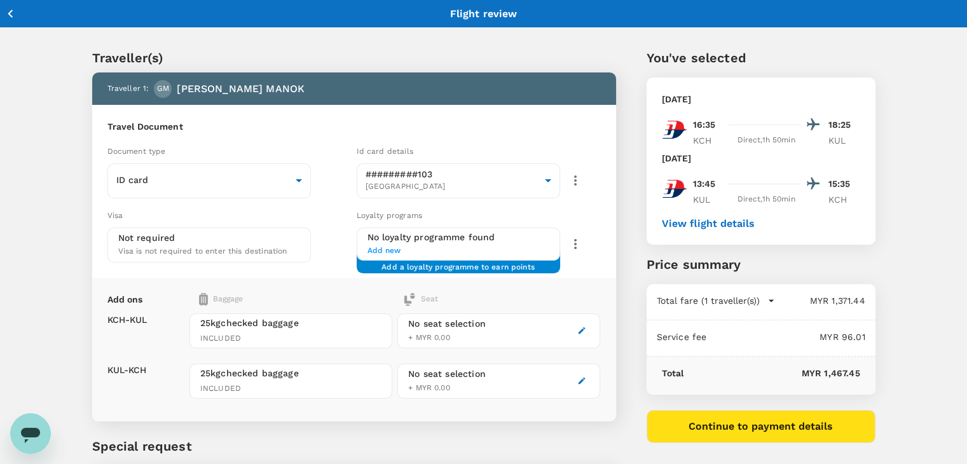
click at [8, 13] on icon "button" at bounding box center [11, 14] width 16 height 16
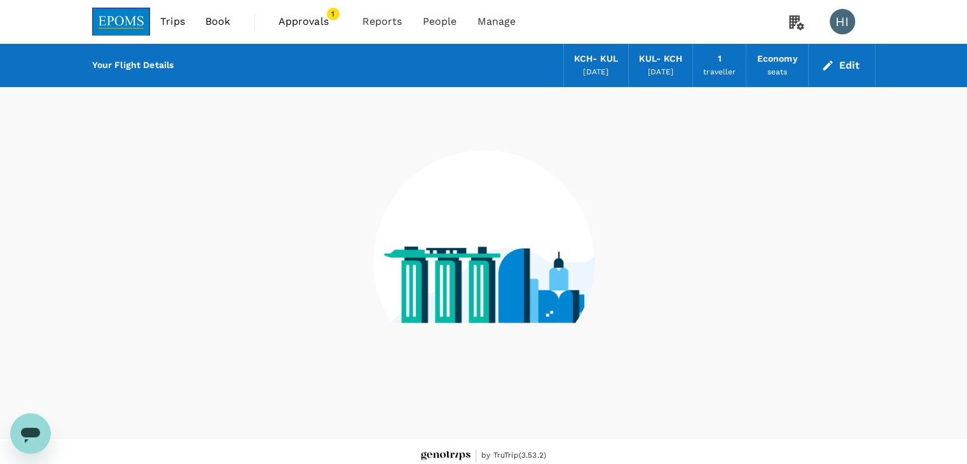
scroll to position [8, 0]
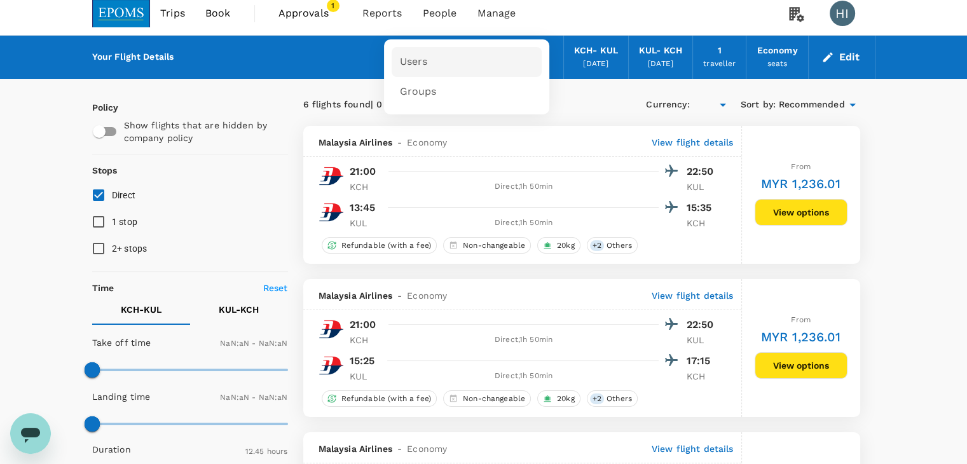
click at [422, 60] on span "Users" at bounding box center [413, 62] width 28 height 15
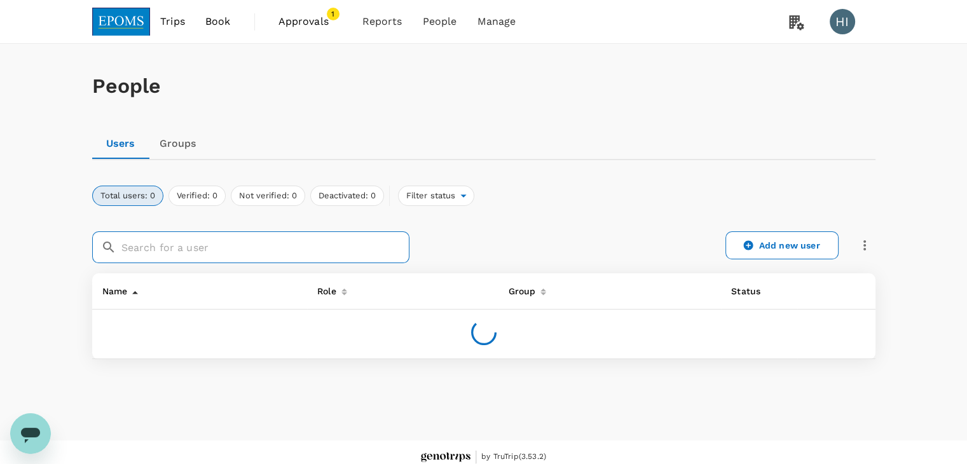
click at [325, 250] on input "text" at bounding box center [265, 247] width 288 height 32
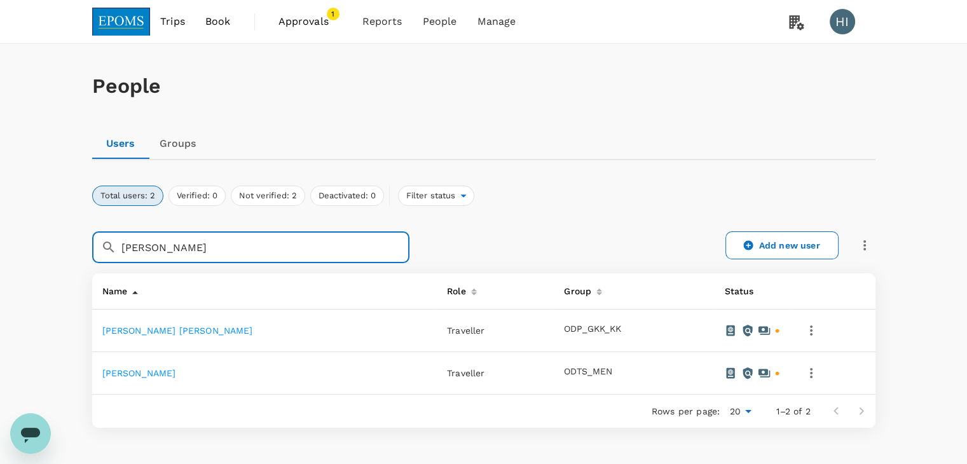
type input "GEORGE"
click at [148, 374] on link "GEORGE MANOK" at bounding box center [139, 373] width 74 height 10
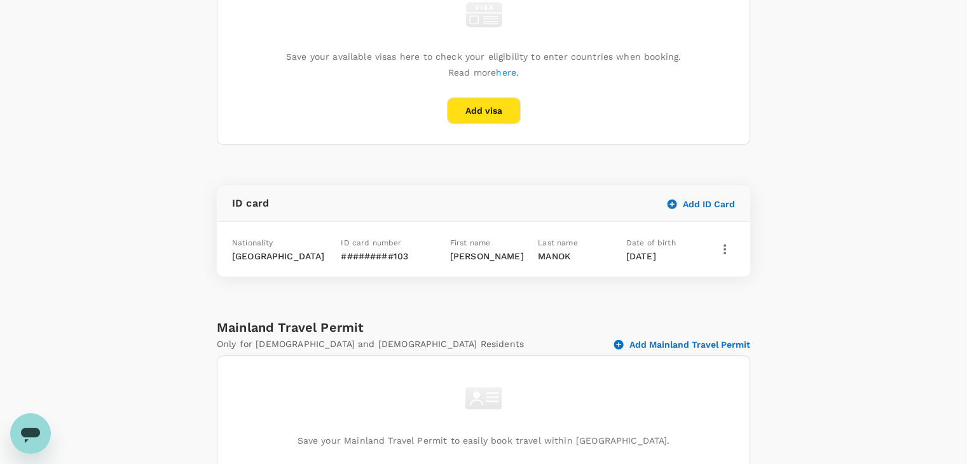
scroll to position [646, 0]
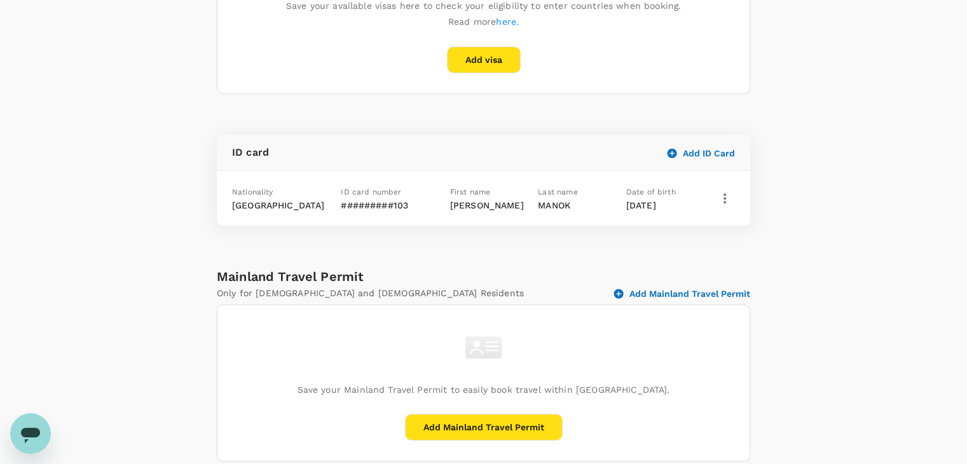
click at [723, 194] on icon "button" at bounding box center [724, 198] width 15 height 15
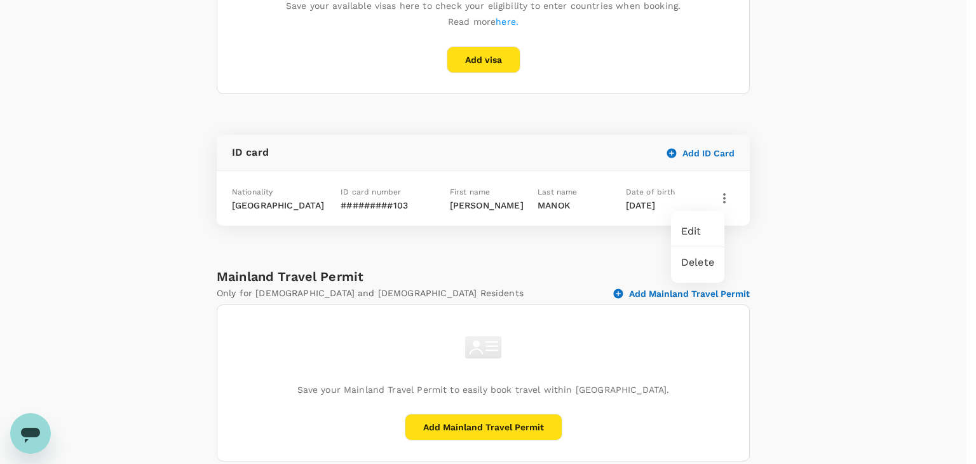
click at [712, 232] on span "Edit" at bounding box center [697, 231] width 33 height 15
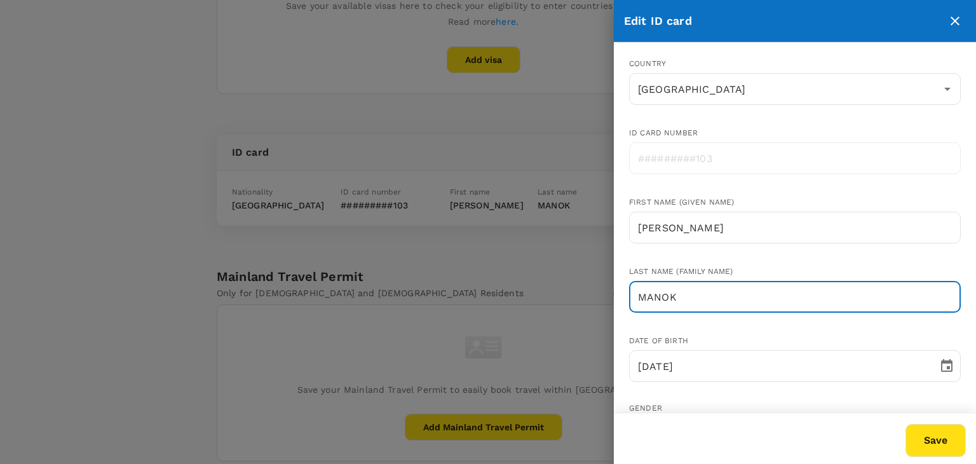
click at [637, 294] on input "MANOK" at bounding box center [795, 297] width 332 height 32
type input "ANAK MANOK"
click at [928, 432] on button "Save" at bounding box center [936, 440] width 60 height 33
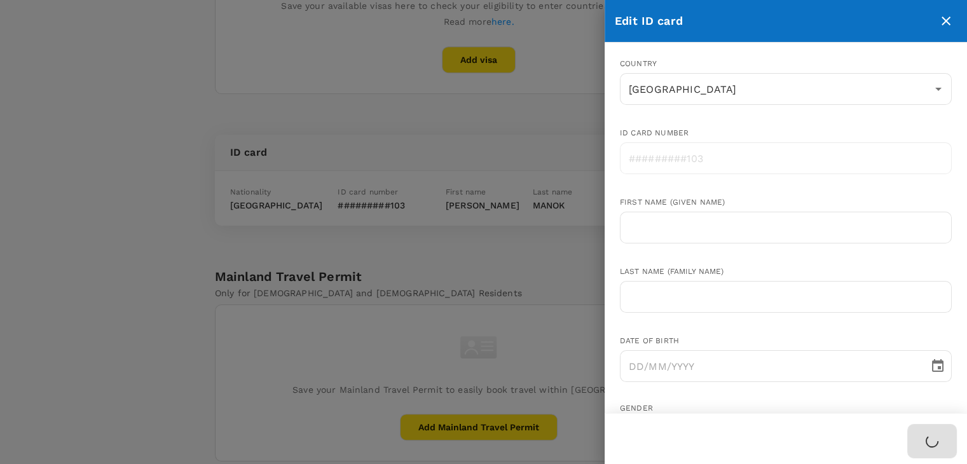
radio input "false"
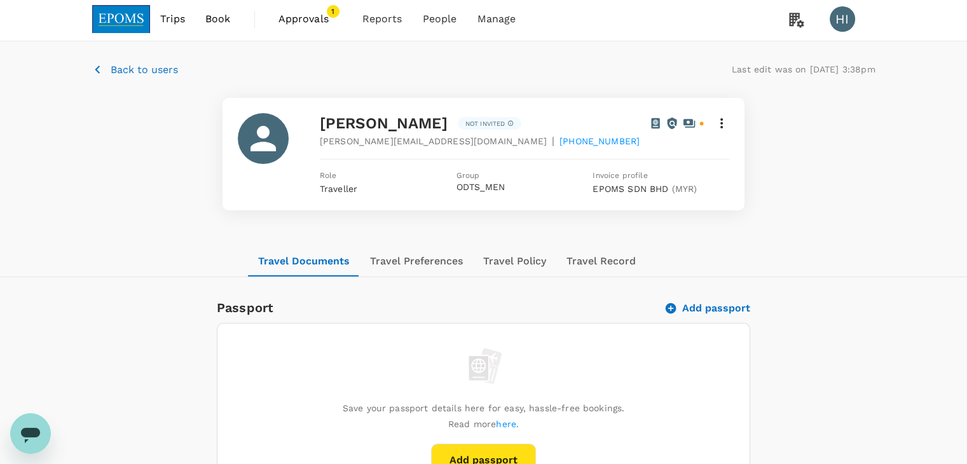
scroll to position [0, 0]
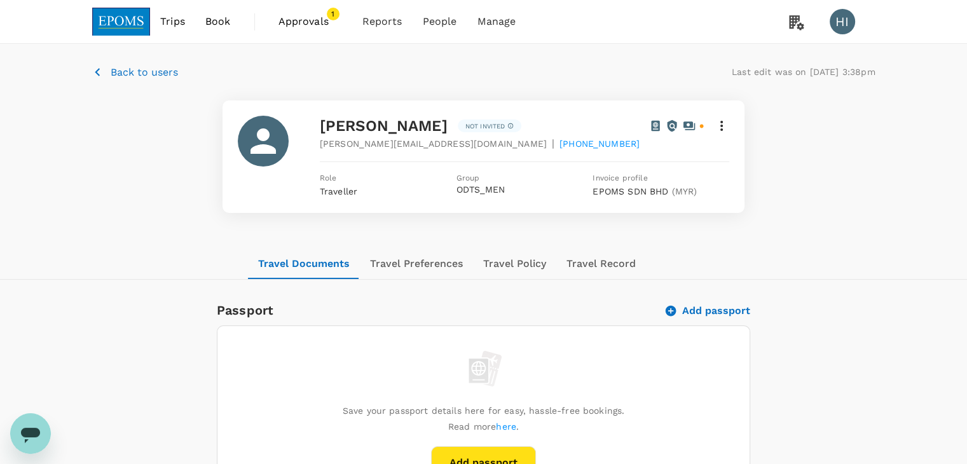
drag, startPoint x: 121, startPoint y: 24, endPoint x: 130, endPoint y: 26, distance: 8.6
click at [121, 24] on img at bounding box center [121, 22] width 58 height 28
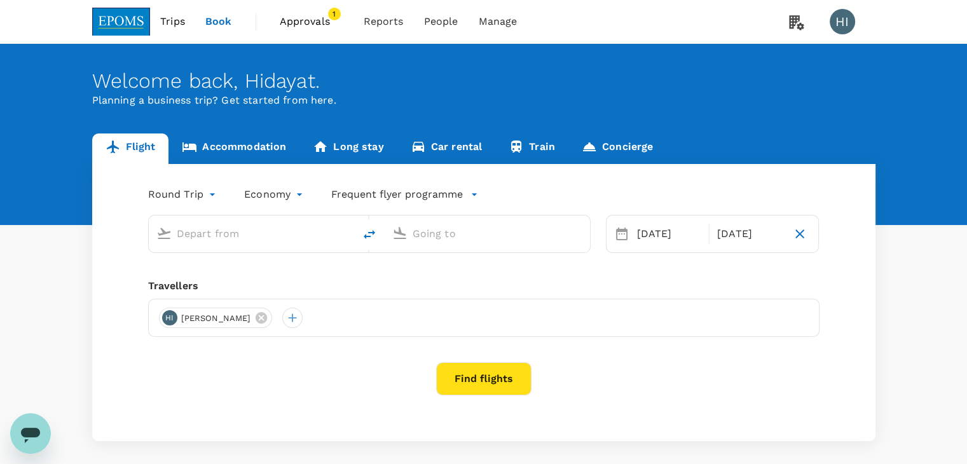
type input "Kuching Intl (KCH)"
type input "Kuala Lumpur Intl (KUL)"
type input "Kuching Intl (KCH)"
type input "Kuala Lumpur Intl (KUL)"
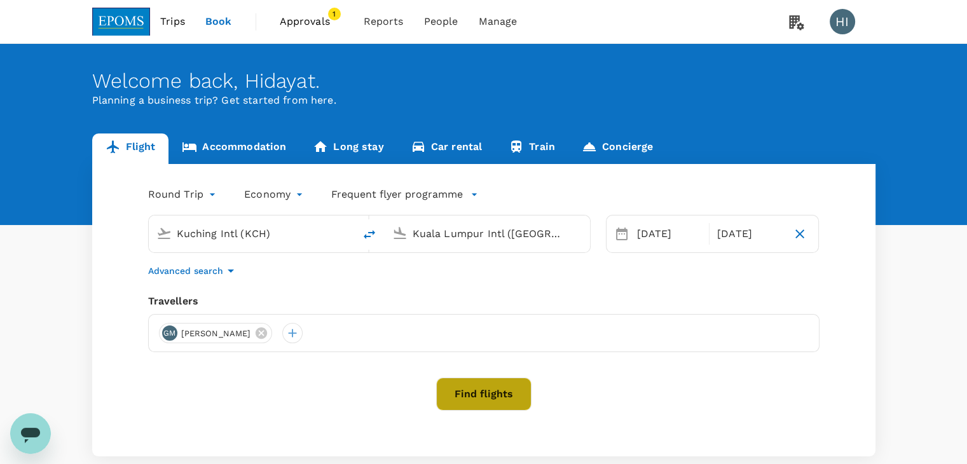
click at [463, 390] on button "Find flights" at bounding box center [483, 394] width 95 height 33
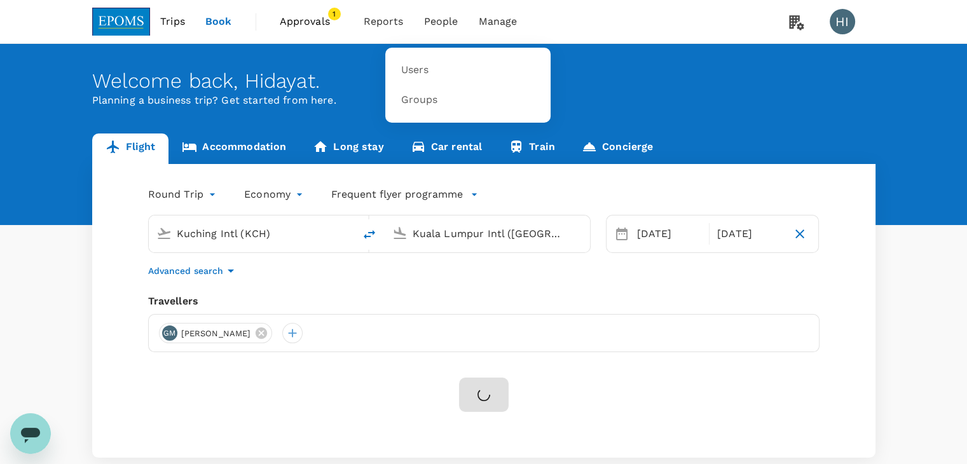
click at [444, 29] on span "People" at bounding box center [441, 21] width 34 height 15
click at [439, 25] on span "People" at bounding box center [441, 21] width 34 height 15
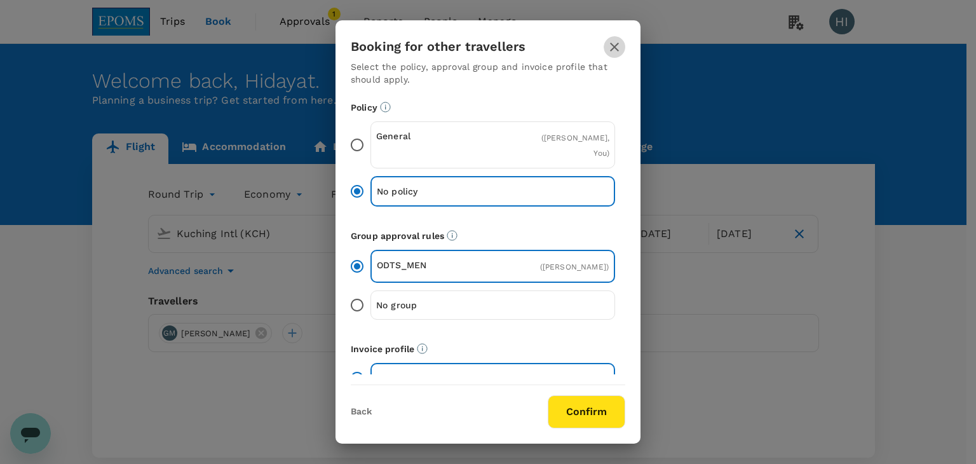
click at [613, 39] on icon "button" at bounding box center [614, 46] width 15 height 15
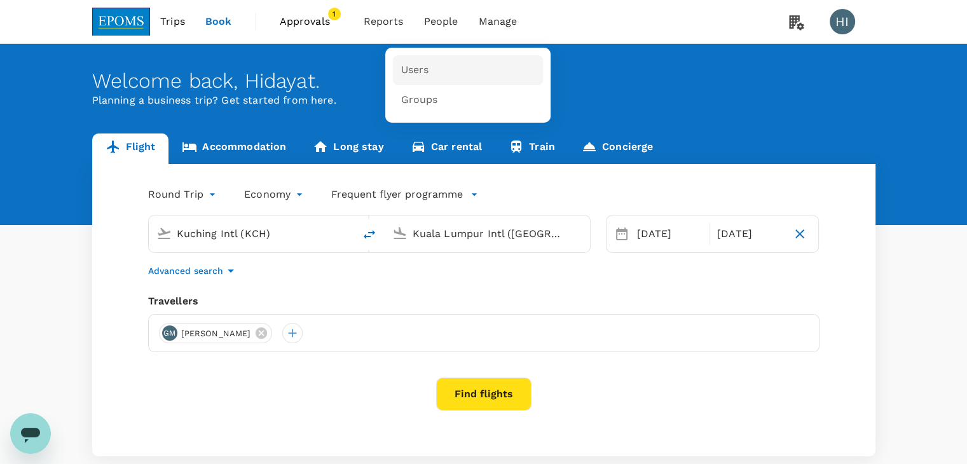
click at [423, 71] on span "Users" at bounding box center [414, 70] width 28 height 15
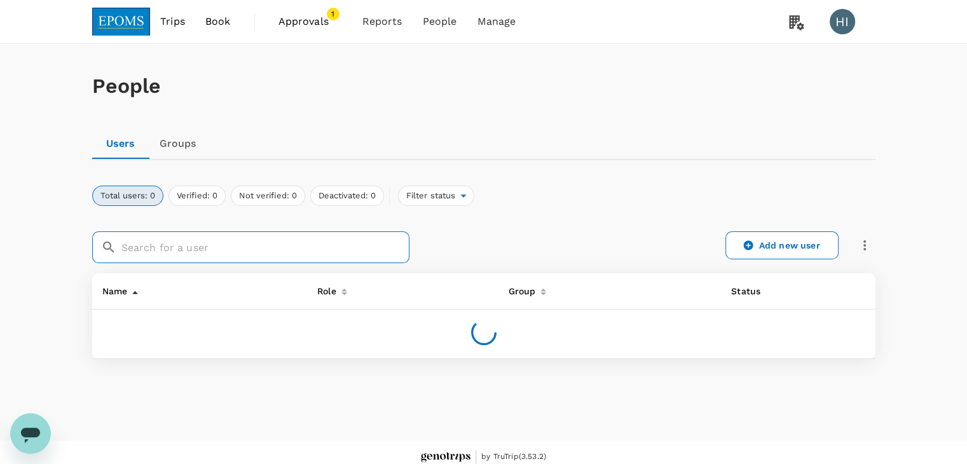
click at [280, 249] on input "text" at bounding box center [265, 247] width 288 height 32
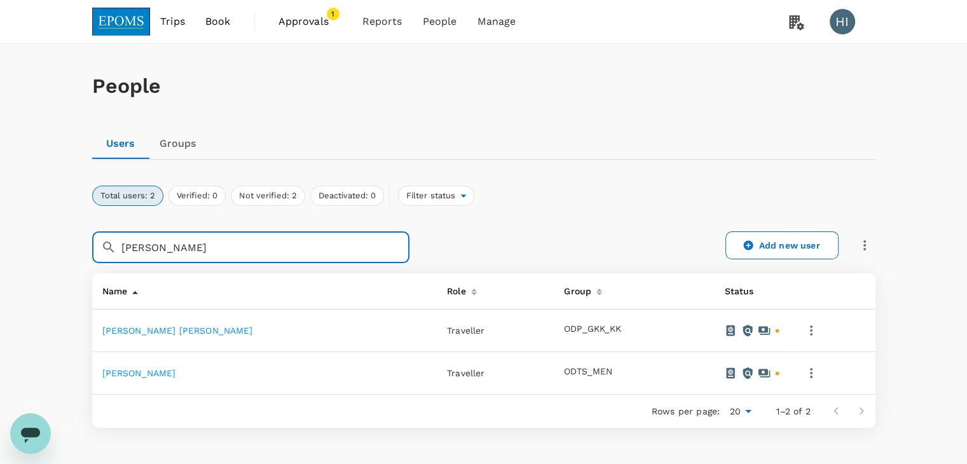
type input "GEORGE"
click at [153, 371] on link "GEORGE MANOK" at bounding box center [139, 373] width 74 height 10
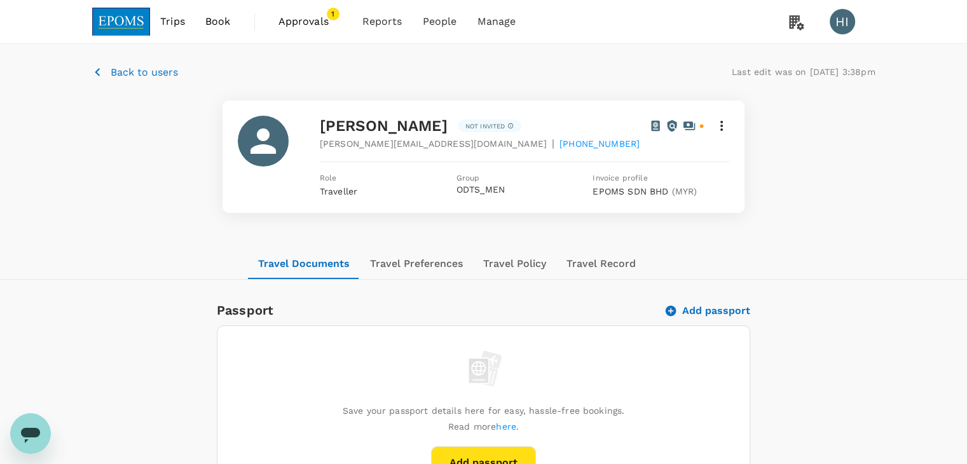
click at [718, 127] on icon at bounding box center [721, 125] width 15 height 15
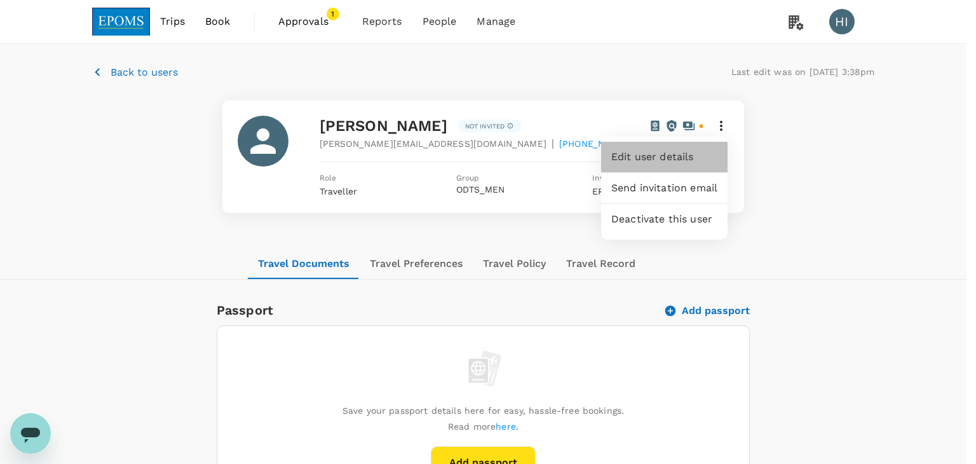
click at [687, 158] on span "Edit user details" at bounding box center [664, 156] width 106 height 15
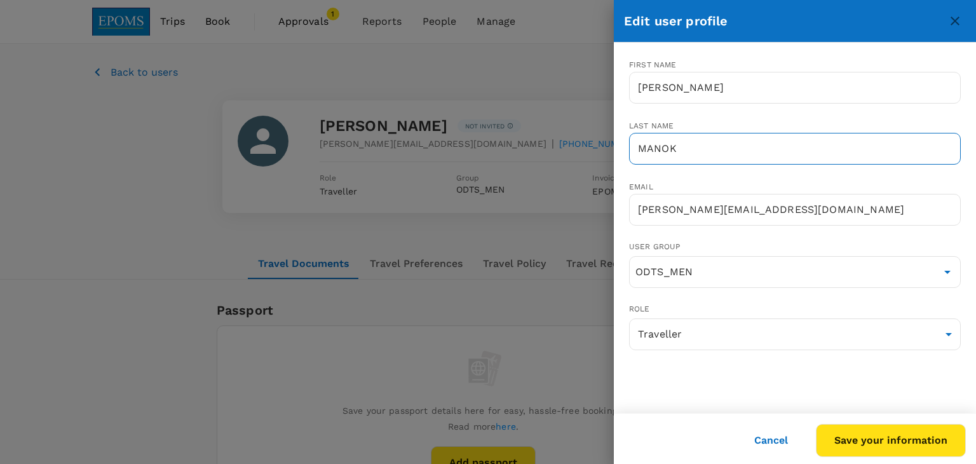
click at [640, 145] on input "MANOK" at bounding box center [795, 149] width 332 height 32
type input "ANAK MANOK"
click at [852, 432] on button "Save your information" at bounding box center [891, 440] width 150 height 33
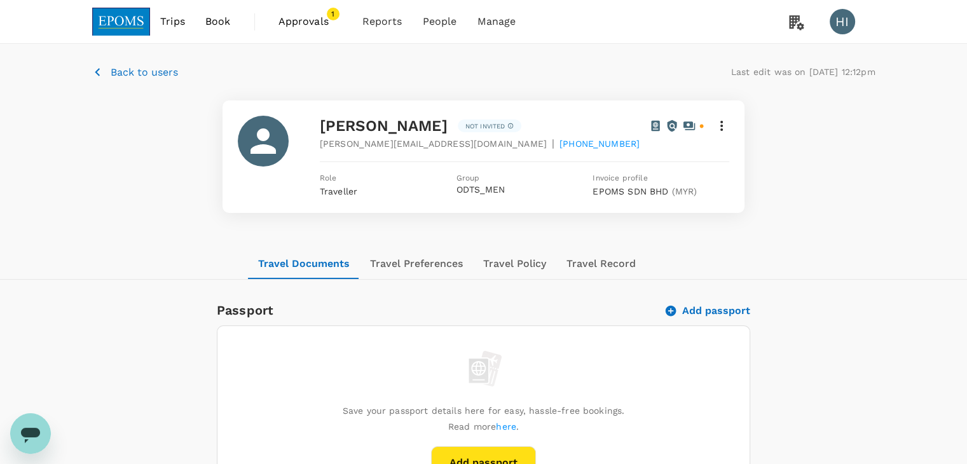
click at [133, 18] on img at bounding box center [121, 22] width 58 height 28
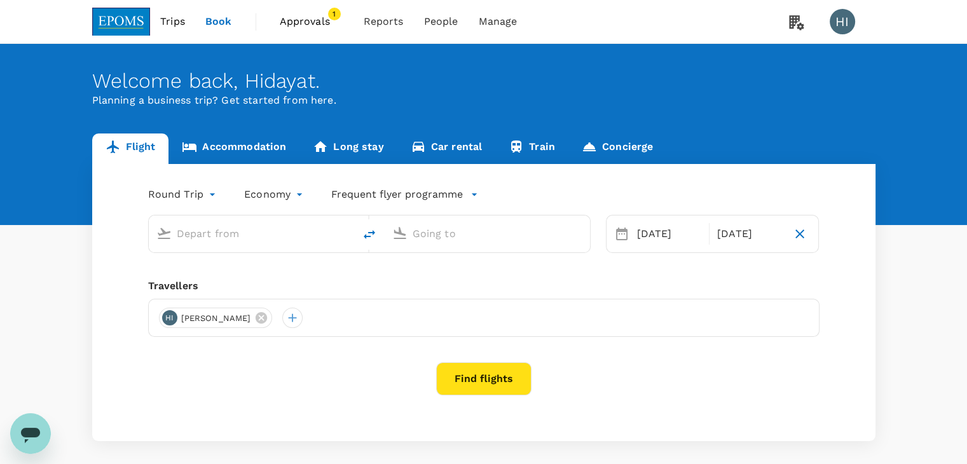
type input "Kuching Intl (KCH)"
type input "Kuala Lumpur Intl (KUL)"
type input "Kuching Intl (KCH)"
type input "Kuala Lumpur Intl (KUL)"
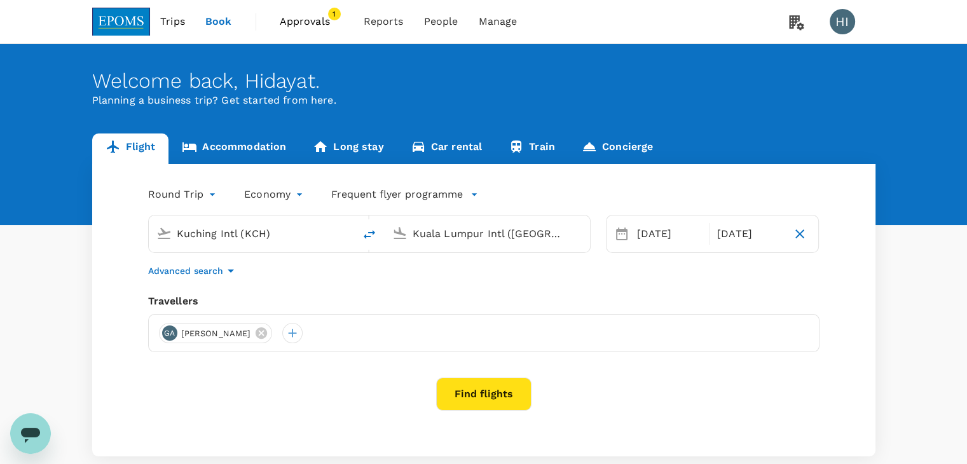
click at [493, 393] on button "Find flights" at bounding box center [483, 394] width 95 height 33
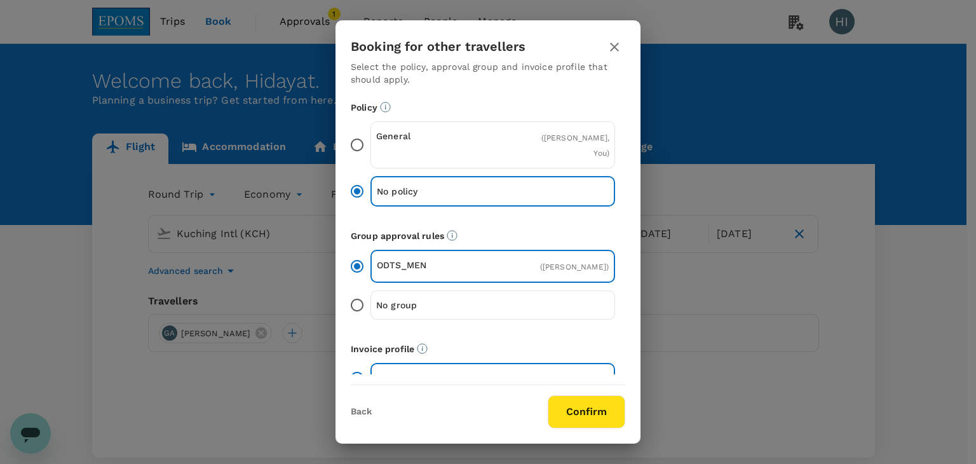
click at [617, 47] on icon "button" at bounding box center [614, 46] width 15 height 15
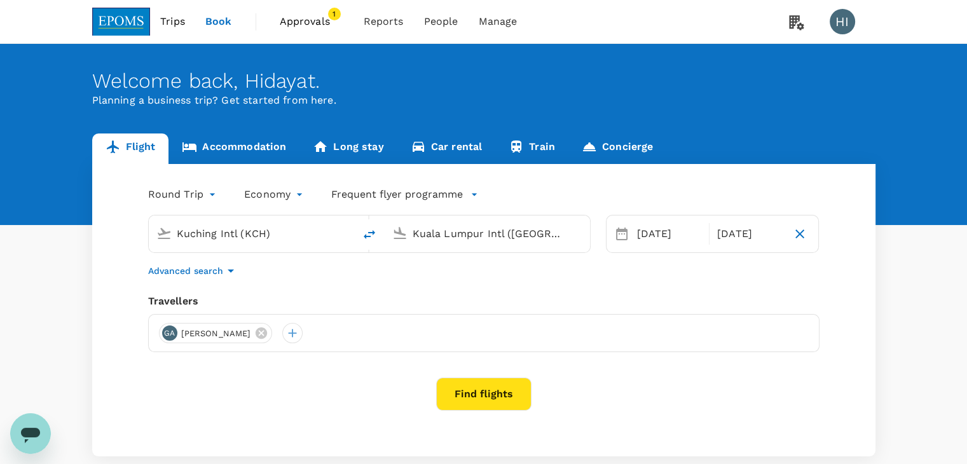
click at [228, 270] on icon "button" at bounding box center [231, 270] width 6 height 3
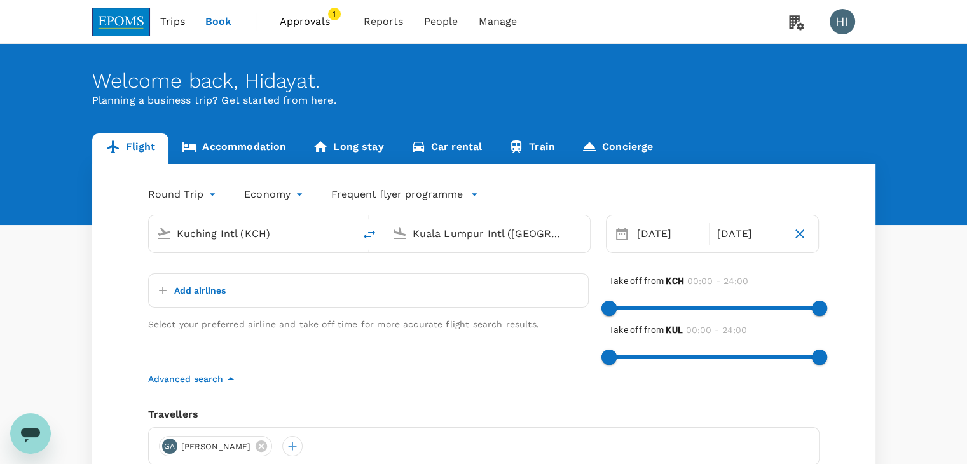
click at [210, 283] on button "Add airlines" at bounding box center [190, 290] width 72 height 23
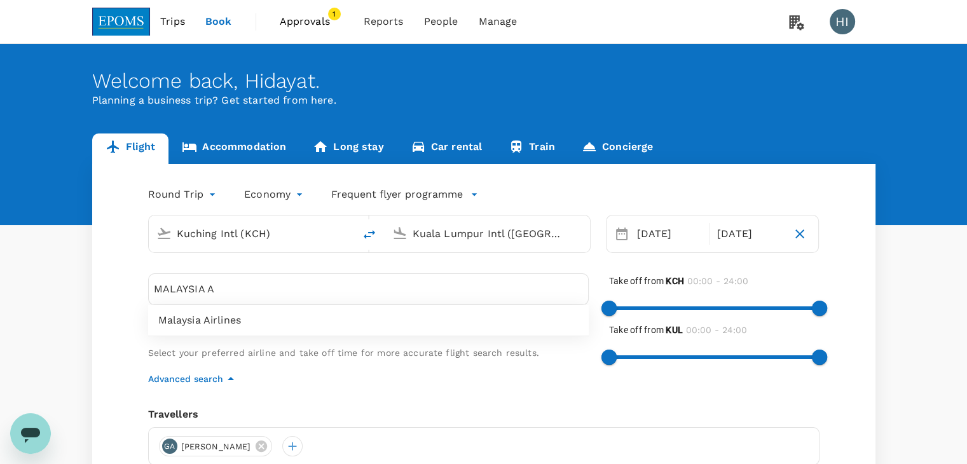
type input "MALAYSIA A"
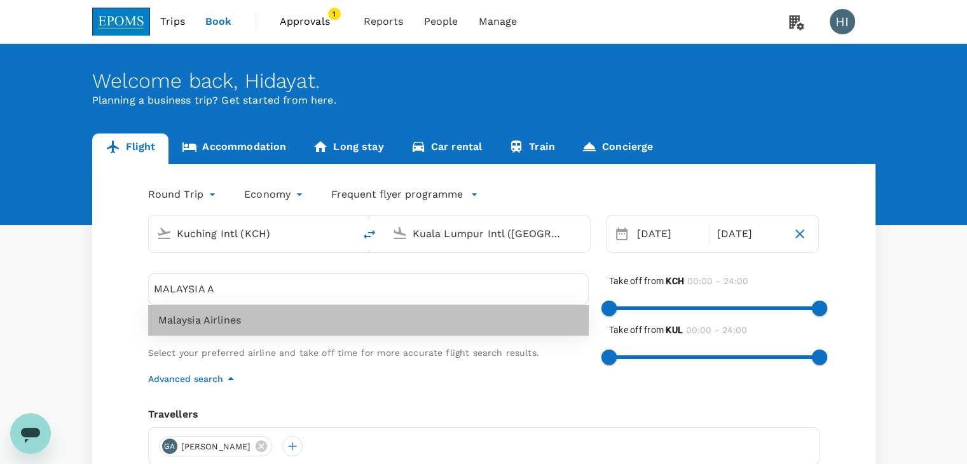
click at [186, 329] on div "Malaysia Airlines" at bounding box center [368, 320] width 440 height 31
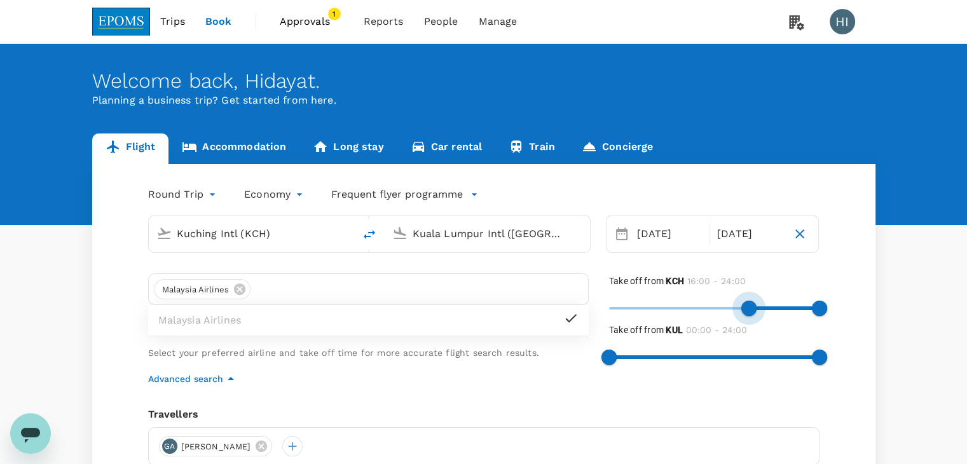
type input "990"
drag, startPoint x: 603, startPoint y: 308, endPoint x: 753, endPoint y: 337, distance: 153.3
click at [753, 337] on div "Take off from KCH 16:30 - 24:00 Take off from KUL 00:00 - 24:00" at bounding box center [714, 322] width 210 height 98
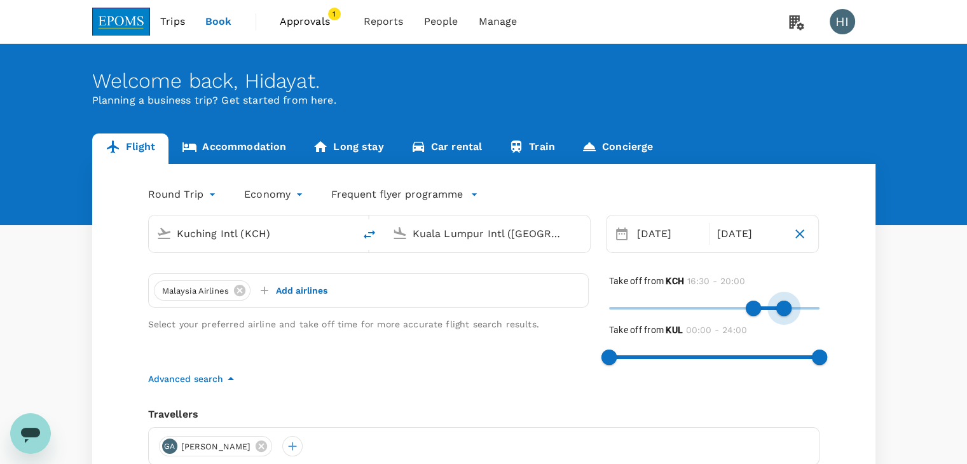
type input "1170"
drag, startPoint x: 816, startPoint y: 306, endPoint x: 778, endPoint y: 292, distance: 40.8
click at [778, 292] on div "Take off from KCH 16:30 - 19:30" at bounding box center [714, 297] width 210 height 49
drag, startPoint x: 617, startPoint y: 353, endPoint x: 730, endPoint y: 374, distance: 115.2
click at [730, 374] on div "Malaysia Airlines Add airlines Select your preferred airline and take off time …" at bounding box center [483, 329] width 671 height 113
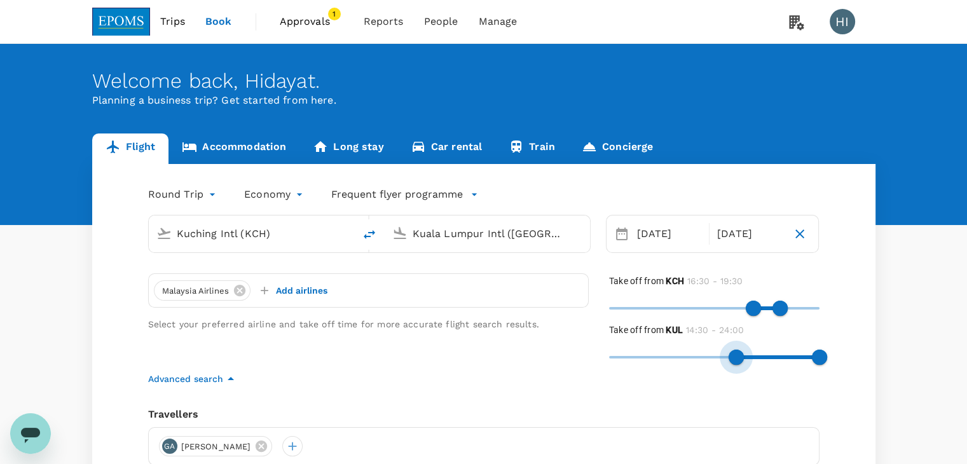
type input "810"
drag, startPoint x: 734, startPoint y: 365, endPoint x: 728, endPoint y: 362, distance: 6.8
click at [728, 362] on span at bounding box center [726, 357] width 15 height 15
type input "1050"
drag, startPoint x: 814, startPoint y: 356, endPoint x: 763, endPoint y: 351, distance: 50.4
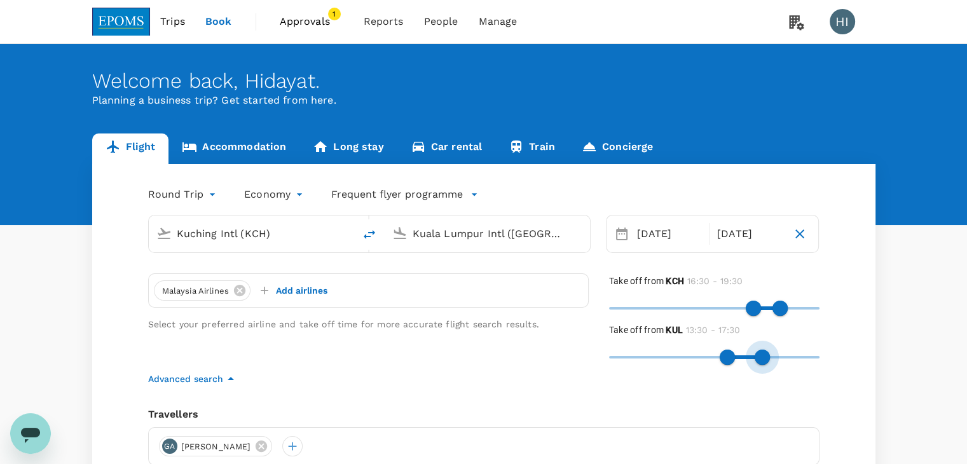
click at [763, 351] on span at bounding box center [761, 357] width 15 height 15
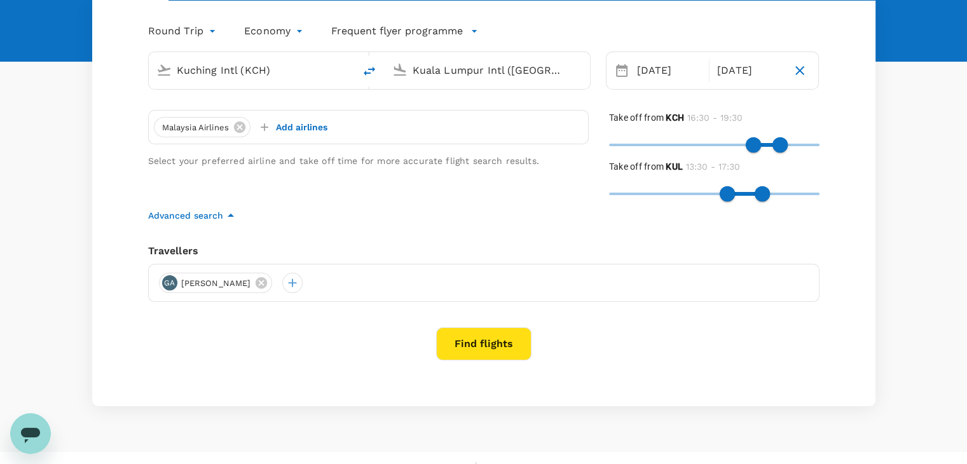
scroll to position [183, 0]
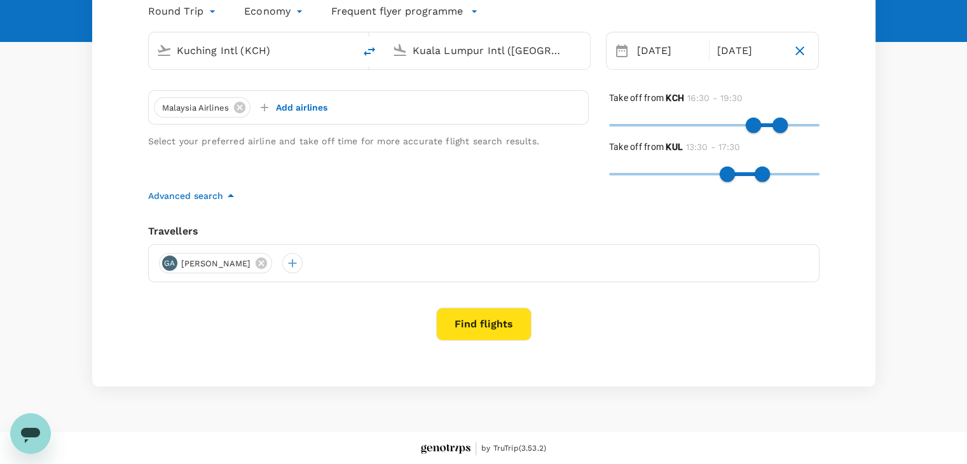
click at [486, 332] on button "Find flights" at bounding box center [483, 324] width 95 height 33
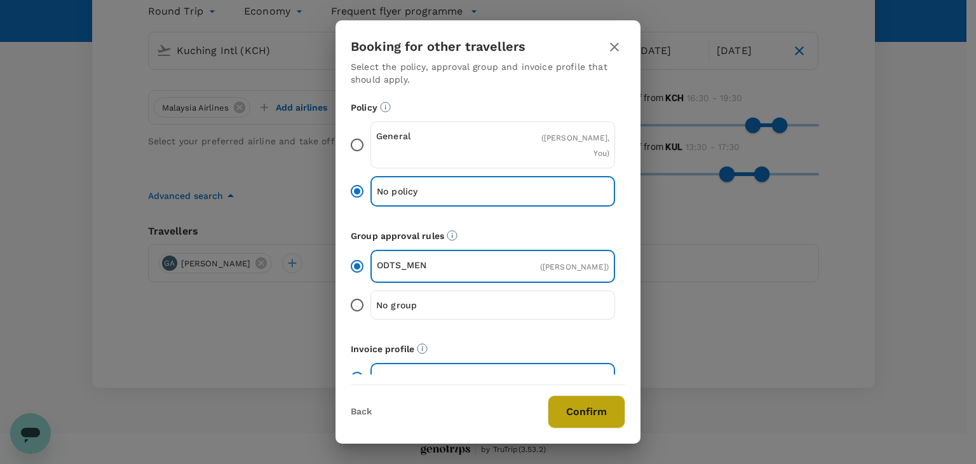
click at [571, 408] on button "Confirm" at bounding box center [587, 411] width 78 height 33
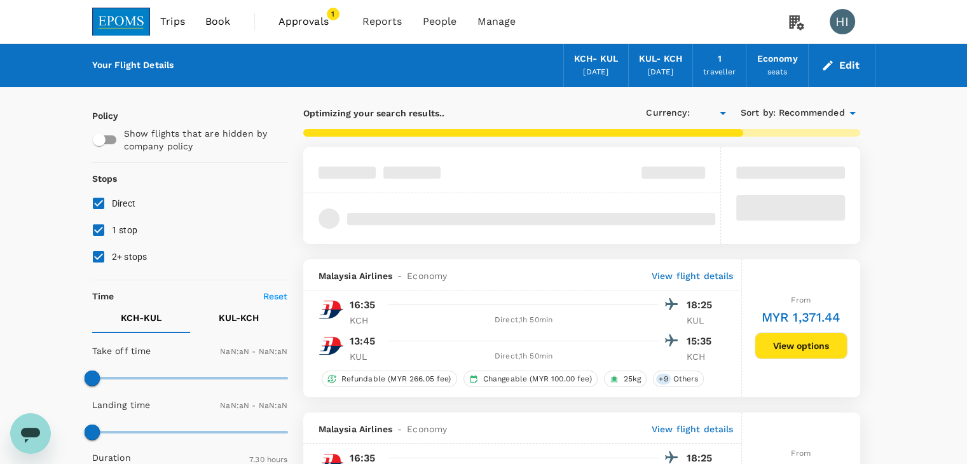
type input "MYR"
type input "990"
type input "1170"
type input "1440"
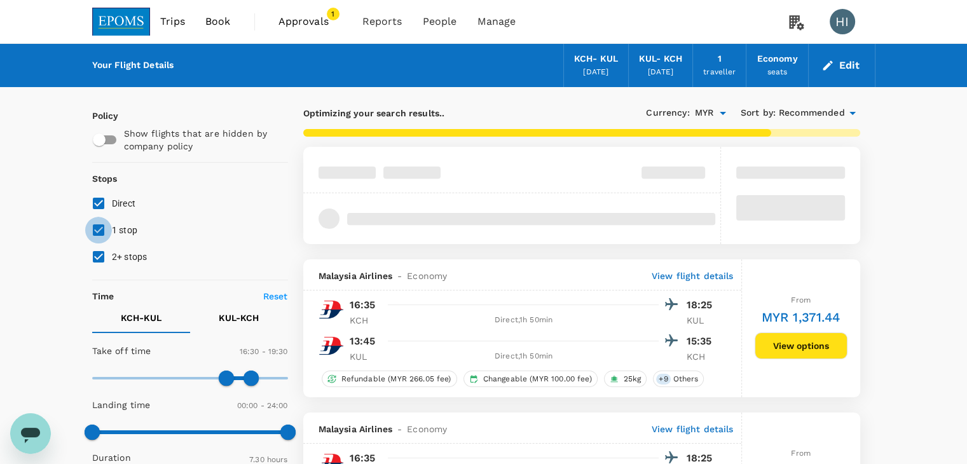
click at [100, 229] on input "1 stop" at bounding box center [98, 230] width 27 height 27
checkbox input "false"
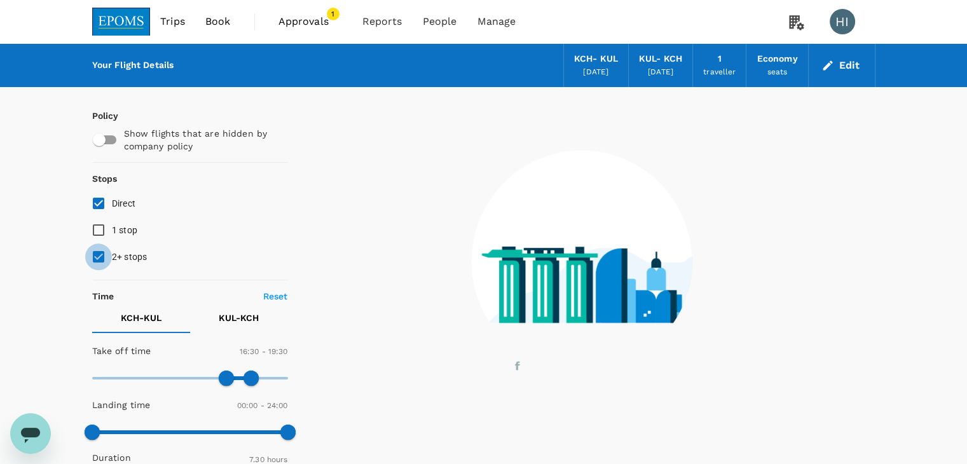
click at [97, 252] on input "2+ stops" at bounding box center [98, 256] width 27 height 27
checkbox input "false"
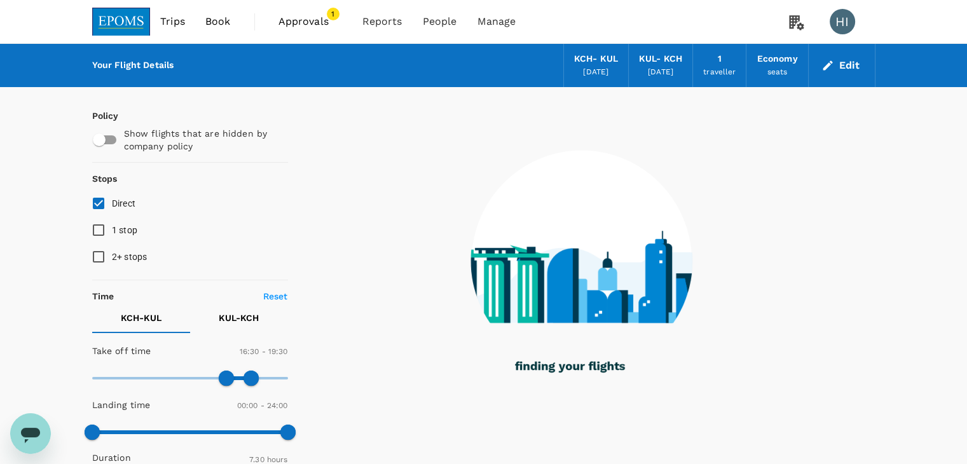
type input "870"
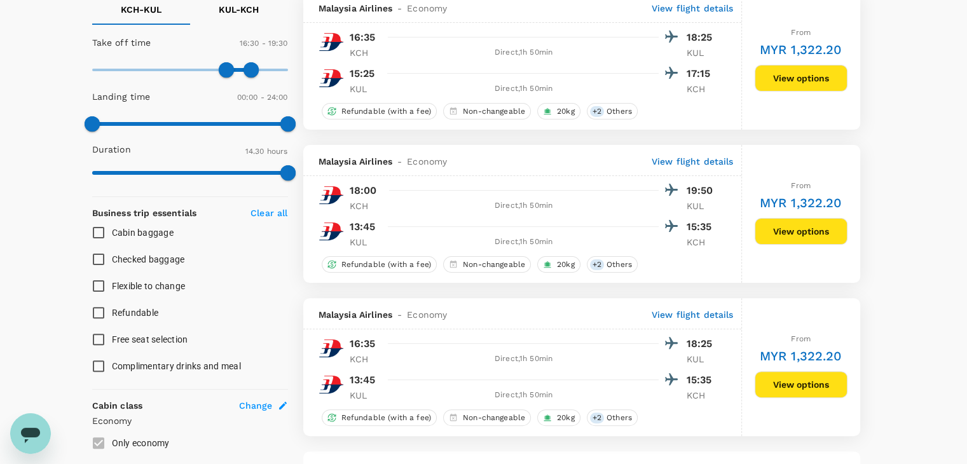
scroll to position [381, 0]
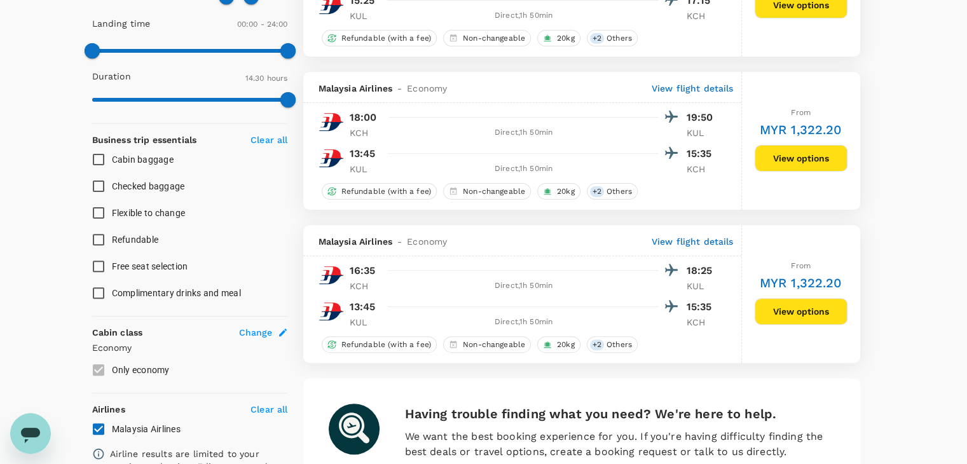
click at [787, 18] on button "View options" at bounding box center [800, 5] width 93 height 27
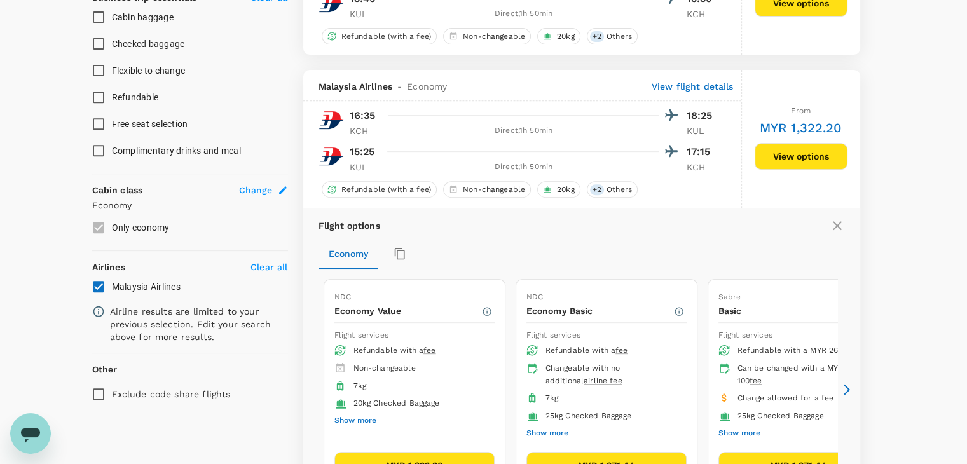
scroll to position [595, 0]
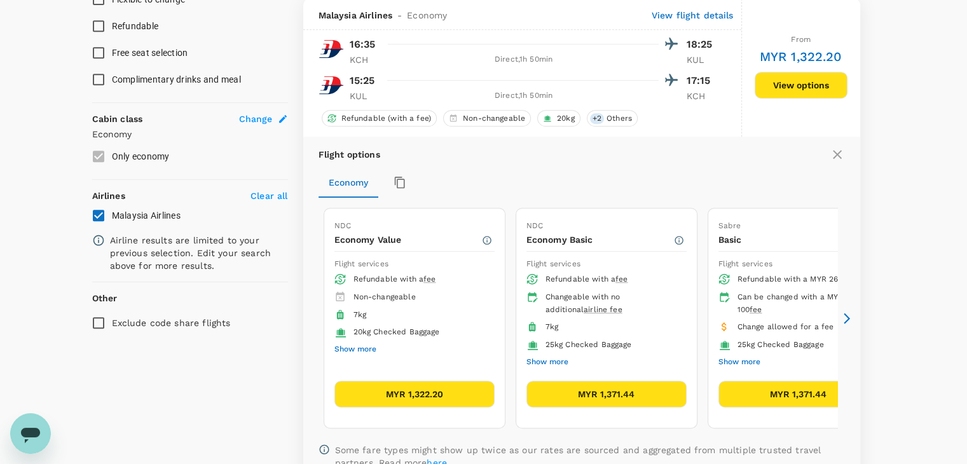
click at [849, 320] on icon at bounding box center [846, 318] width 13 height 13
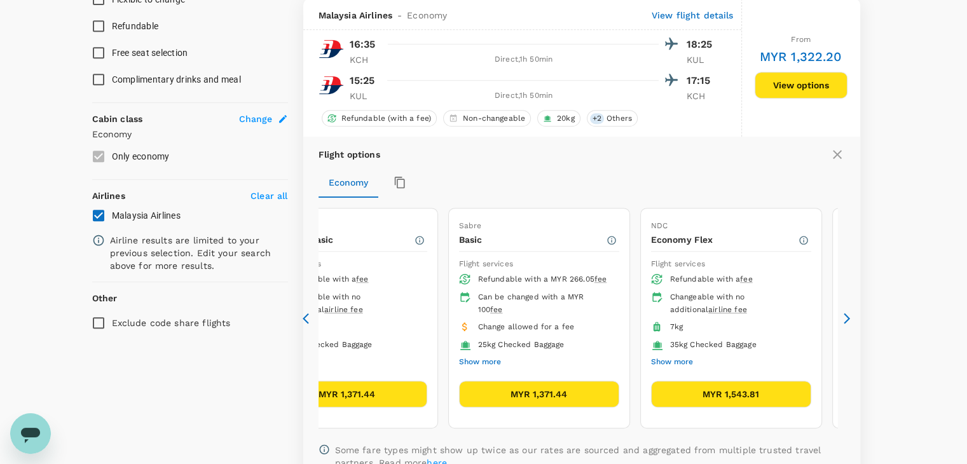
click at [582, 390] on button "MYR 1,371.44" at bounding box center [539, 394] width 160 height 27
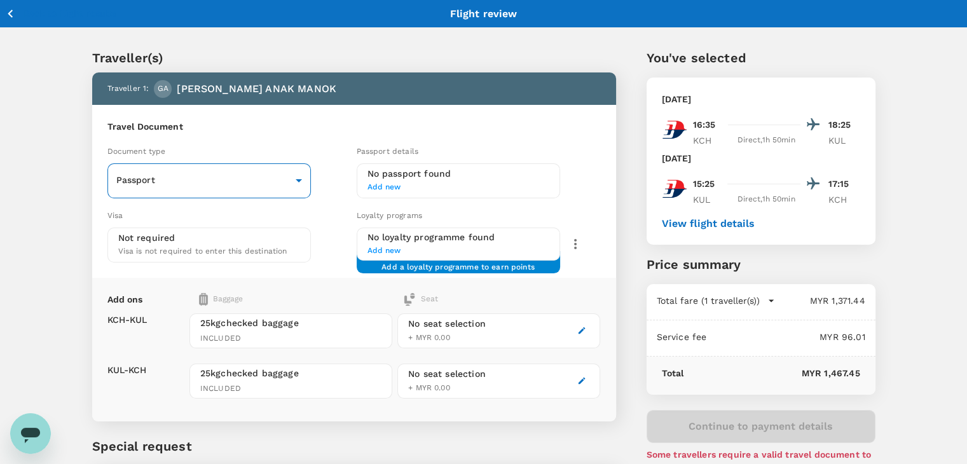
click at [279, 181] on body "Back to flight results Flight review Traveller(s) Traveller 1 : GA GEORGE ANAK …" at bounding box center [483, 291] width 967 height 583
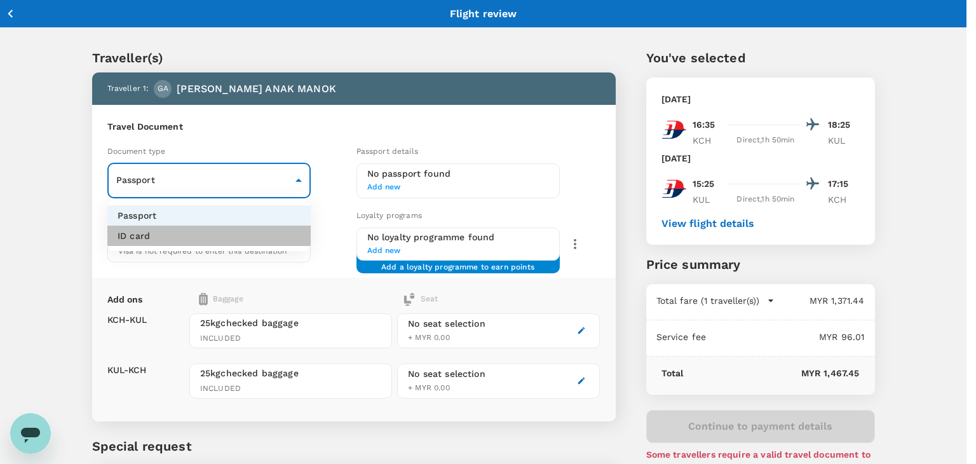
click at [254, 233] on li "ID card" at bounding box center [208, 236] width 203 height 20
type input "Id card"
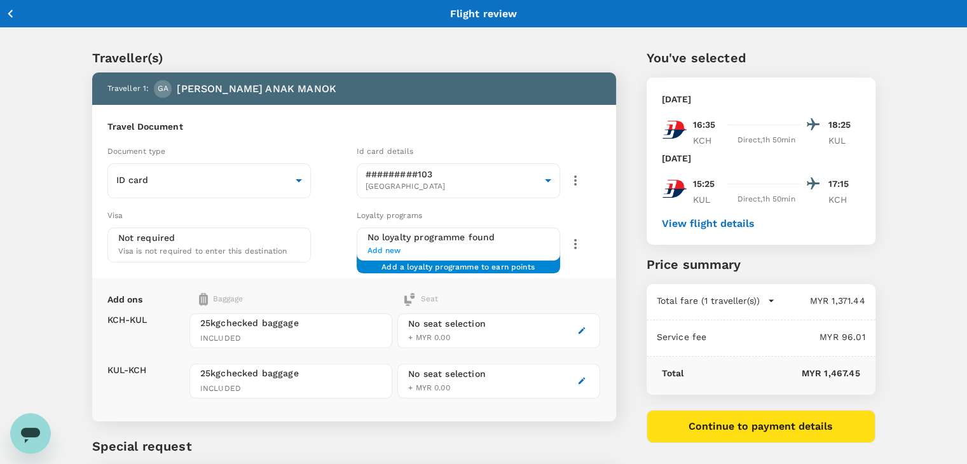
click at [11, 13] on icon "button" at bounding box center [11, 14] width 16 height 16
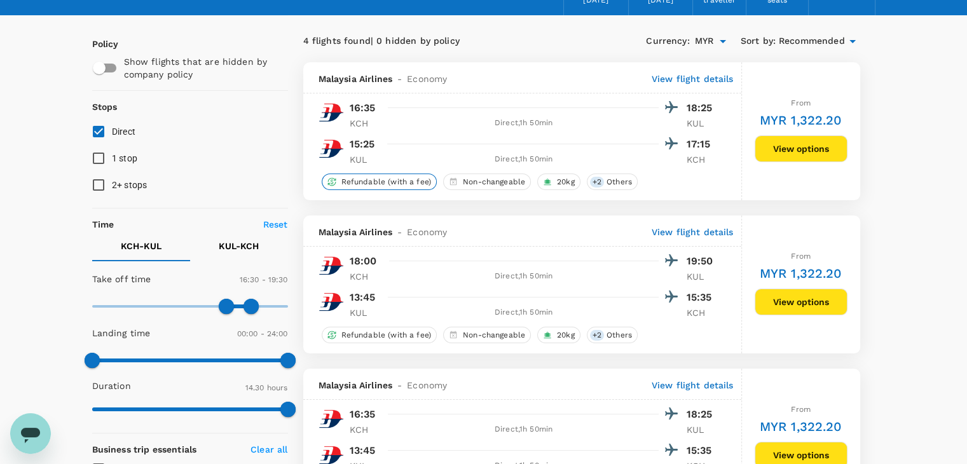
scroll to position [135, 0]
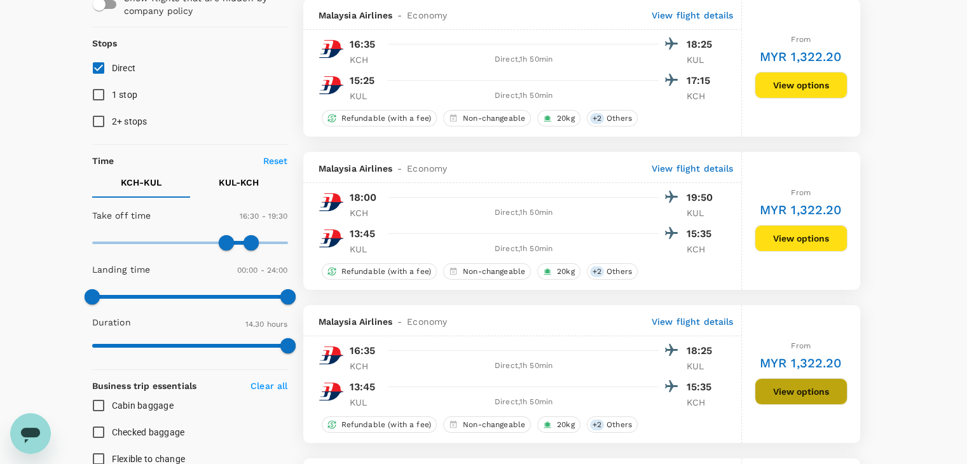
click at [786, 384] on button "View options" at bounding box center [800, 391] width 93 height 27
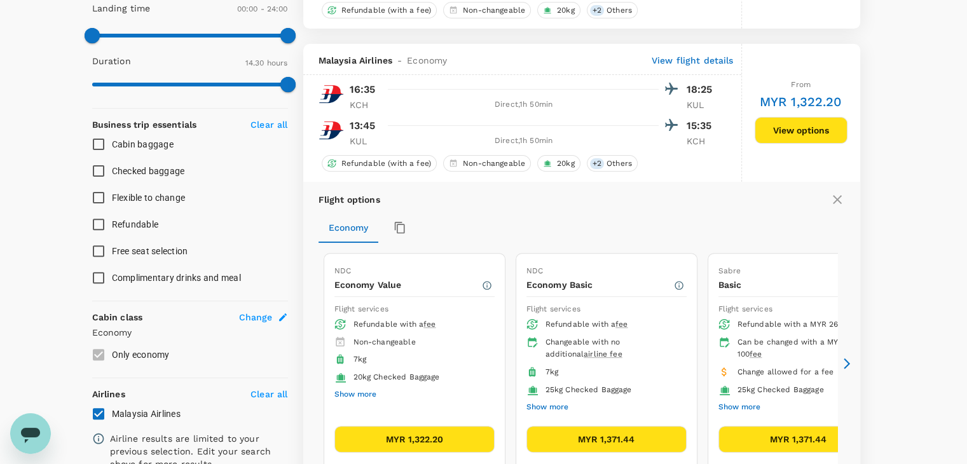
scroll to position [441, 0]
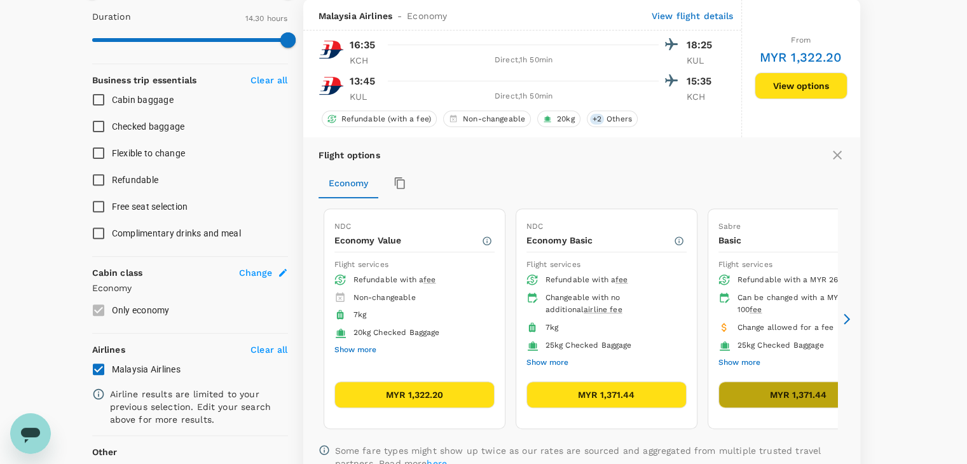
click at [777, 390] on button "MYR 1,371.44" at bounding box center [798, 394] width 160 height 27
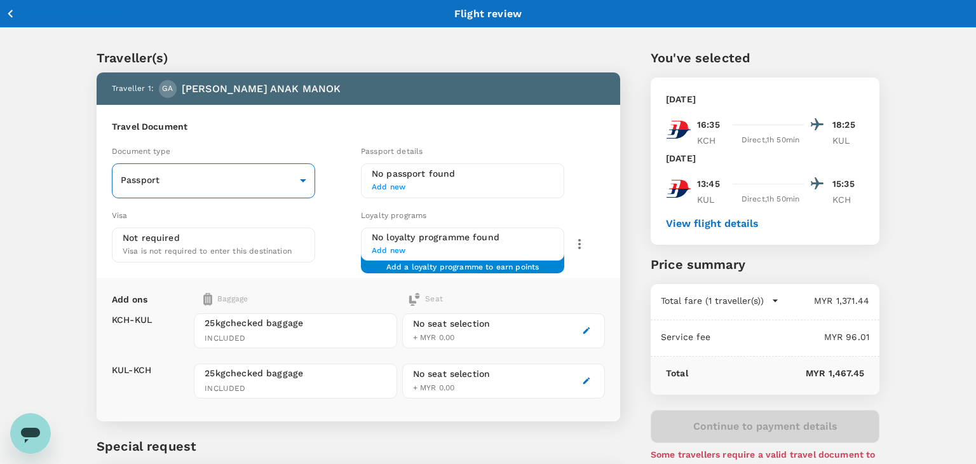
click at [305, 168] on body "Back to flight results Flight review Traveller(s) Traveller 1 : GA GEORGE ANAK …" at bounding box center [488, 291] width 976 height 583
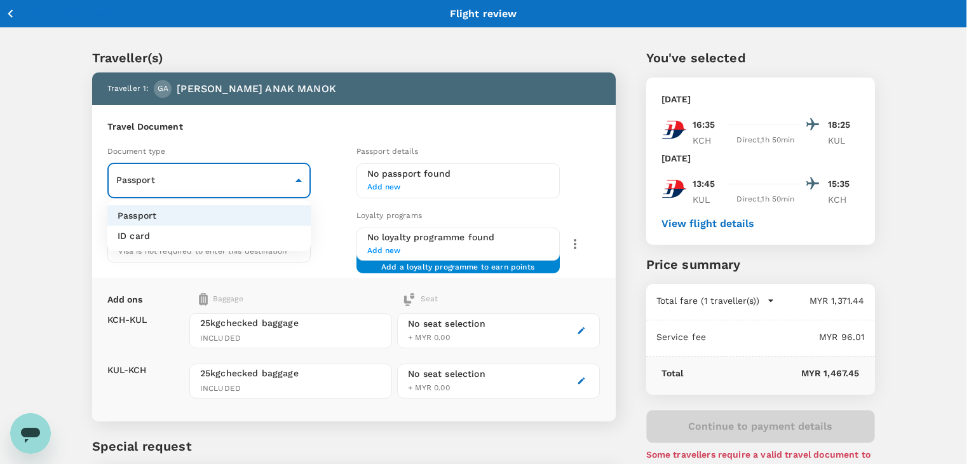
click at [273, 236] on li "ID card" at bounding box center [208, 236] width 203 height 20
type input "Id card"
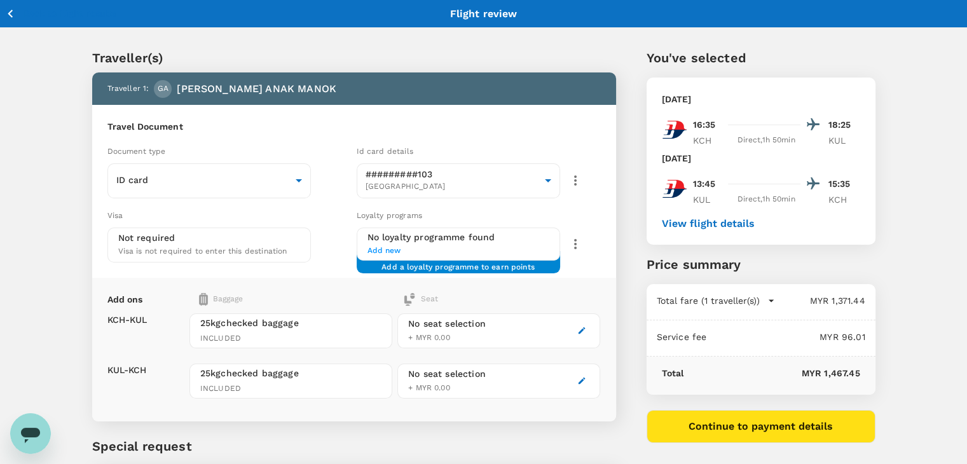
click at [726, 224] on button "View flight details" at bounding box center [708, 223] width 93 height 11
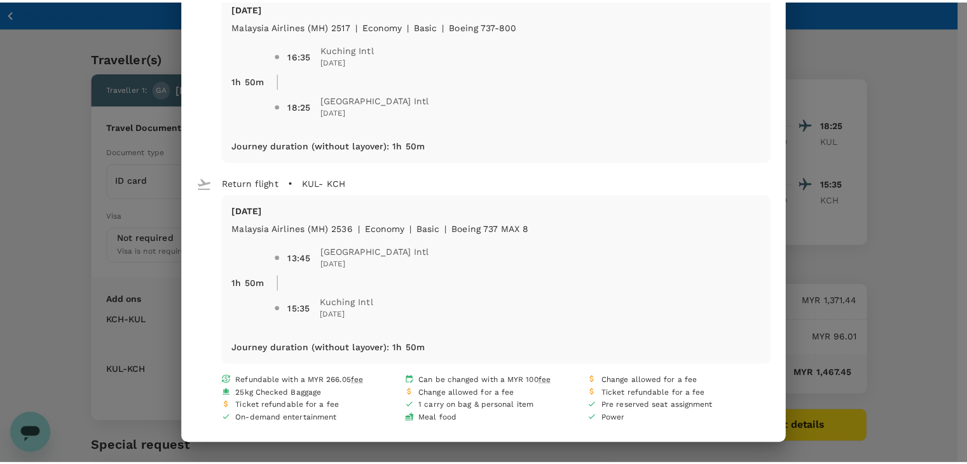
scroll to position [91, 0]
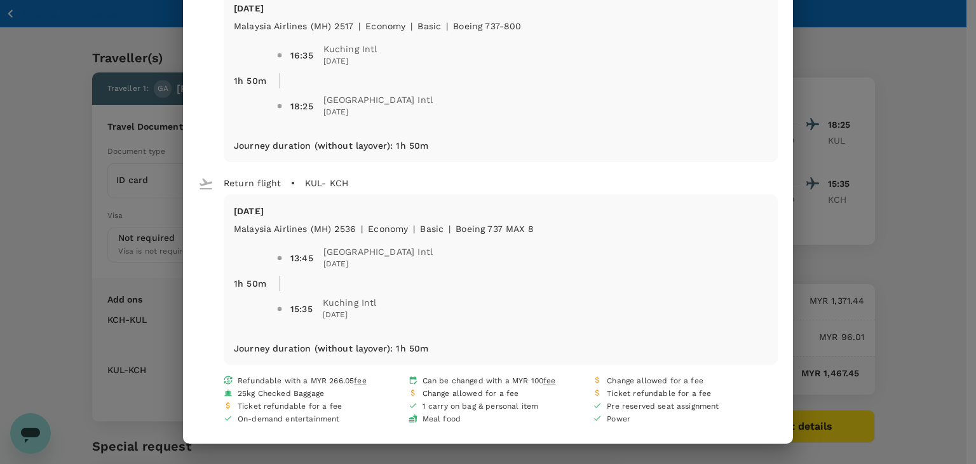
click at [882, 308] on div "Your flight details Depart flight KCH - KUL Wed, 15 Oct Malaysia Airlines (MH) …" at bounding box center [488, 232] width 976 height 464
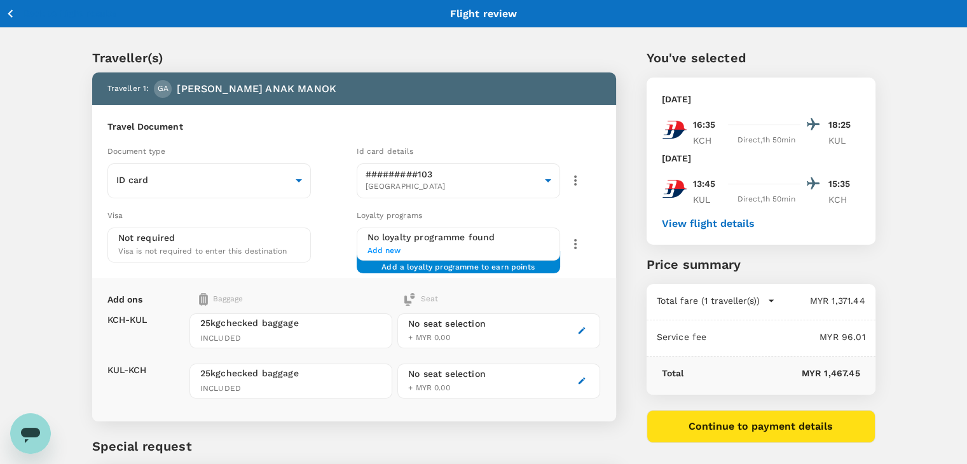
click at [577, 326] on icon "button" at bounding box center [581, 330] width 9 height 9
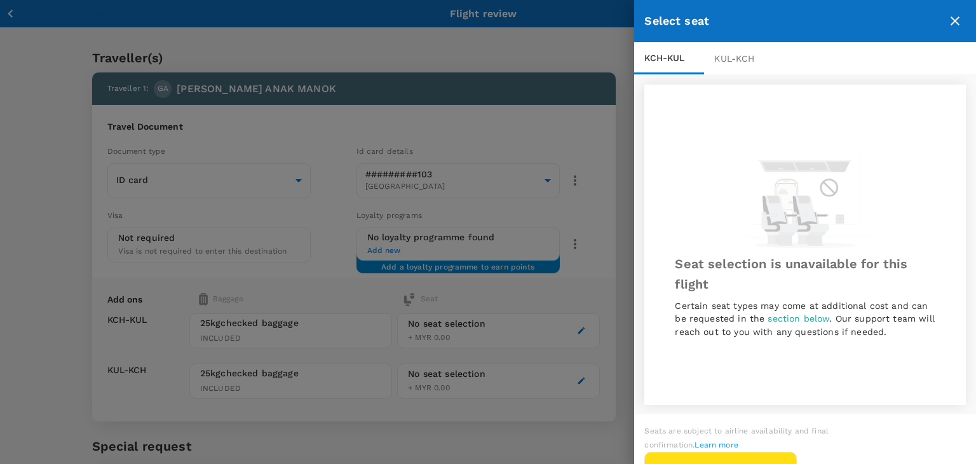
click at [953, 18] on icon "close" at bounding box center [955, 21] width 9 height 9
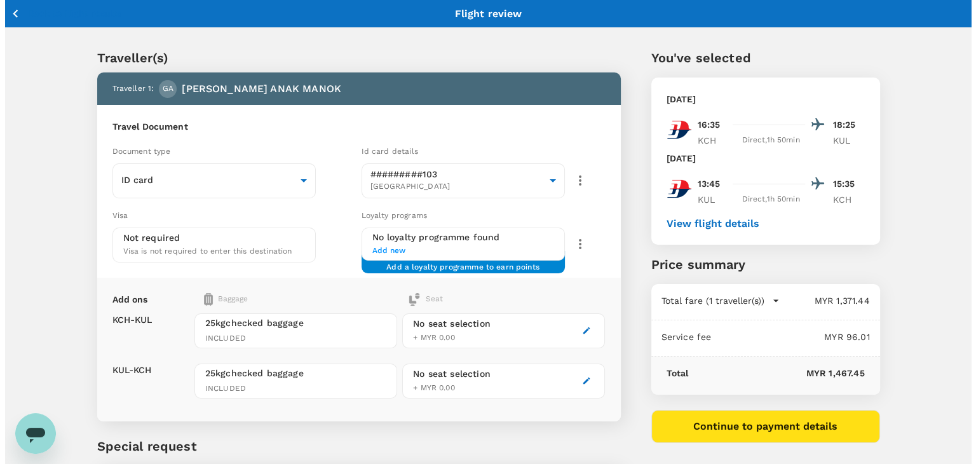
scroll to position [117, 0]
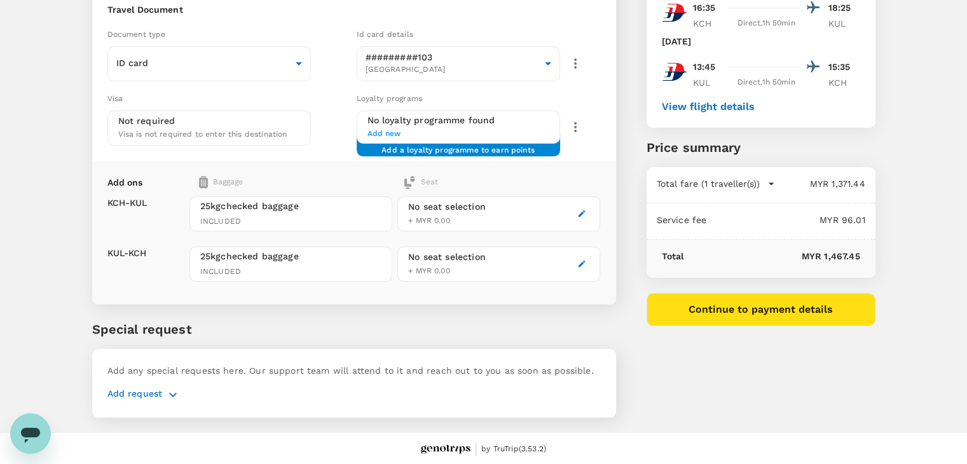
click at [752, 297] on button "Continue to payment details" at bounding box center [760, 309] width 229 height 33
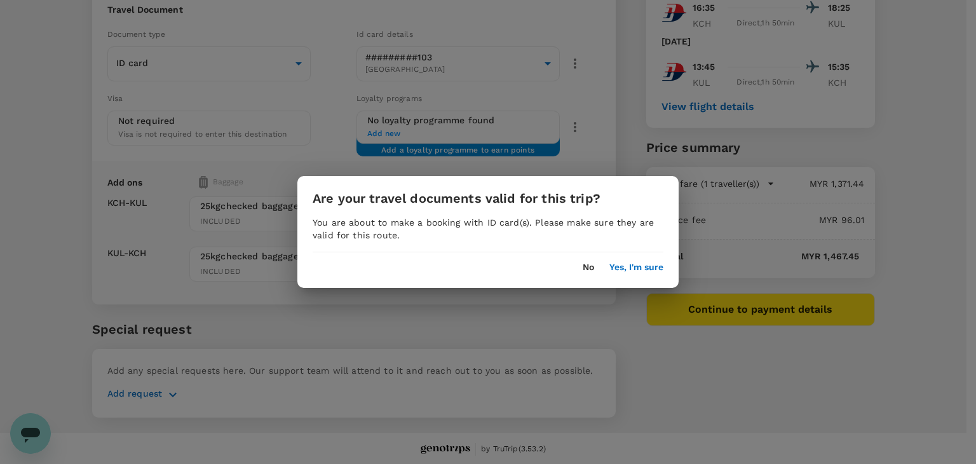
click at [649, 261] on div "No Yes, I'm sure" at bounding box center [487, 262] width 381 height 20
click at [649, 273] on div "Are your travel documents valid for this trip? You are about to make a booking …" at bounding box center [487, 232] width 381 height 112
click at [649, 271] on button "Yes, I'm sure" at bounding box center [637, 267] width 54 height 10
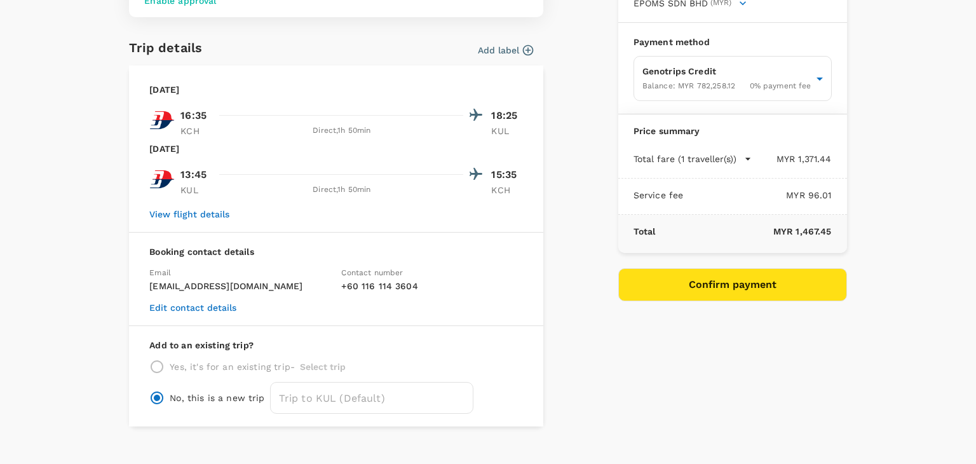
scroll to position [145, 0]
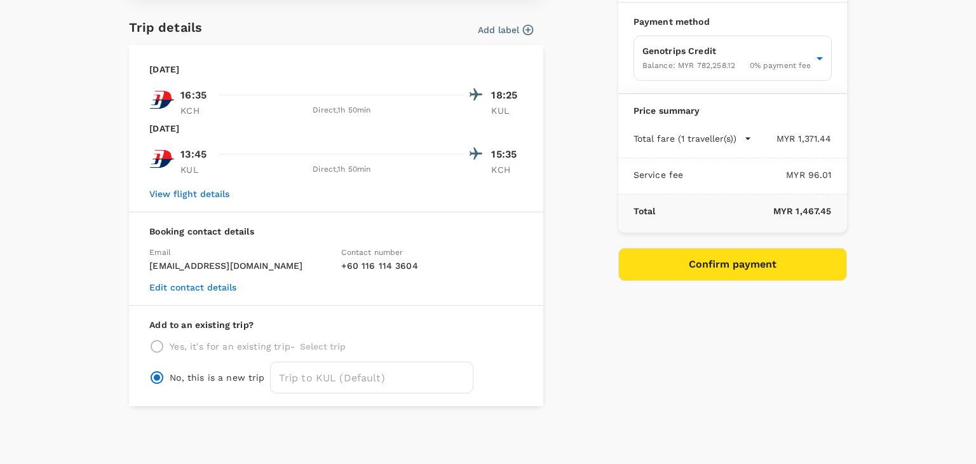
click at [742, 139] on icon "button" at bounding box center [748, 138] width 13 height 13
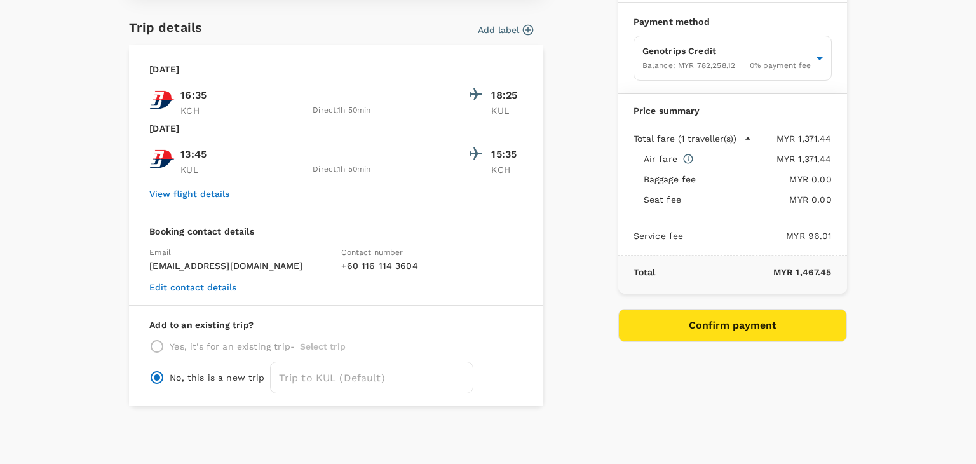
click at [725, 322] on button "Confirm payment" at bounding box center [732, 325] width 229 height 33
